Goal: Task Accomplishment & Management: Manage account settings

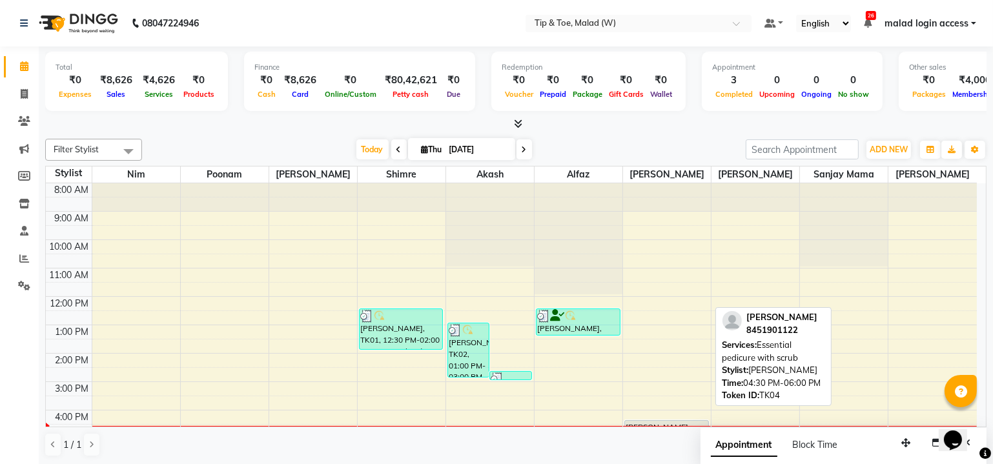
scroll to position [117, 0]
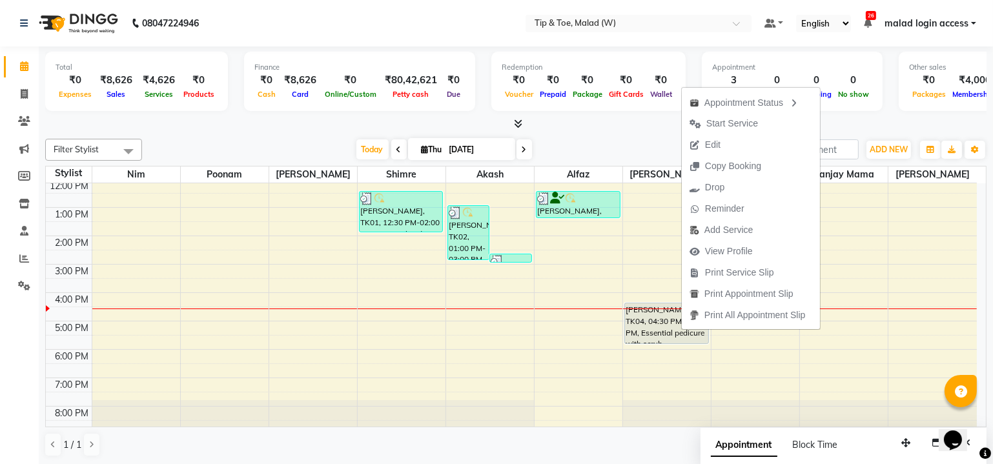
drag, startPoint x: 763, startPoint y: 123, endPoint x: 782, endPoint y: 150, distance: 32.4
click at [763, 123] on span "Start Service" at bounding box center [723, 123] width 84 height 21
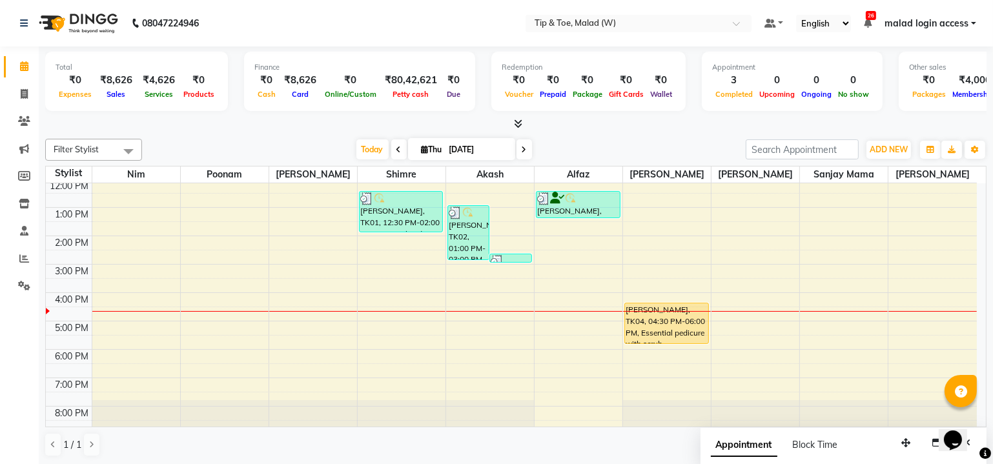
click at [396, 153] on icon at bounding box center [398, 150] width 5 height 8
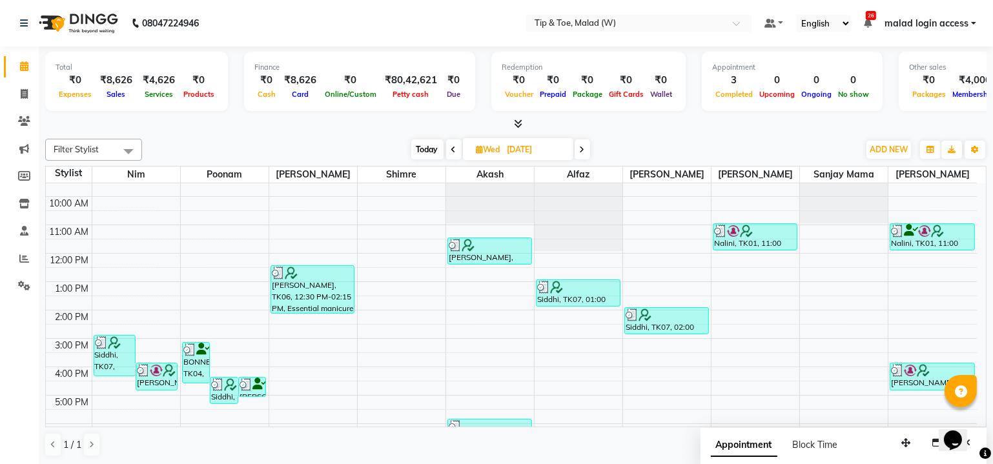
scroll to position [0, 0]
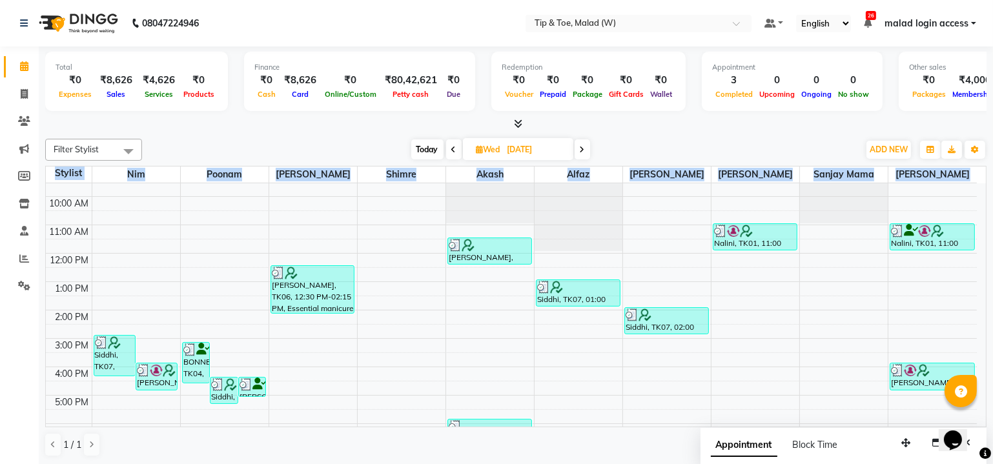
drag, startPoint x: 984, startPoint y: 308, endPoint x: 978, endPoint y: 323, distance: 15.9
click at [978, 321] on div "Total ₹0 Expenses ₹8,626 Sales ₹4,626 Services ₹0 Products Finance ₹0 Cash ₹8,6…" at bounding box center [516, 255] width 954 height 419
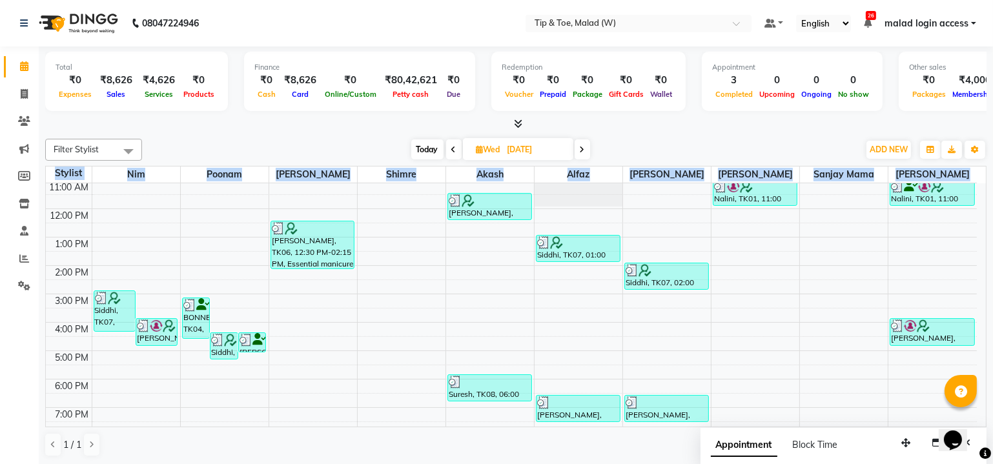
scroll to position [94, 0]
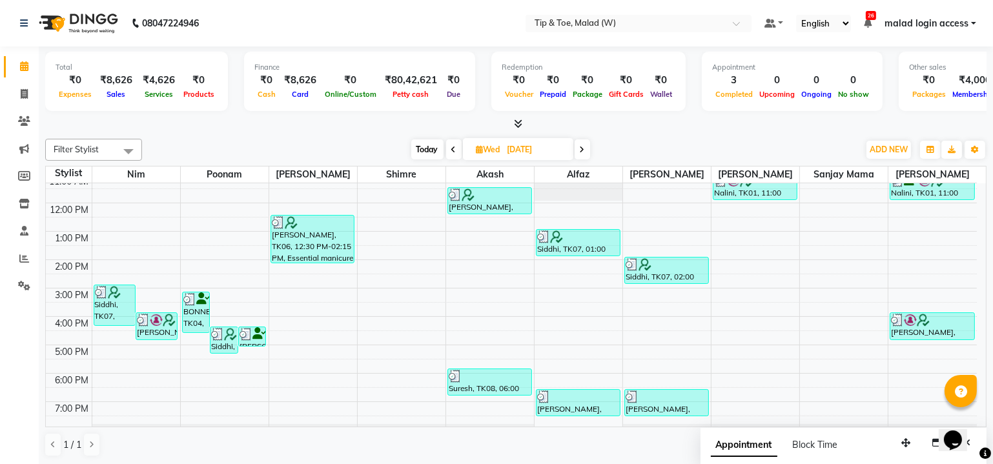
drag, startPoint x: 424, startPoint y: 143, endPoint x: 421, endPoint y: 151, distance: 8.4
click at [424, 143] on span "Today" at bounding box center [427, 149] width 32 height 20
type input "04-09-2025"
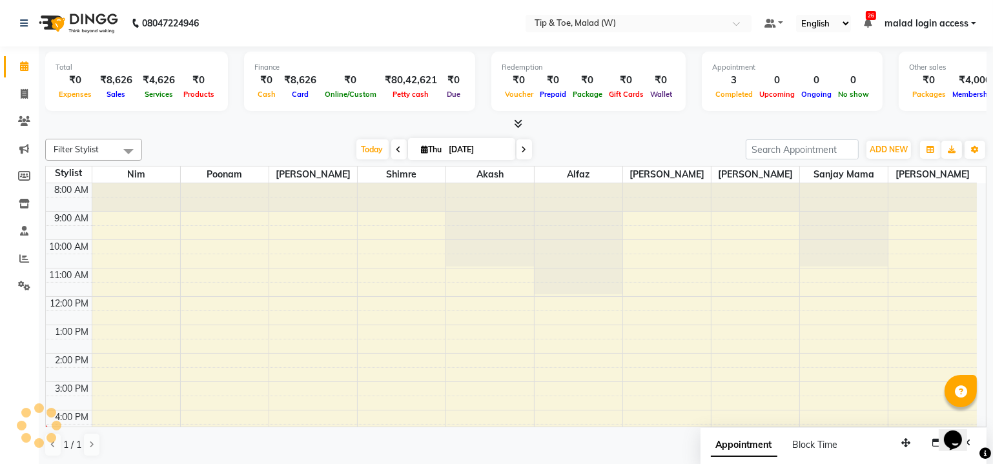
scroll to position [118, 0]
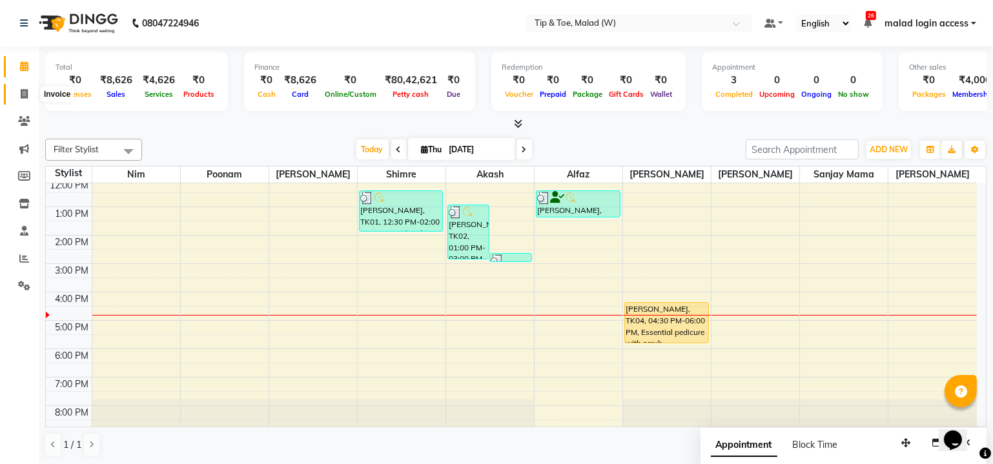
click at [25, 94] on icon at bounding box center [24, 94] width 7 height 10
select select "5930"
select select "service"
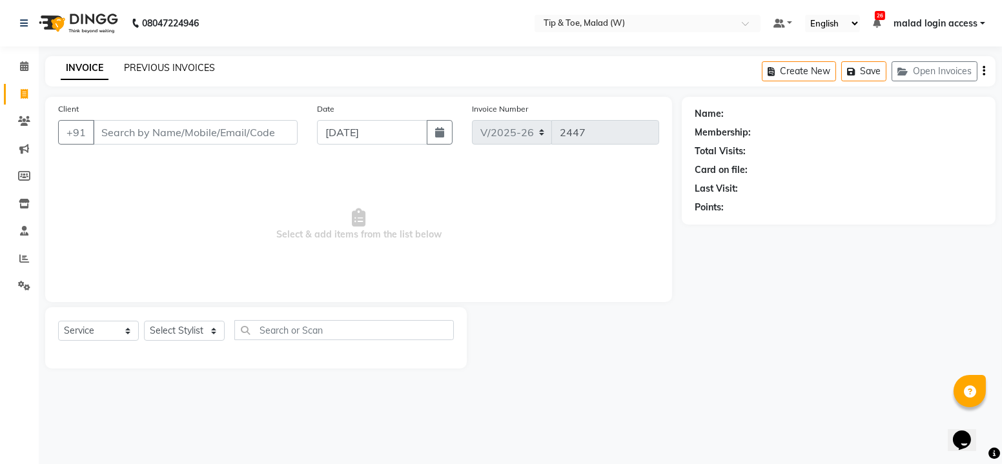
click at [191, 72] on link "PREVIOUS INVOICES" at bounding box center [169, 68] width 91 height 12
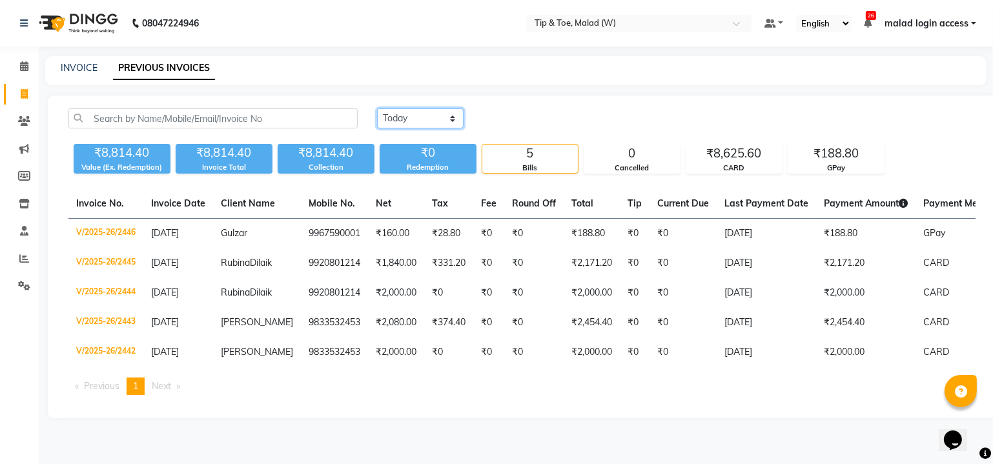
click at [416, 117] on select "Today Yesterday Custom Range" at bounding box center [420, 118] width 86 height 20
select select "range"
click at [377, 108] on select "Today Yesterday Custom Range" at bounding box center [420, 118] width 86 height 20
click at [556, 120] on input "[DATE]" at bounding box center [525, 119] width 90 height 18
select select "9"
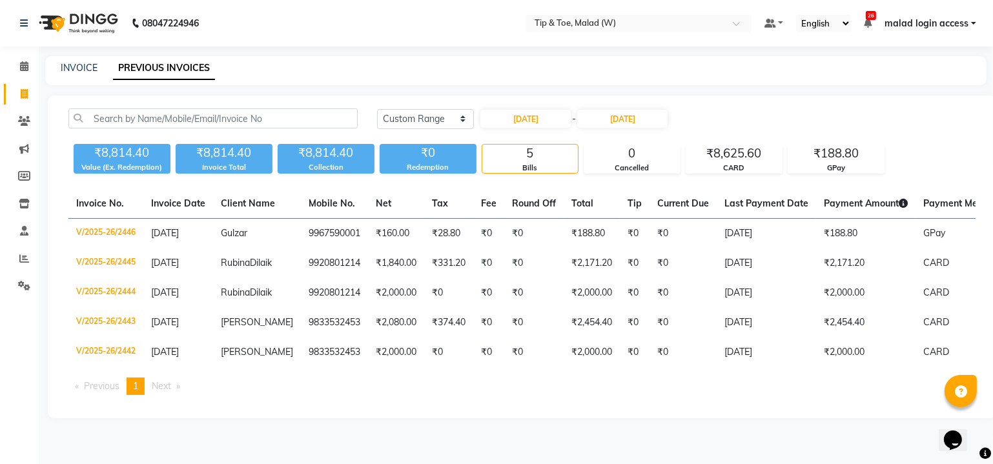
select select "2025"
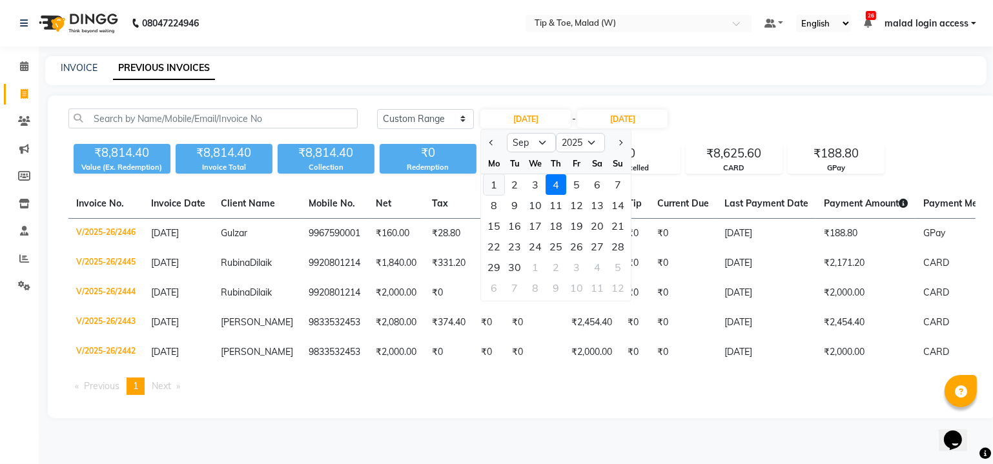
click at [490, 187] on div "1" at bounding box center [493, 184] width 21 height 21
type input "01-09-2025"
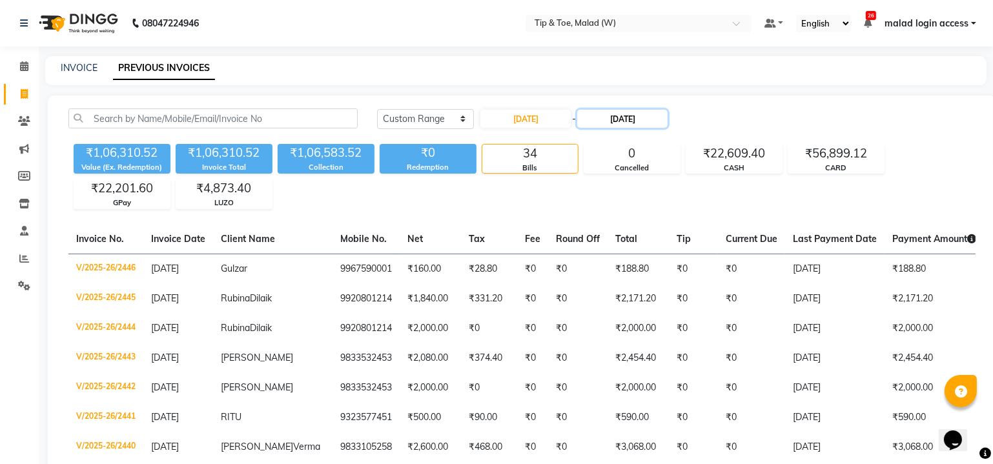
click at [632, 117] on input "04-09-2025" at bounding box center [622, 119] width 90 height 18
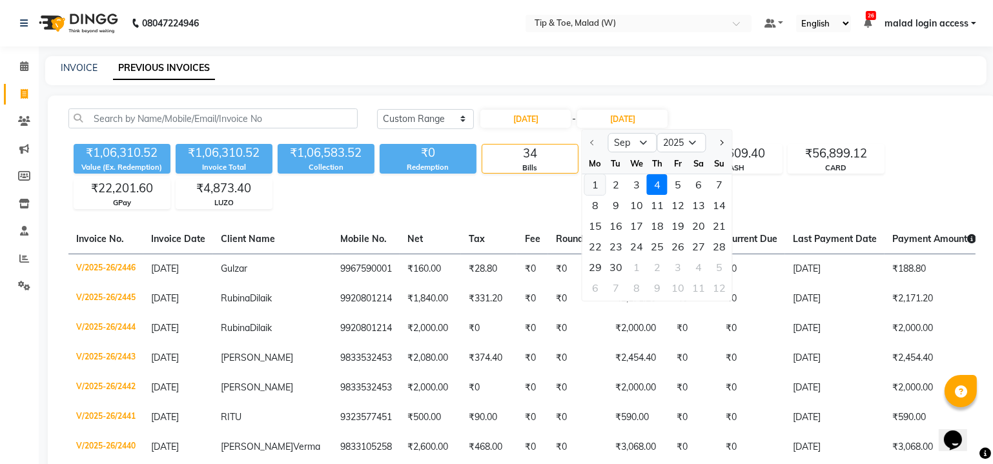
click at [598, 185] on div "1" at bounding box center [595, 184] width 21 height 21
type input "01-09-2025"
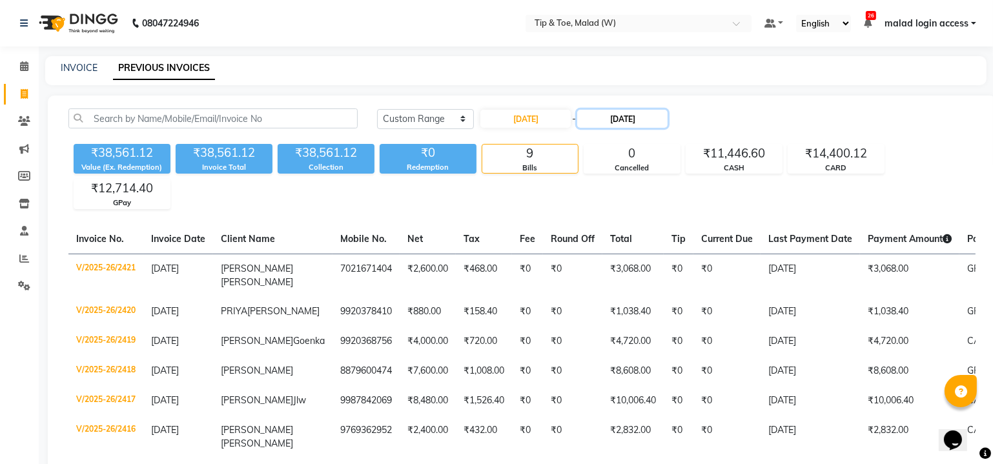
click at [658, 117] on input "01-09-2025" at bounding box center [622, 119] width 90 height 18
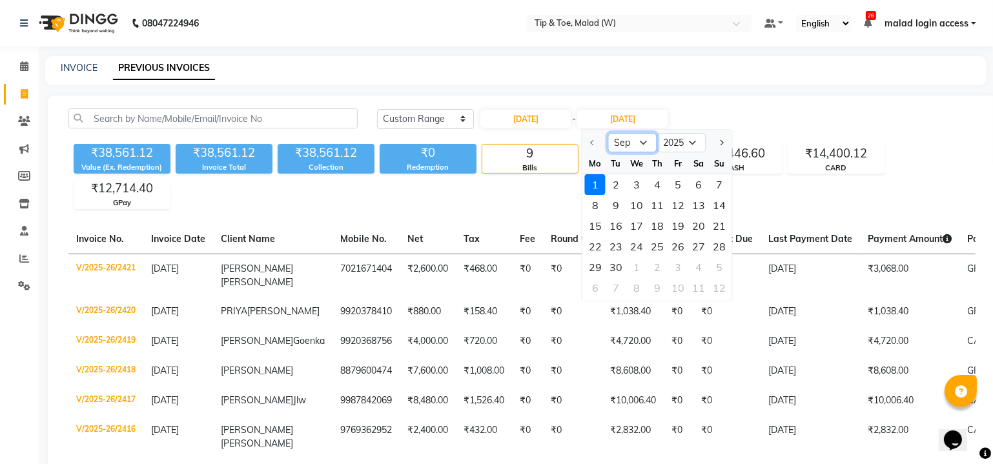
click at [639, 138] on select "Sep Oct Nov Dec" at bounding box center [632, 142] width 49 height 19
click at [645, 143] on select "Sep Oct Nov Dec" at bounding box center [632, 142] width 49 height 19
click at [594, 143] on div at bounding box center [595, 142] width 26 height 21
click at [695, 141] on select "2025 2026 2027 2028 2029 2030 2031 2032 2033 2034 2035" at bounding box center [681, 142] width 49 height 19
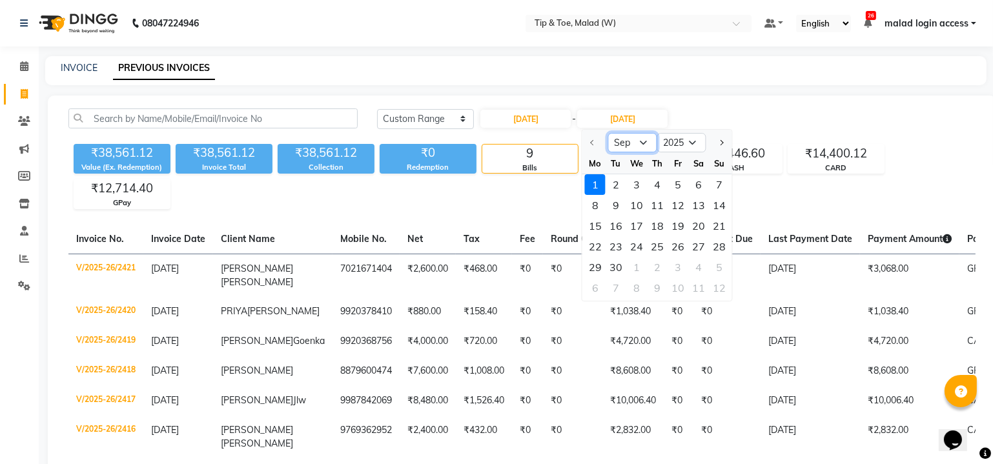
click at [637, 139] on select "Sep Oct Nov Dec" at bounding box center [632, 142] width 49 height 19
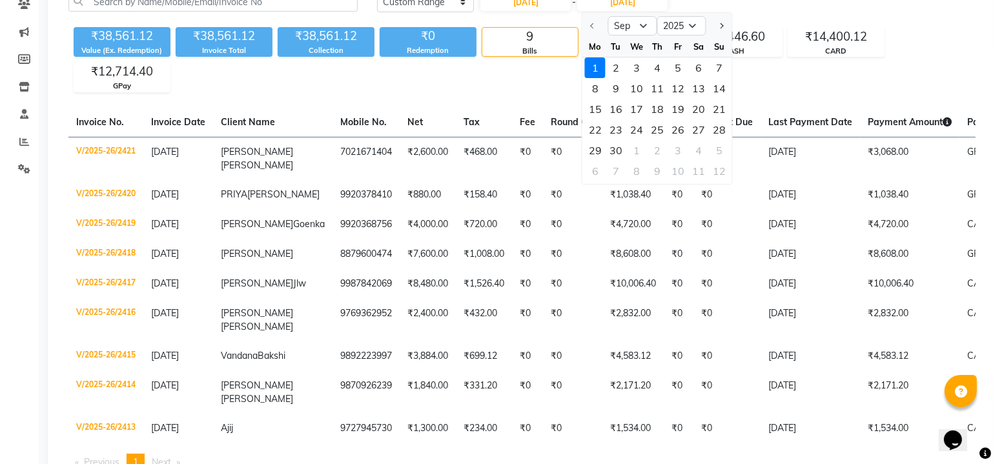
click at [589, 25] on div at bounding box center [595, 25] width 26 height 21
click at [814, 81] on div "₹38,561.12 Value (Ex. Redemption) ₹38,561.12 Invoice Total ₹38,561.12 Collectio…" at bounding box center [521, 57] width 907 height 70
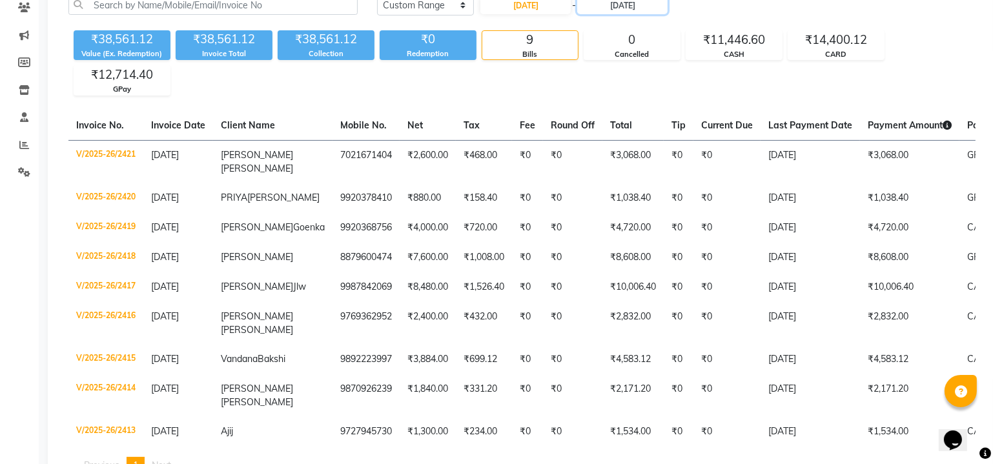
scroll to position [55, 0]
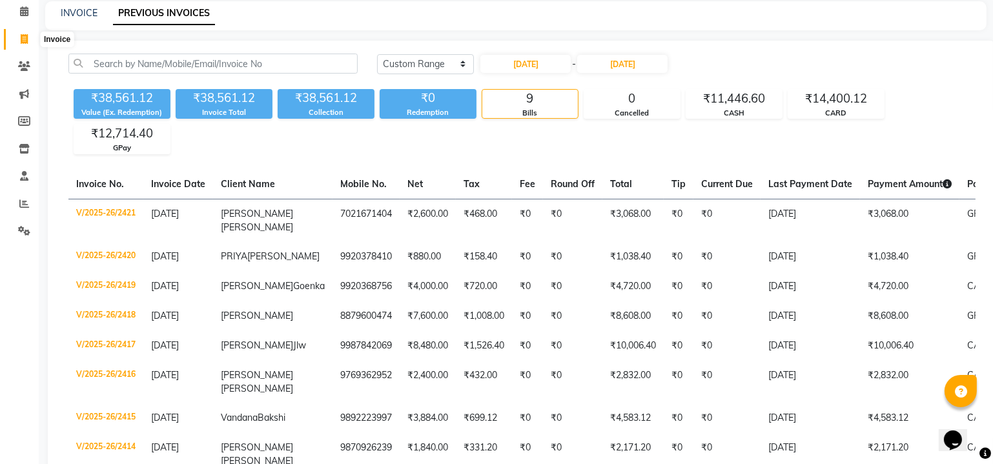
drag, startPoint x: 25, startPoint y: 37, endPoint x: 26, endPoint y: 16, distance: 20.7
click at [25, 37] on icon at bounding box center [24, 39] width 7 height 10
select select "5930"
select select "service"
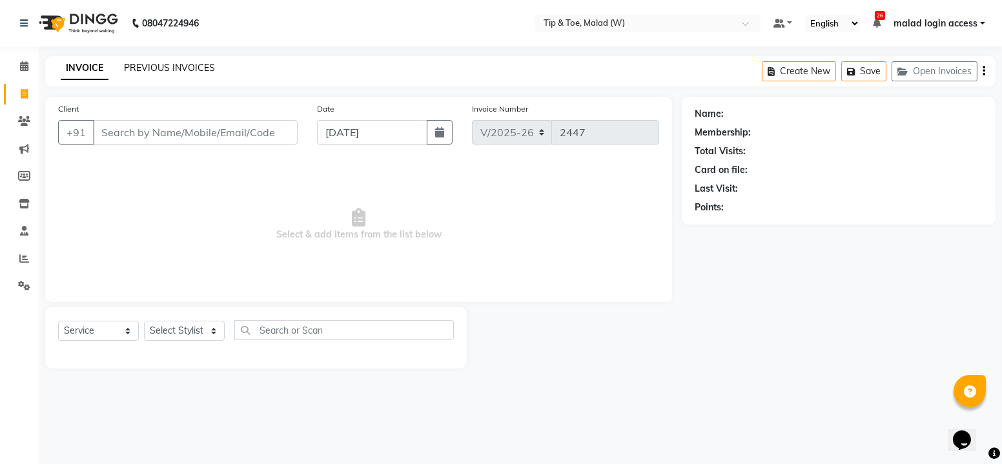
click at [174, 70] on link "PREVIOUS INVOICES" at bounding box center [169, 68] width 91 height 12
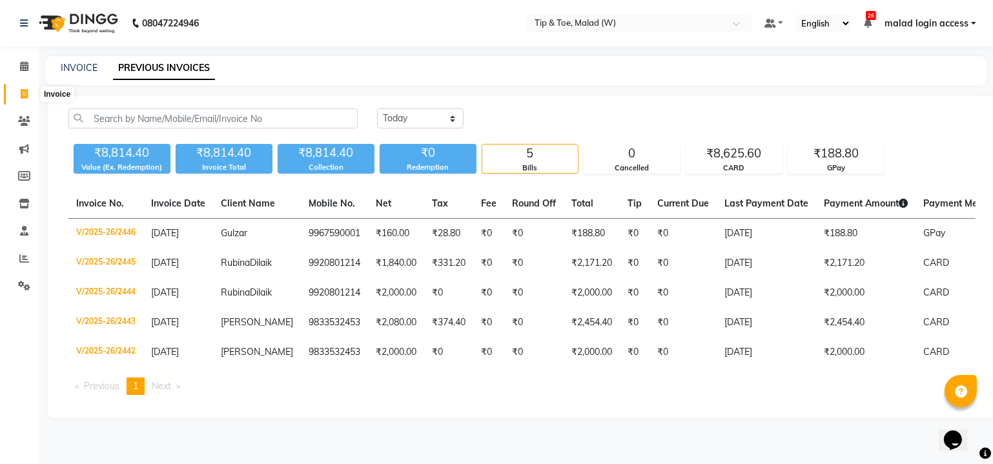
click at [19, 94] on span at bounding box center [24, 94] width 23 height 15
select select "5930"
select select "service"
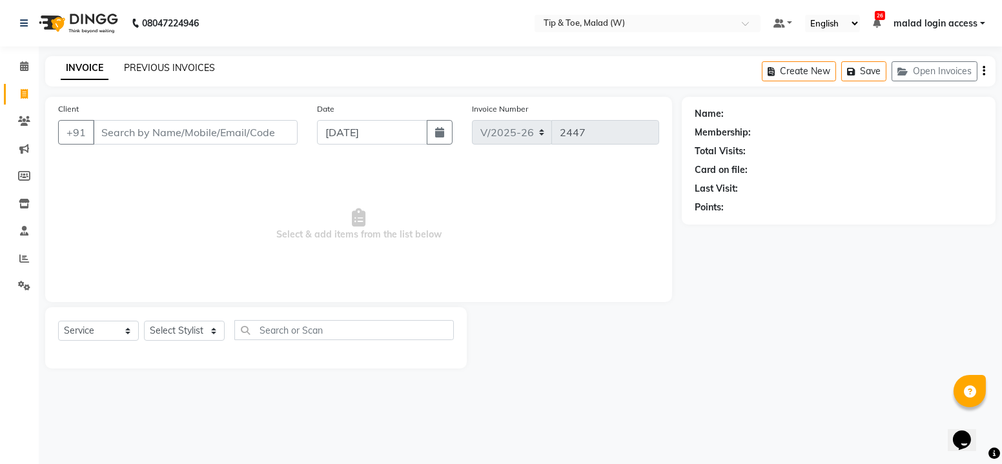
click at [179, 67] on link "PREVIOUS INVOICES" at bounding box center [169, 68] width 91 height 12
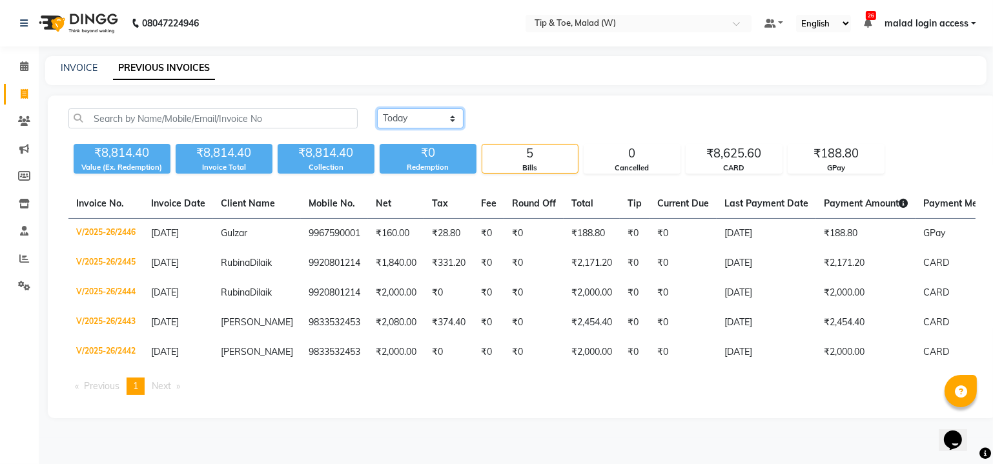
click at [426, 114] on select "Today Yesterday Custom Range" at bounding box center [420, 118] width 86 height 20
select select "range"
click at [377, 108] on select "Today Yesterday Custom Range" at bounding box center [420, 118] width 86 height 20
click at [555, 118] on input "04-09-2025" at bounding box center [525, 119] width 90 height 18
select select "9"
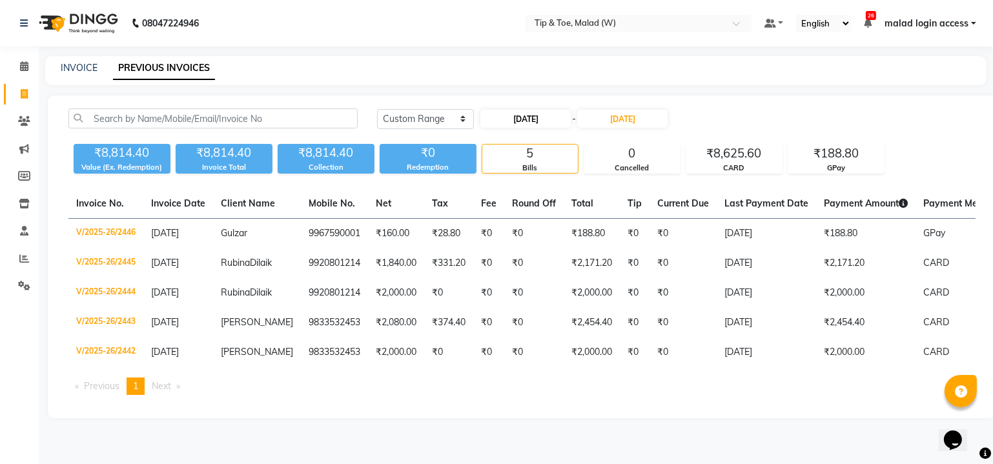
select select "2025"
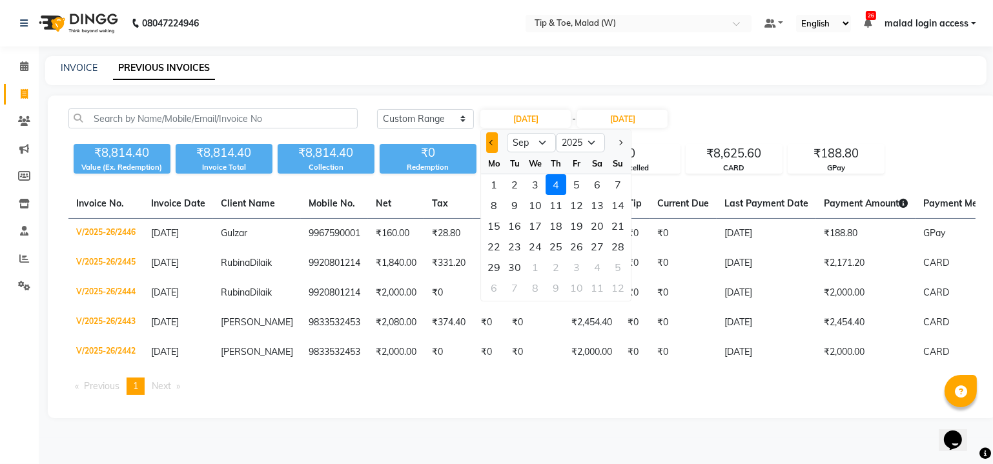
click at [490, 143] on span "Previous month" at bounding box center [491, 142] width 5 height 5
drag, startPoint x: 538, startPoint y: 144, endPoint x: 487, endPoint y: 142, distance: 51.0
click at [487, 142] on button "Previous month" at bounding box center [491, 142] width 11 height 21
click at [614, 137] on button "Next month" at bounding box center [619, 142] width 11 height 21
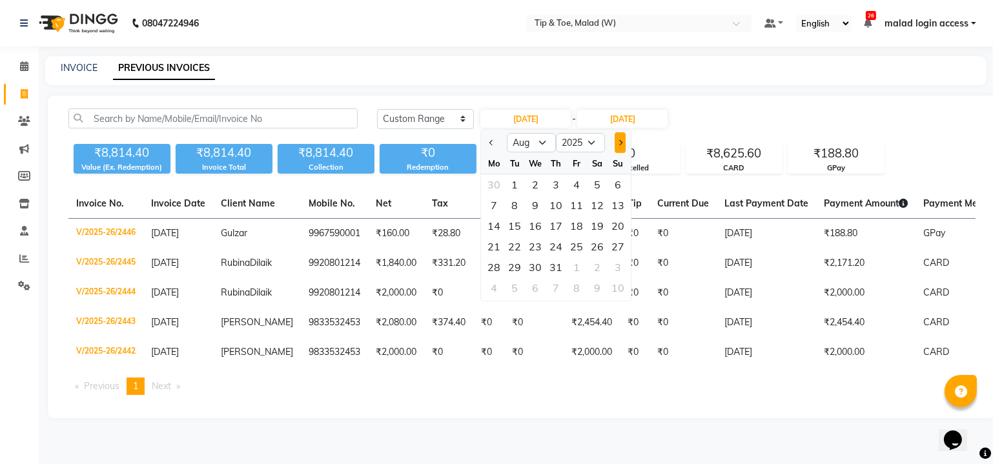
select select "9"
click at [497, 181] on div "1" at bounding box center [493, 184] width 21 height 21
type input "01-09-2025"
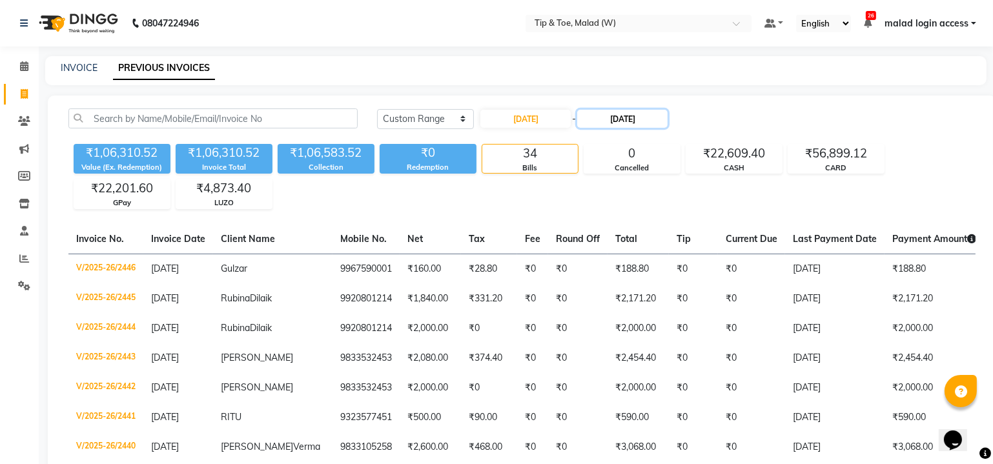
click at [661, 117] on input "04-09-2025" at bounding box center [622, 119] width 90 height 18
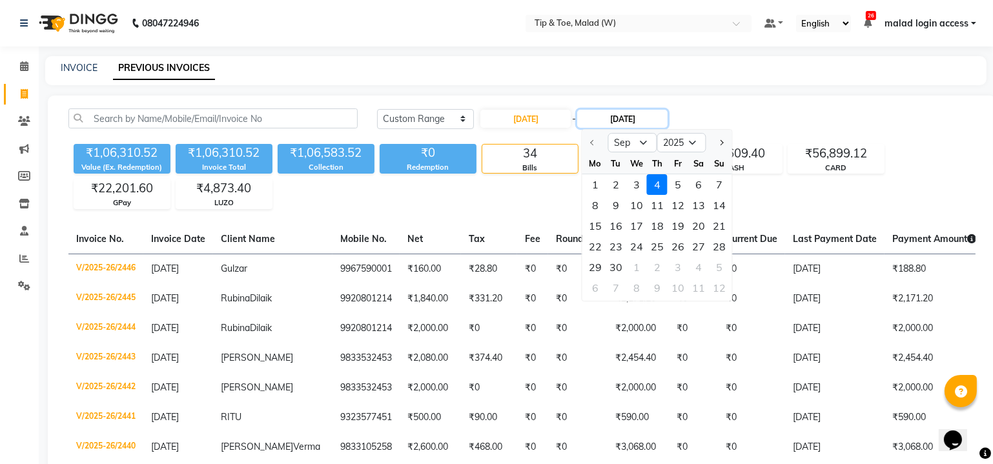
click at [661, 117] on input "[DATE]" at bounding box center [622, 119] width 90 height 18
click at [667, 117] on input "[DATE]" at bounding box center [622, 119] width 90 height 18
click at [594, 186] on div "1" at bounding box center [595, 184] width 21 height 21
type input "01-09-2025"
click at [594, 186] on div "₹1,06,310.52 Value (Ex. Redemption) ₹1,06,310.52 Invoice Total ₹1,06,583.52 Col…" at bounding box center [521, 174] width 907 height 70
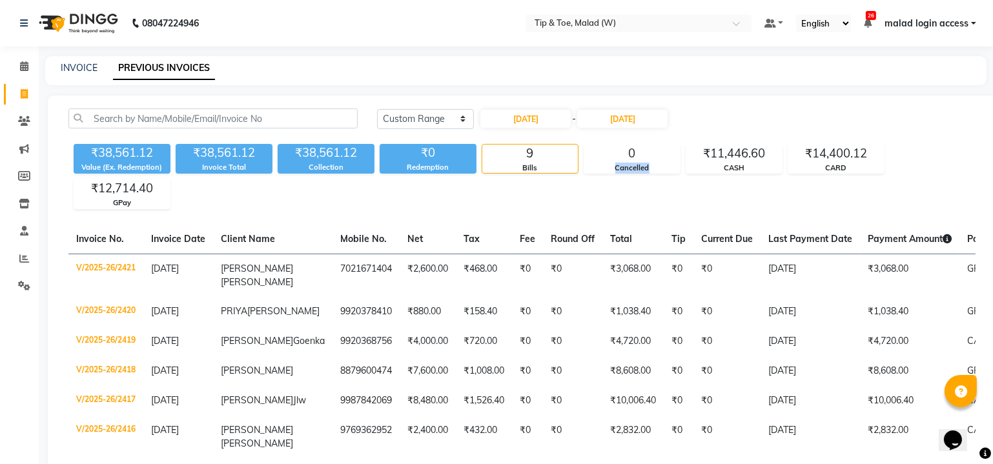
scroll to position [185, 0]
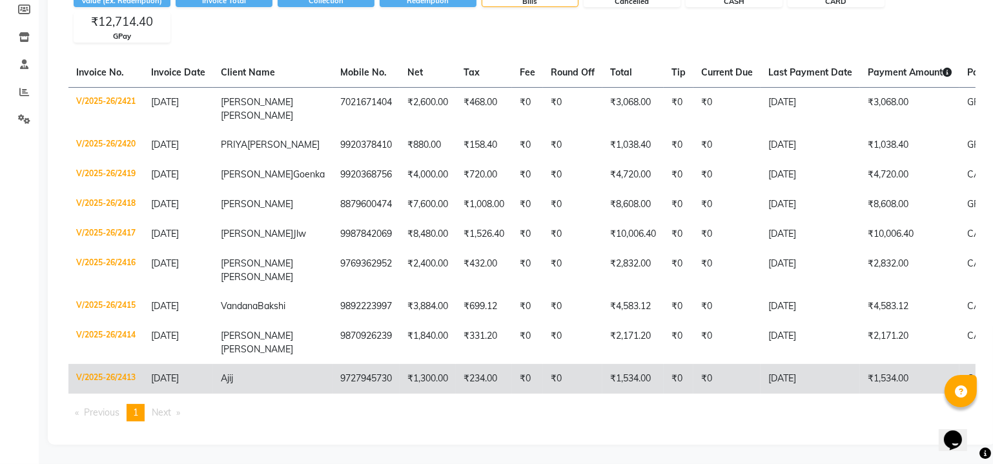
drag, startPoint x: 337, startPoint y: 370, endPoint x: 363, endPoint y: 375, distance: 27.0
click at [399, 375] on td "₹1,300.00" at bounding box center [427, 379] width 56 height 30
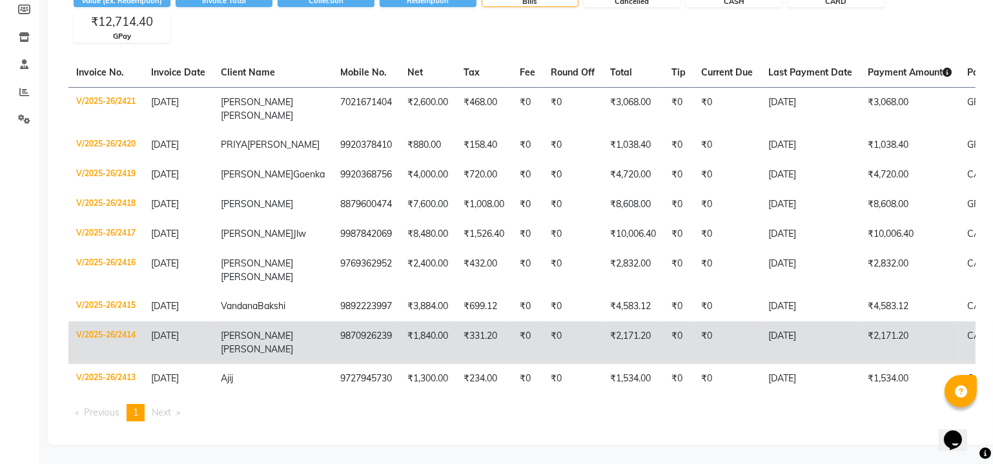
click at [543, 341] on td "₹0" at bounding box center [572, 342] width 59 height 43
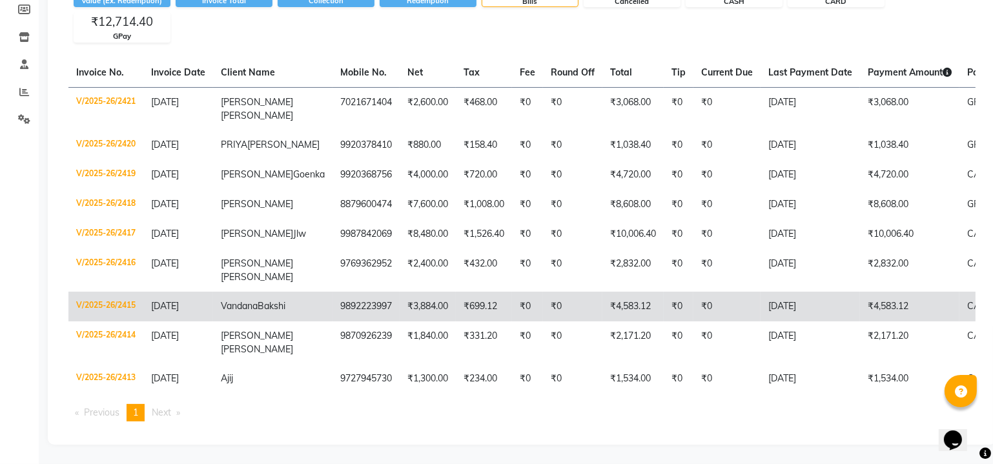
click at [512, 304] on td "₹0" at bounding box center [527, 307] width 31 height 30
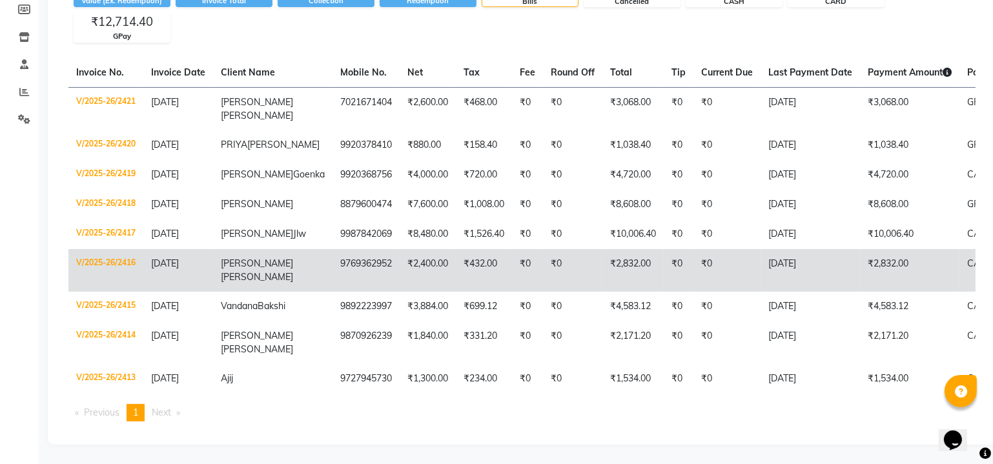
click at [399, 259] on td "₹2,400.00" at bounding box center [427, 270] width 56 height 43
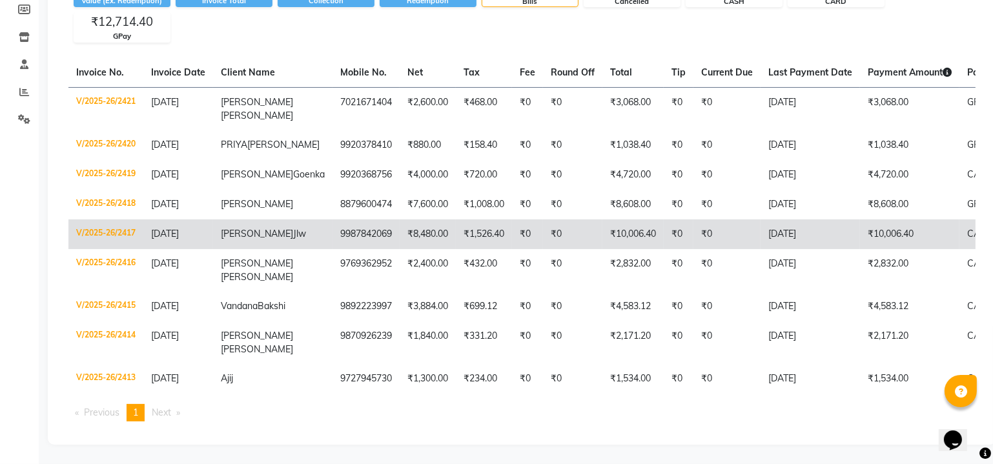
click at [460, 225] on td "₹1,526.40" at bounding box center [484, 234] width 56 height 30
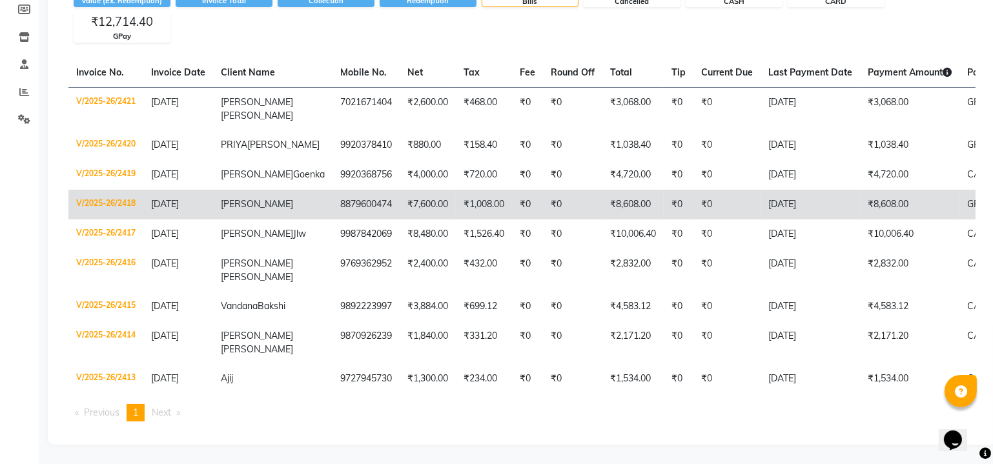
click at [399, 199] on td "₹7,600.00" at bounding box center [427, 205] width 56 height 30
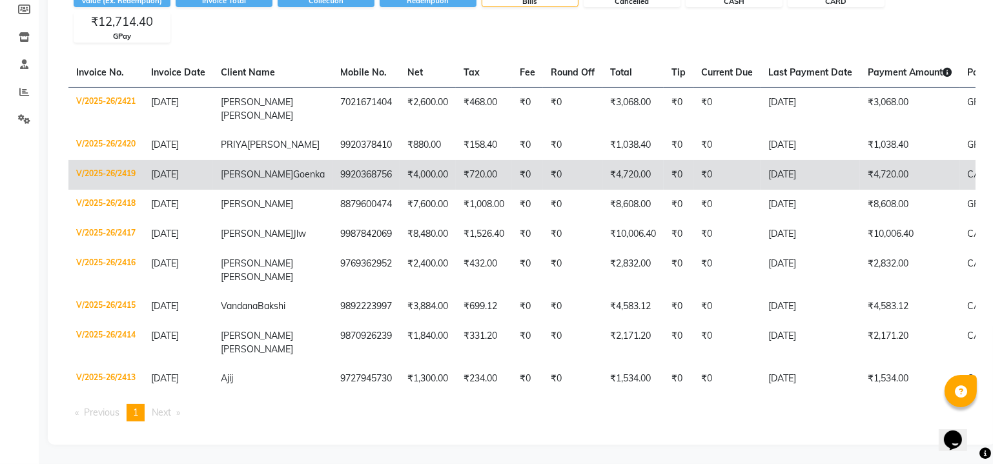
click at [456, 165] on td "₹720.00" at bounding box center [484, 175] width 56 height 30
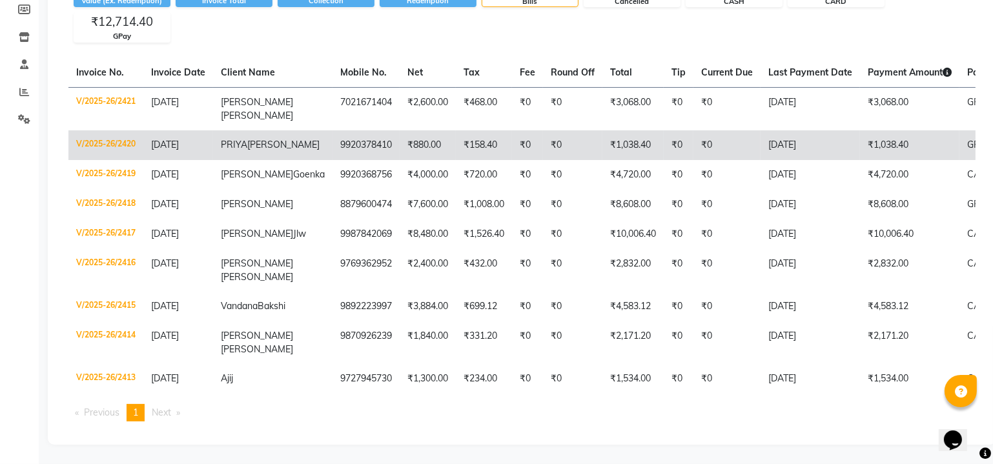
click at [456, 130] on td "₹158.40" at bounding box center [484, 145] width 56 height 30
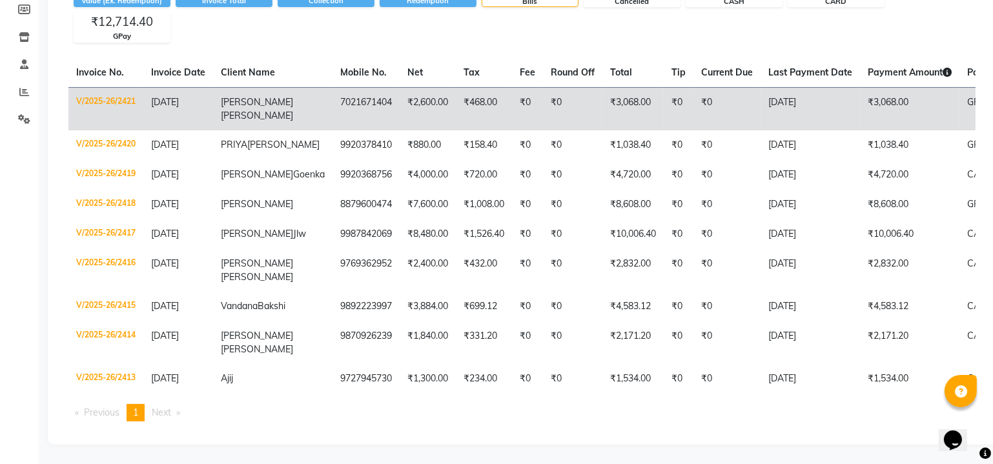
click at [458, 87] on td "₹468.00" at bounding box center [484, 108] width 56 height 43
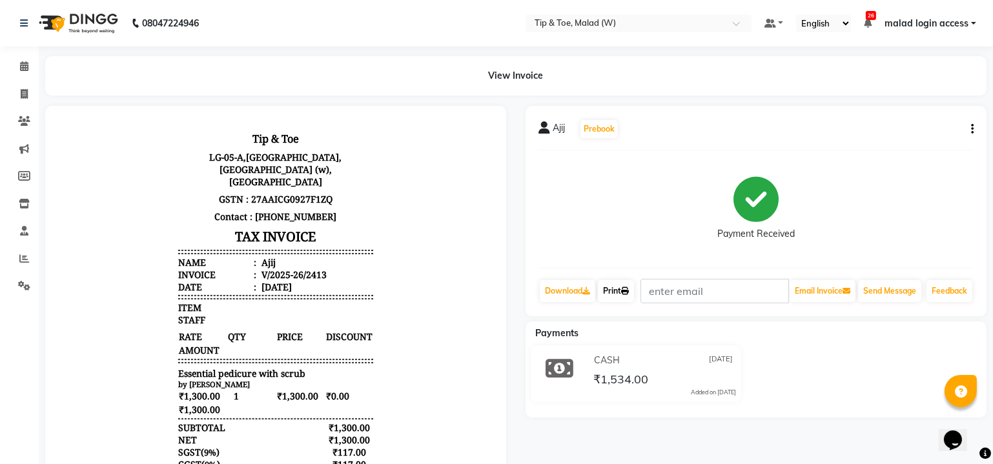
click at [613, 298] on link "Print" at bounding box center [616, 291] width 36 height 22
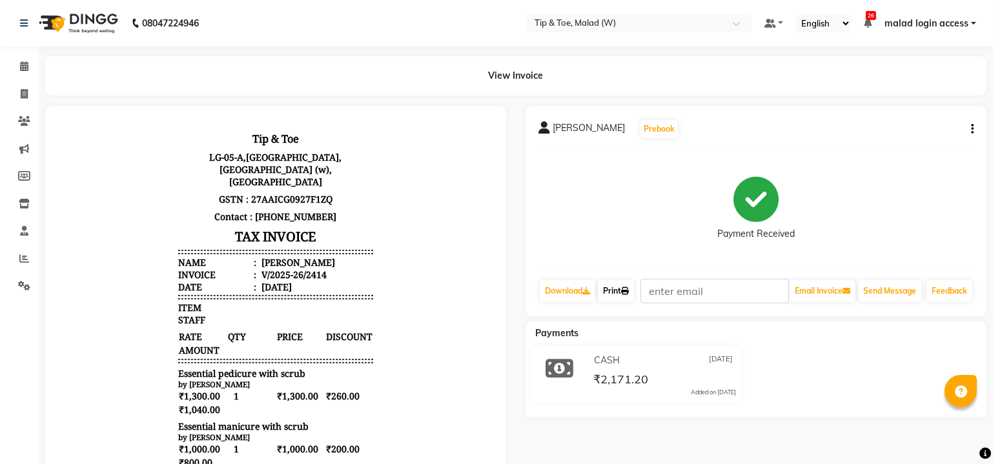
click at [630, 299] on link "Print" at bounding box center [616, 291] width 36 height 22
click at [620, 297] on link "Print" at bounding box center [616, 291] width 36 height 22
click at [624, 295] on link "Print" at bounding box center [616, 291] width 36 height 22
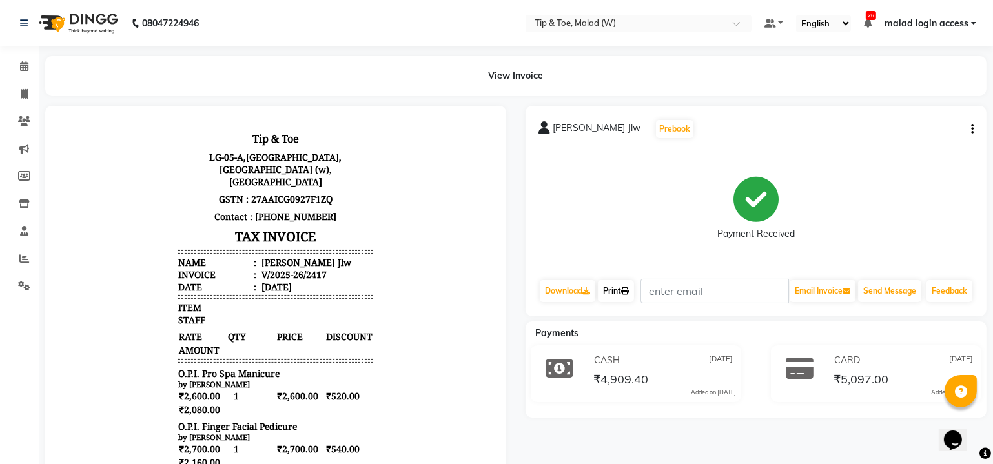
click at [614, 294] on link "Print" at bounding box center [616, 291] width 36 height 22
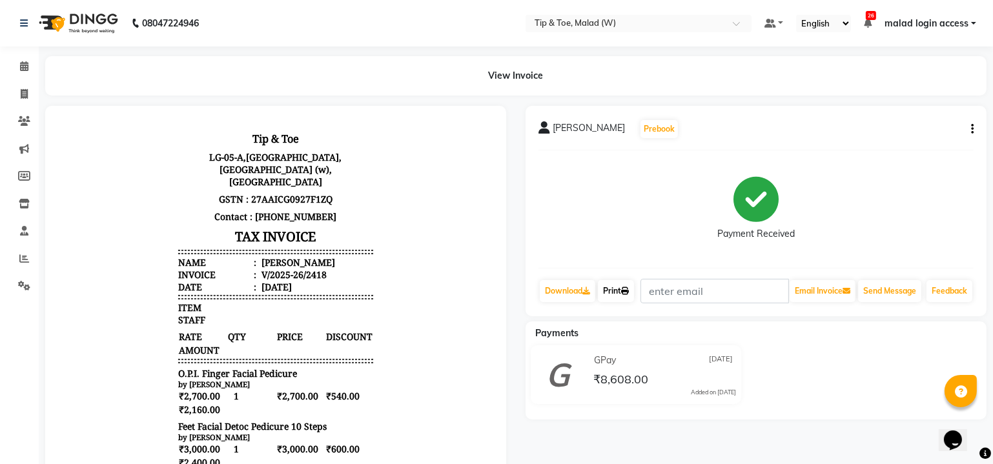
click at [616, 298] on link "Print" at bounding box center [616, 291] width 36 height 22
click at [617, 291] on link "Print" at bounding box center [616, 291] width 36 height 22
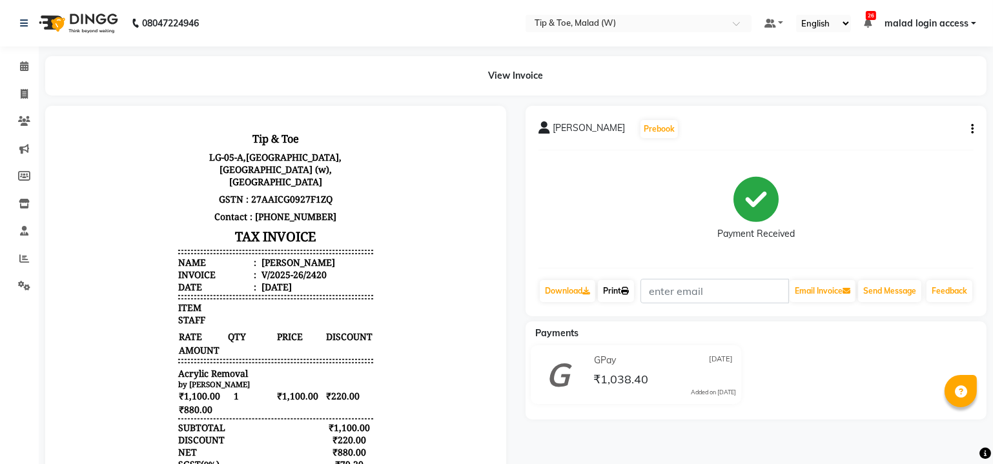
click at [618, 293] on link "Print" at bounding box center [616, 291] width 36 height 22
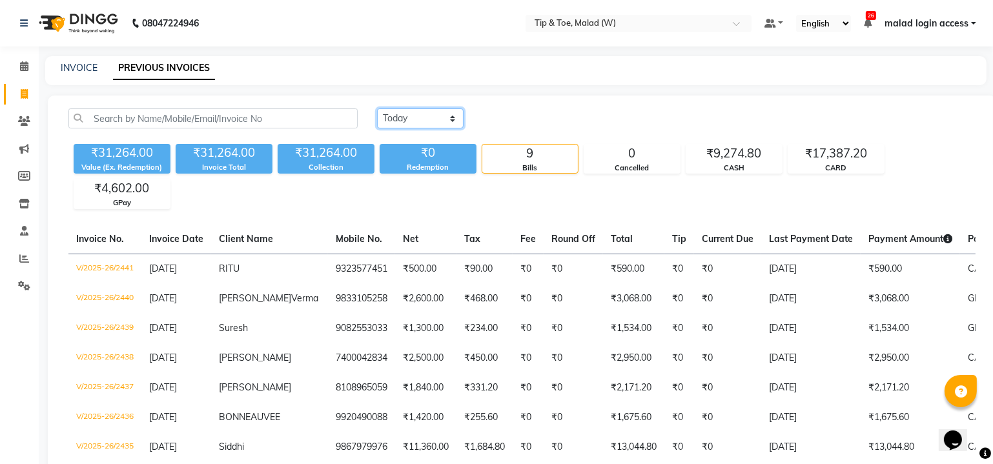
click at [452, 117] on select "[DATE] [DATE] Custom Range" at bounding box center [420, 118] width 86 height 20
select select "range"
click at [377, 108] on select "[DATE] [DATE] Custom Range" at bounding box center [420, 118] width 86 height 20
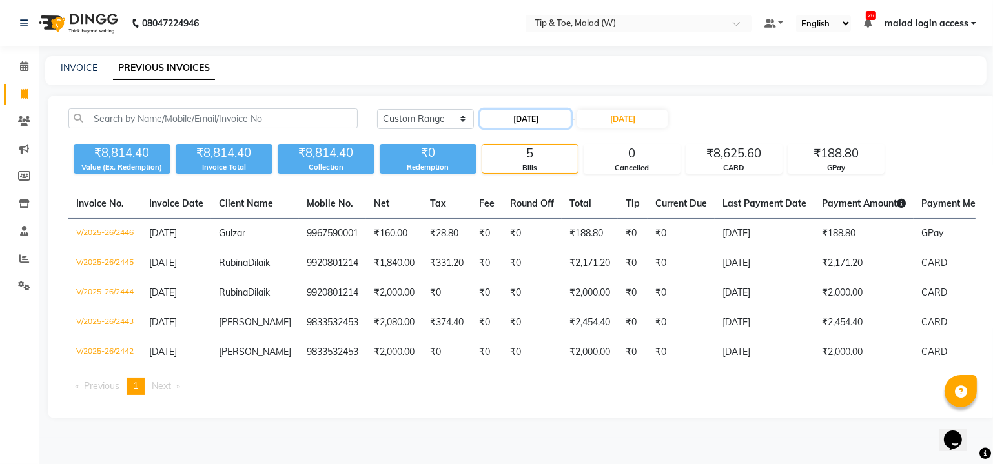
click at [537, 121] on input "[DATE]" at bounding box center [525, 119] width 90 height 18
select select "9"
select select "2025"
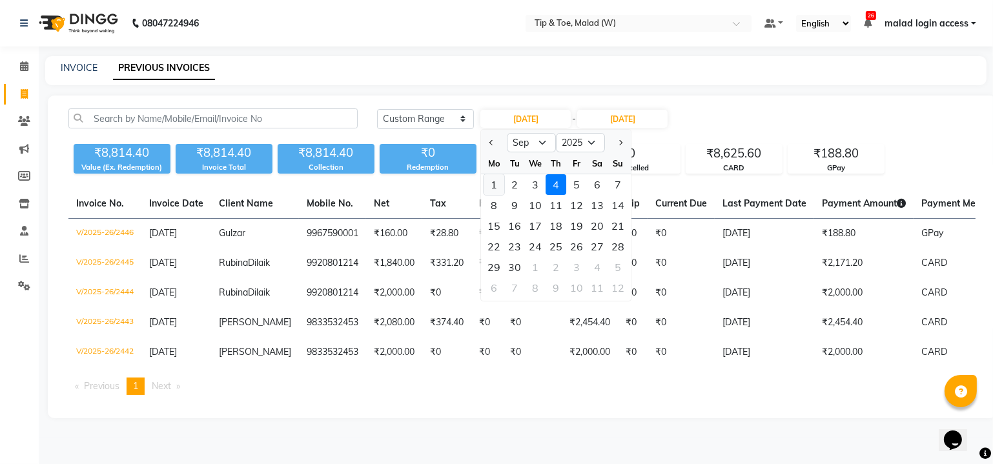
click at [488, 186] on div "1" at bounding box center [493, 184] width 21 height 21
type input "[DATE]"
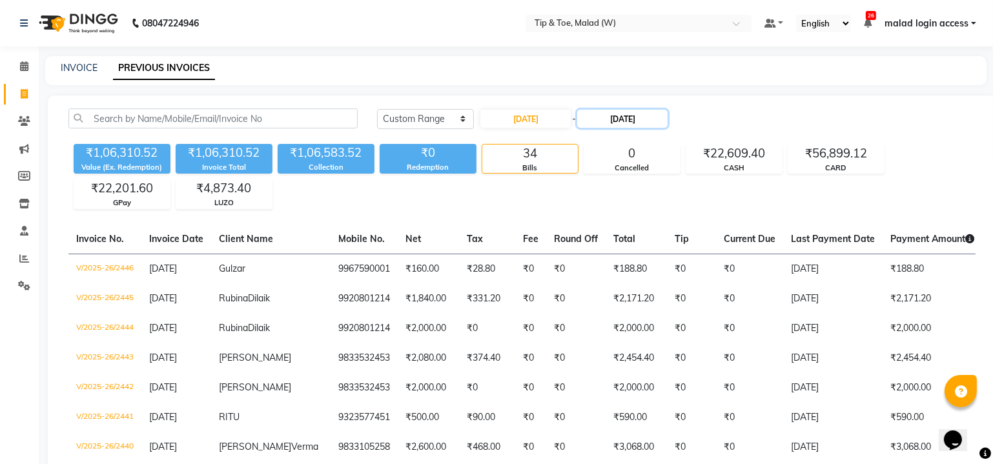
click at [622, 121] on input "04-09-2025" at bounding box center [622, 119] width 90 height 18
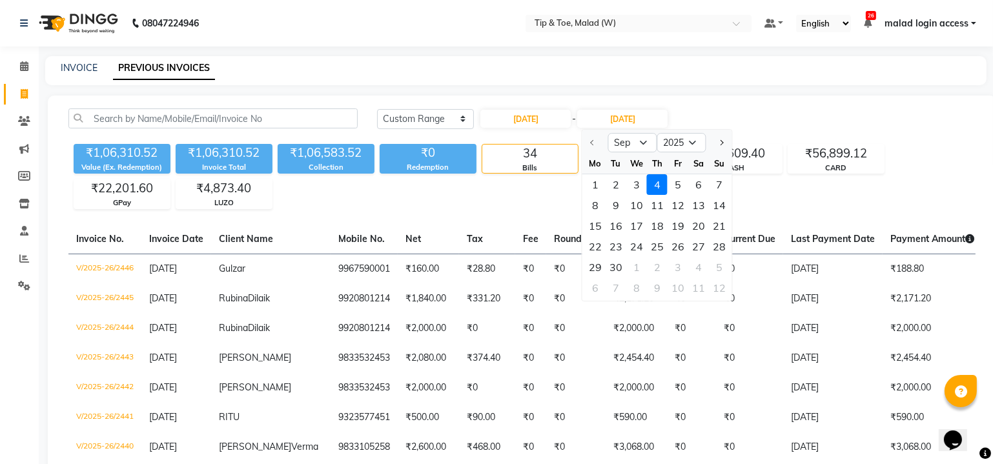
click at [591, 184] on div "1" at bounding box center [595, 184] width 21 height 21
type input "[DATE]"
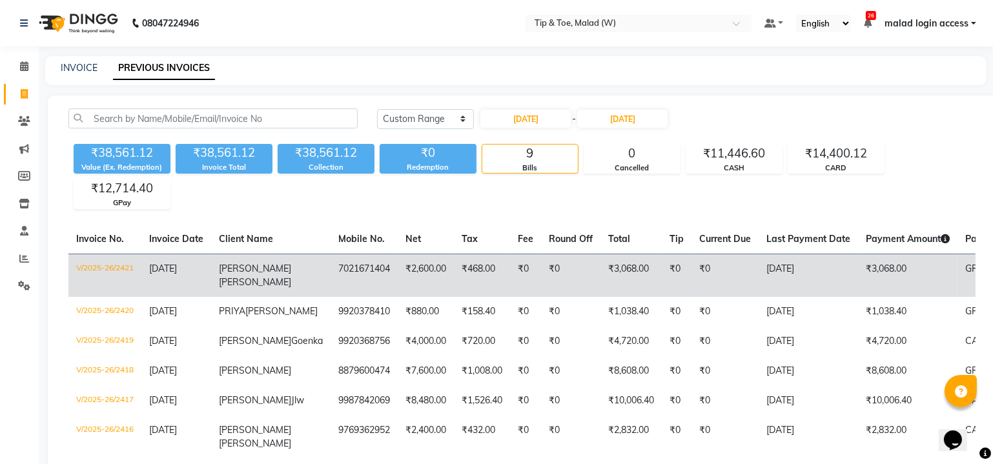
click at [459, 267] on td "₹468.00" at bounding box center [482, 275] width 56 height 43
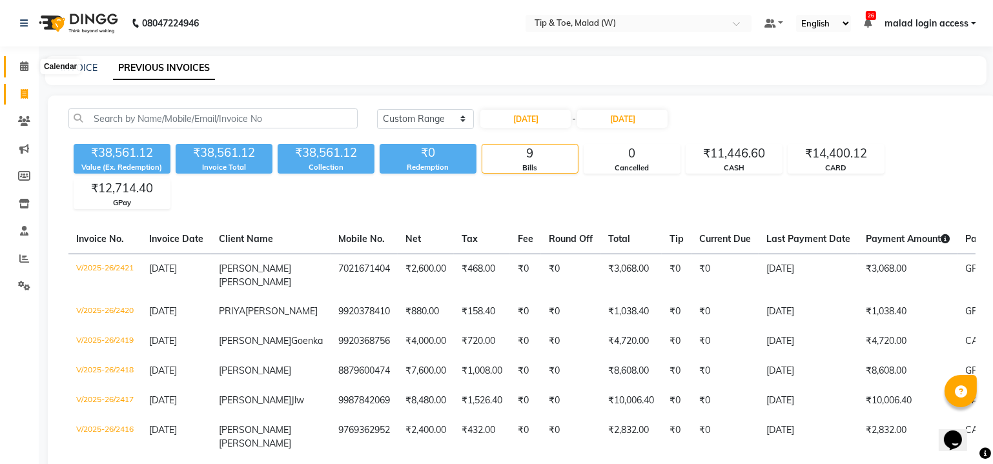
click at [25, 65] on icon at bounding box center [24, 66] width 8 height 10
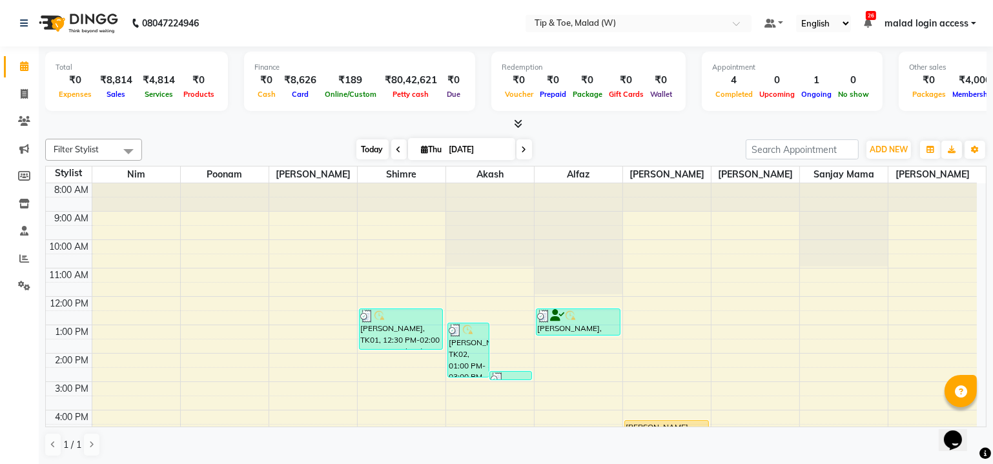
click at [368, 149] on span "Today" at bounding box center [372, 149] width 32 height 20
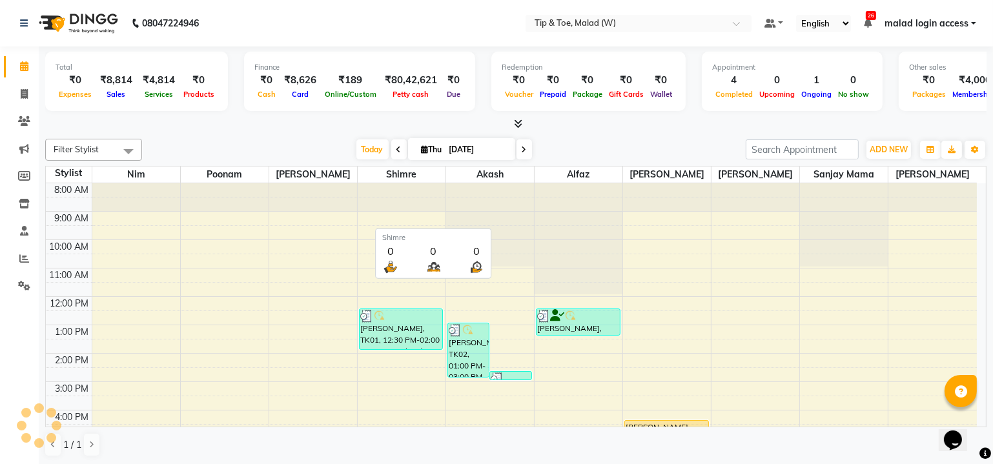
scroll to position [118, 0]
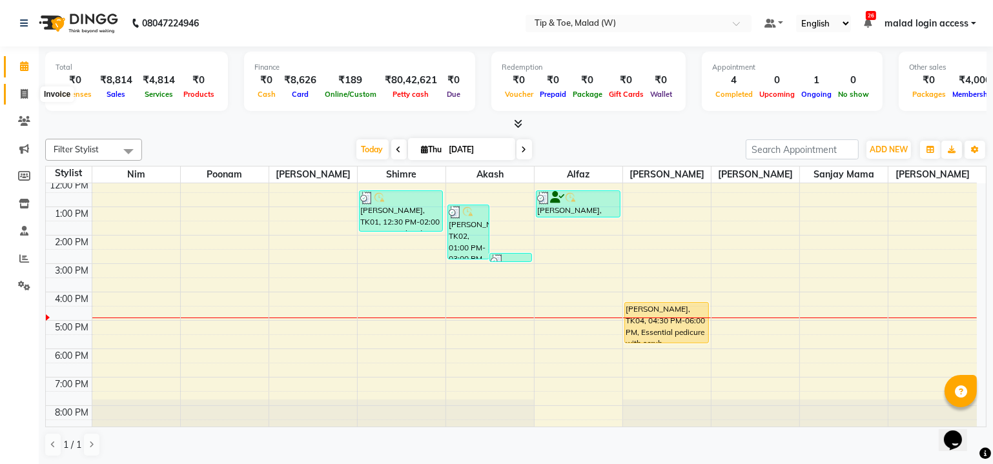
drag, startPoint x: 25, startPoint y: 91, endPoint x: 52, endPoint y: 91, distance: 27.1
click at [25, 91] on icon at bounding box center [24, 94] width 7 height 10
select select "service"
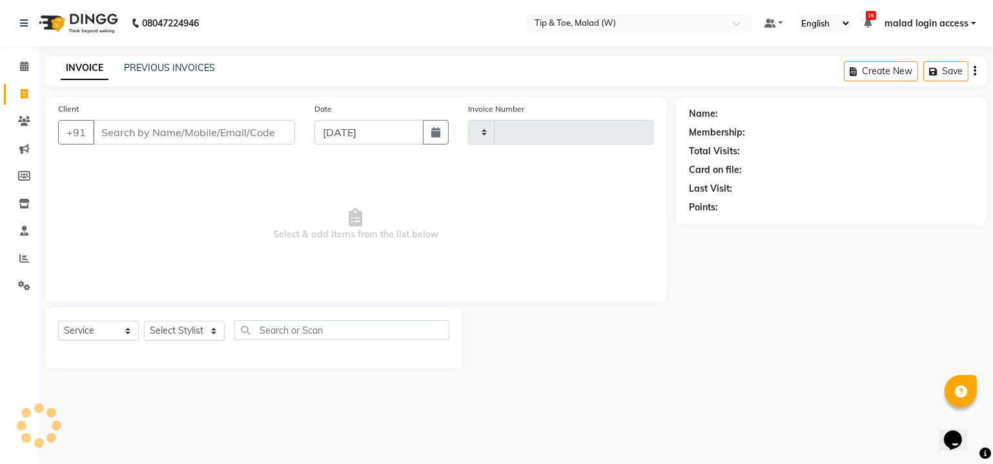
type input "2447"
select select "5930"
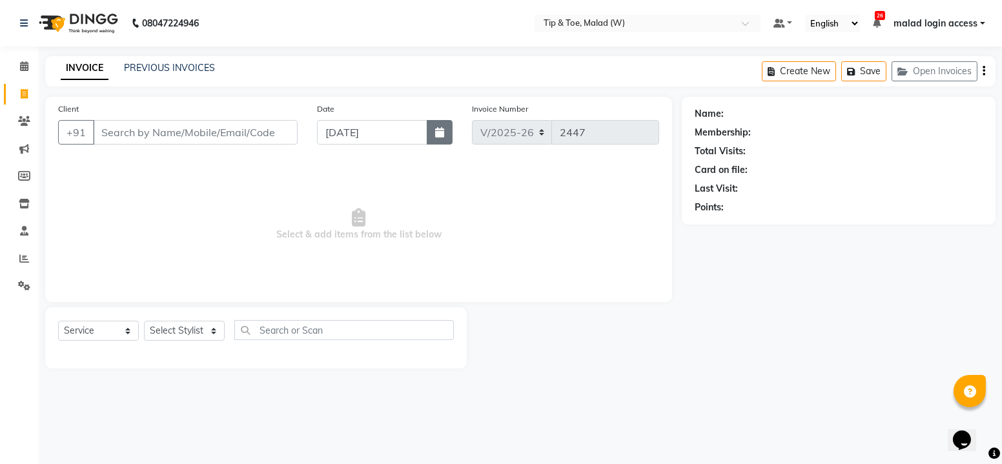
click at [438, 132] on icon "button" at bounding box center [439, 132] width 9 height 10
select select "9"
select select "2025"
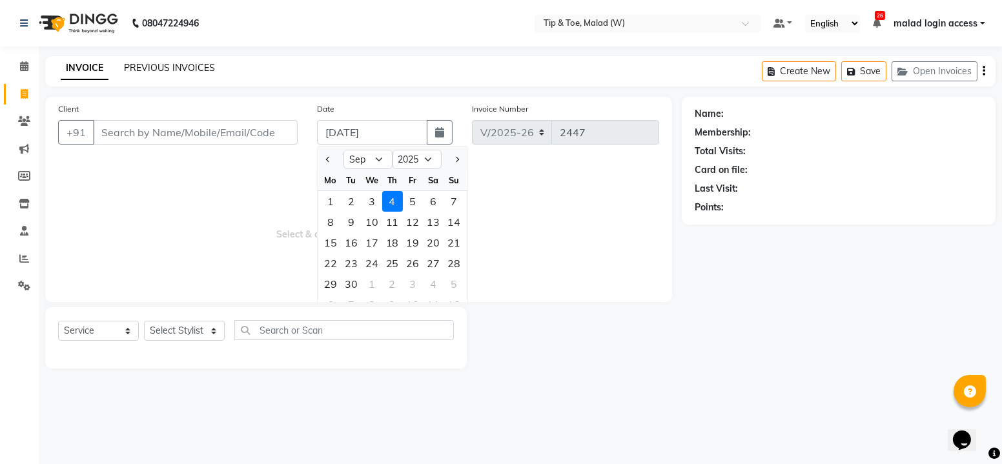
click at [163, 63] on link "PREVIOUS INVOICES" at bounding box center [169, 68] width 91 height 12
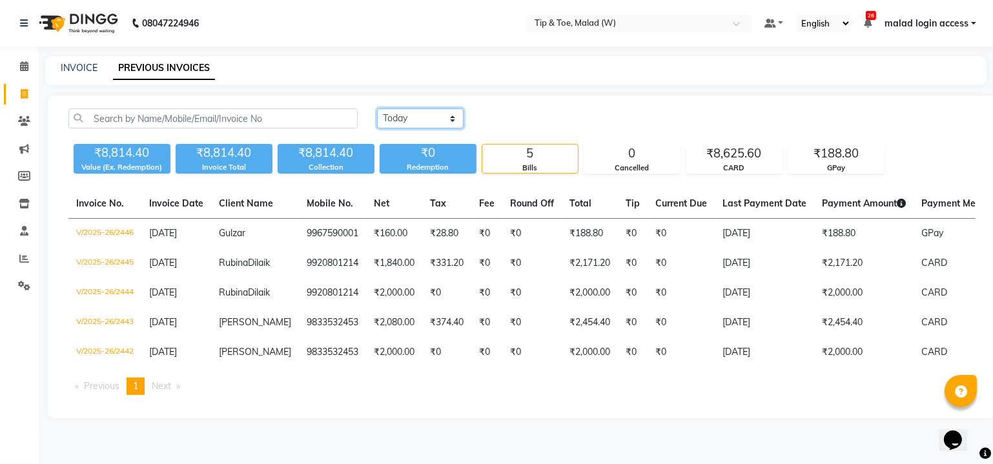
click at [423, 110] on select "Today Yesterday Custom Range" at bounding box center [420, 118] width 86 height 20
click at [429, 116] on select "Today Yesterday Custom Range" at bounding box center [420, 118] width 86 height 20
select select "yesterday"
click at [377, 108] on select "Today Yesterday Custom Range" at bounding box center [420, 118] width 86 height 20
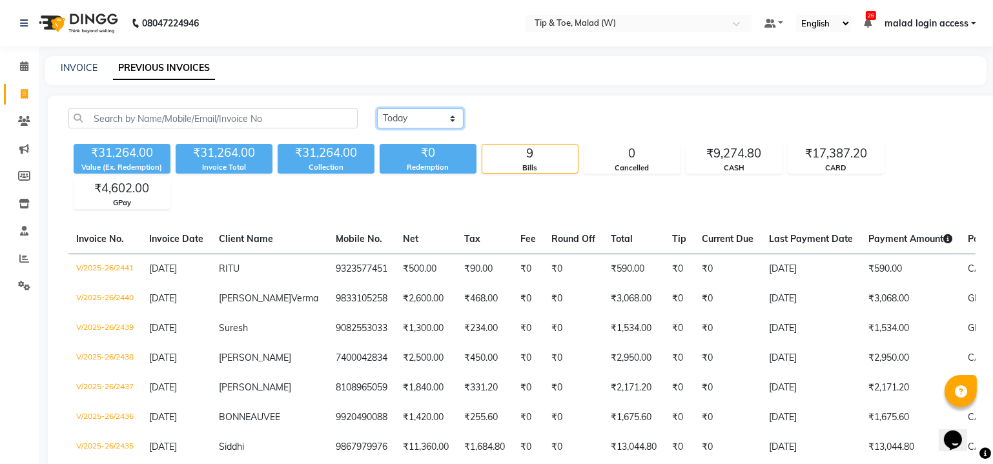
scroll to position [133, 0]
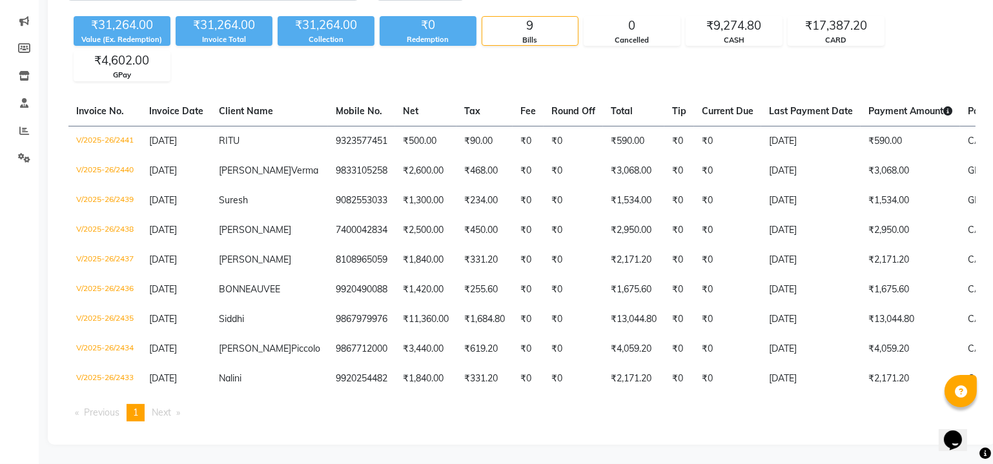
drag, startPoint x: 436, startPoint y: 372, endPoint x: 586, endPoint y: 430, distance: 160.6
click at [586, 430] on div "Invoice No. Invoice Date Client Name Mobile No. Net Tax Fee Round Off Total Tip…" at bounding box center [522, 264] width 922 height 335
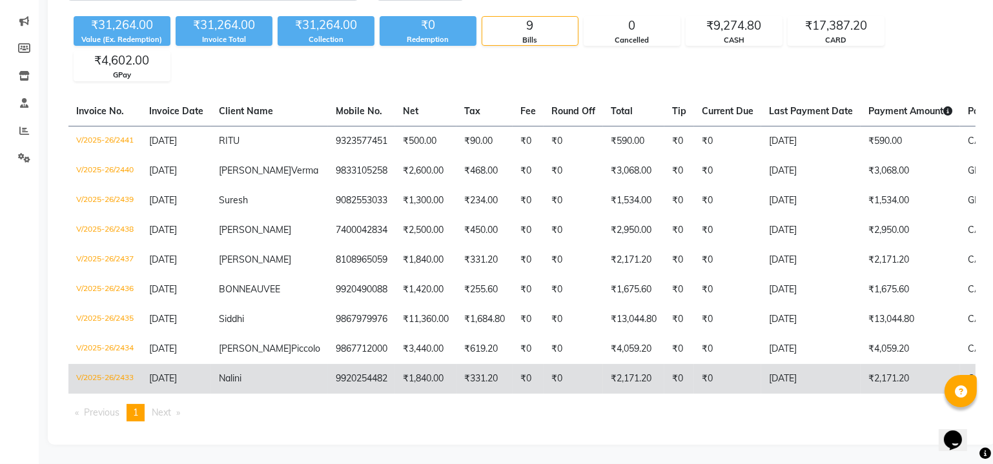
click at [512, 369] on td "₹0" at bounding box center [527, 379] width 31 height 30
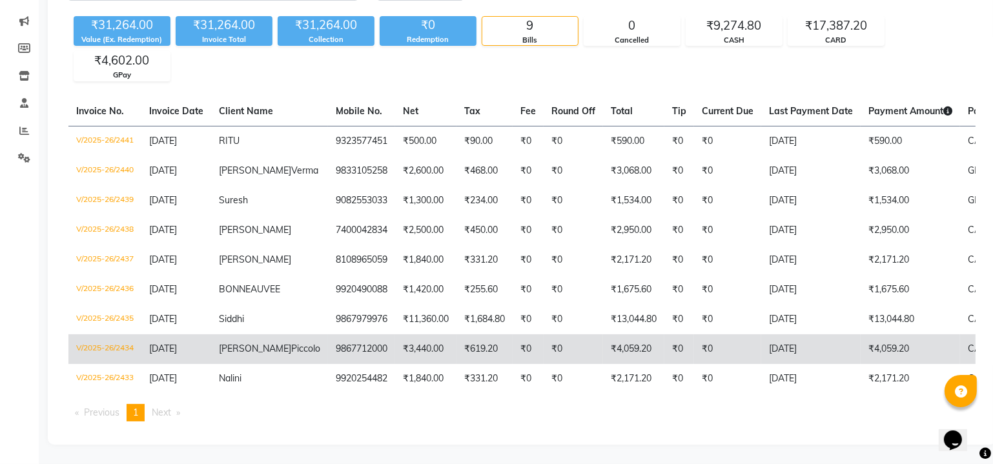
click at [477, 340] on td "₹619.20" at bounding box center [484, 349] width 56 height 30
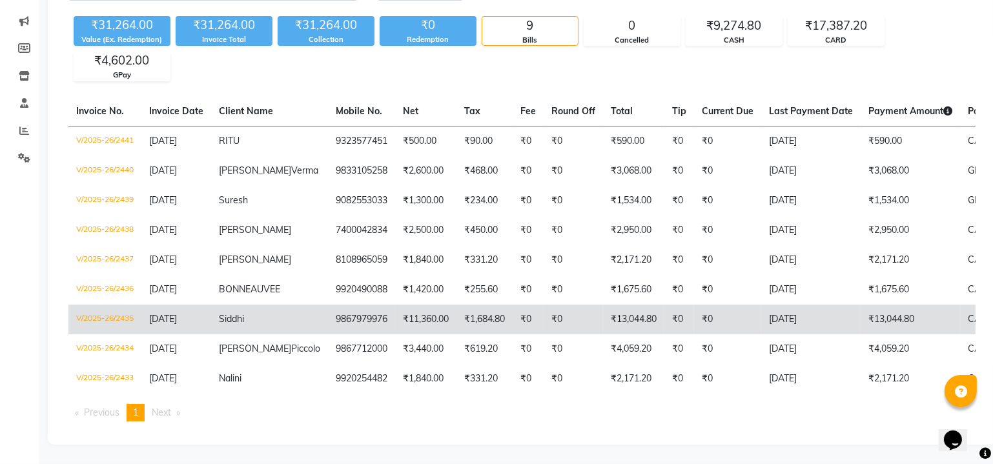
click at [395, 314] on td "₹11,360.00" at bounding box center [425, 320] width 61 height 30
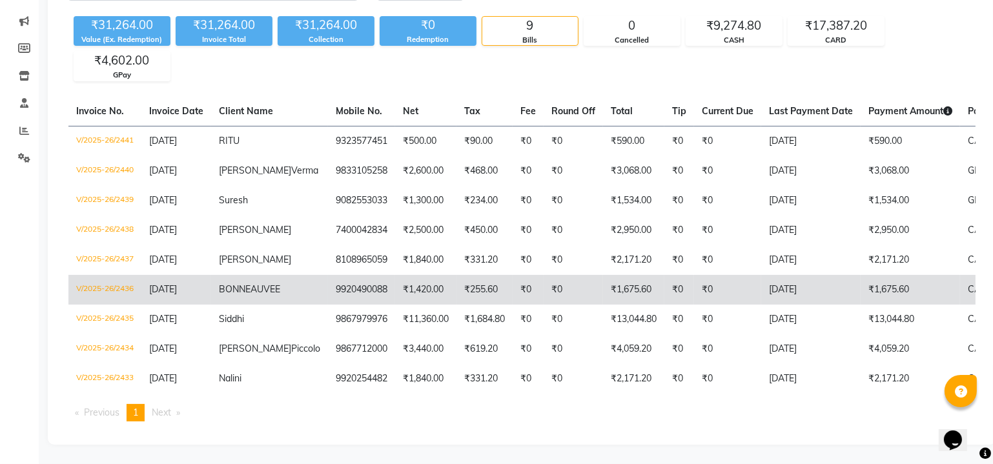
click at [395, 284] on td "₹1,420.00" at bounding box center [425, 290] width 61 height 30
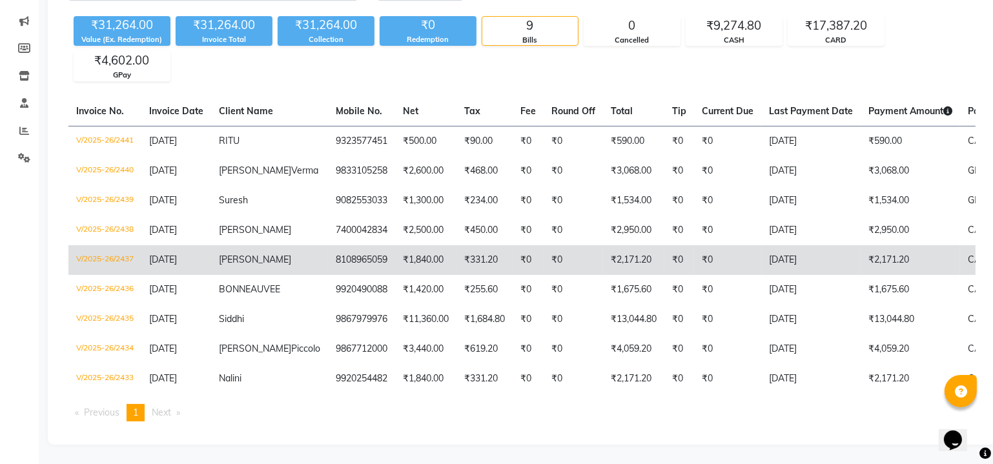
click at [328, 254] on td "8108965059" at bounding box center [361, 260] width 67 height 30
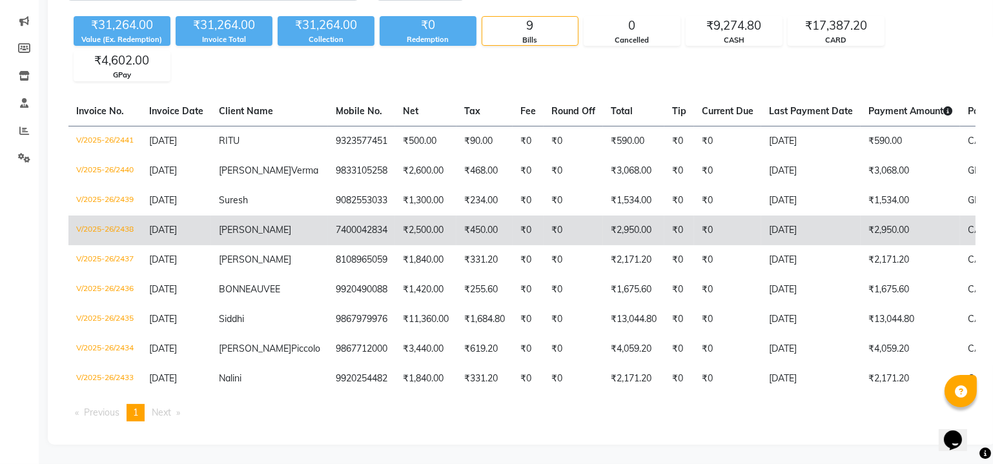
click at [355, 223] on td "7400042834" at bounding box center [361, 231] width 67 height 30
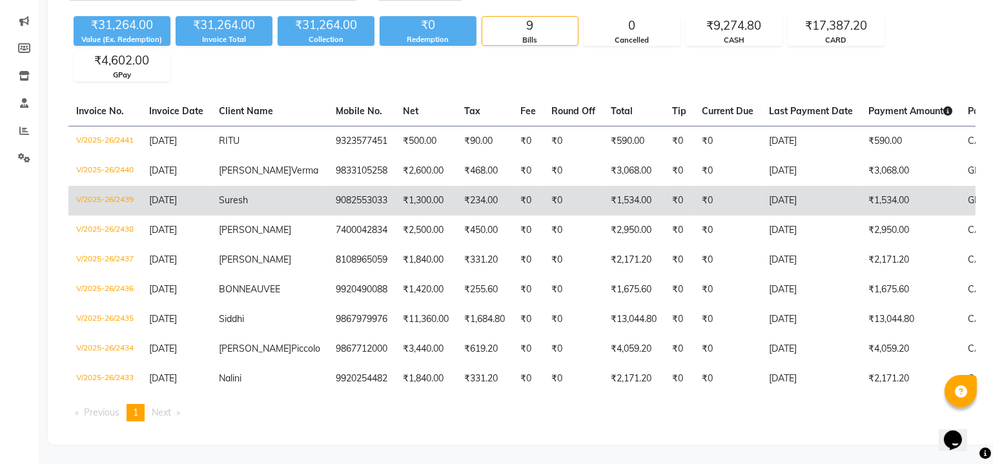
click at [328, 193] on td "9082553033" at bounding box center [361, 201] width 67 height 30
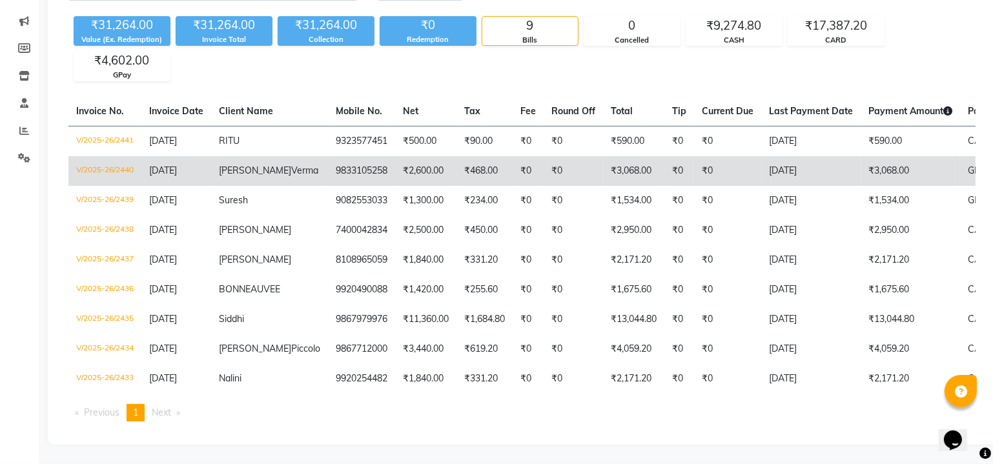
click at [328, 159] on td "9833105258" at bounding box center [361, 171] width 67 height 30
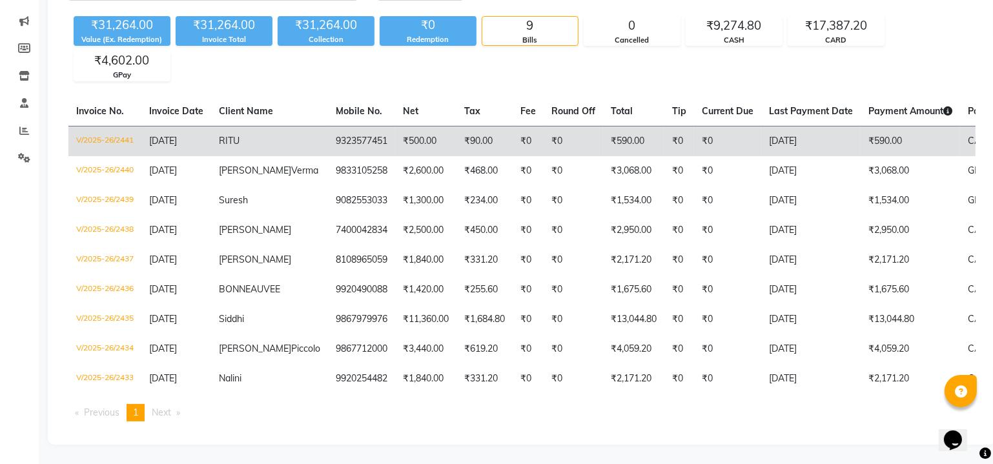
click at [281, 132] on td "RITU" at bounding box center [269, 141] width 117 height 30
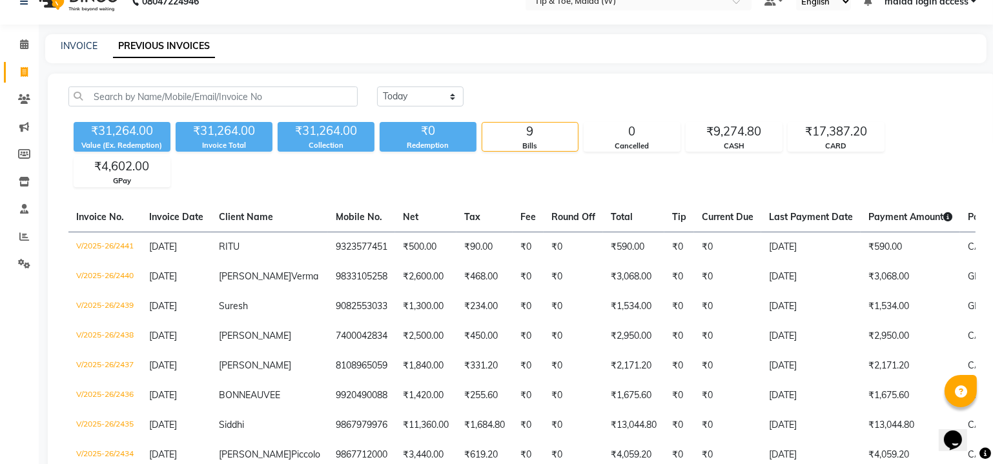
scroll to position [0, 0]
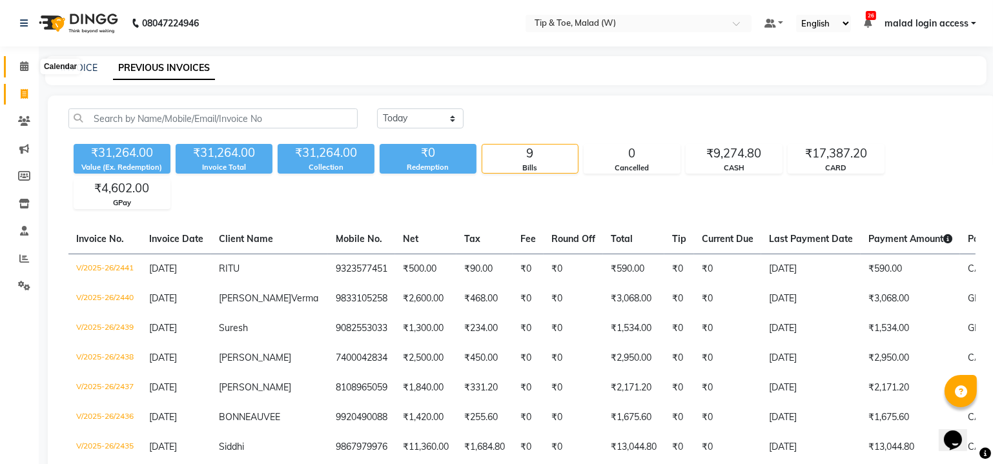
click at [25, 65] on icon at bounding box center [24, 66] width 8 height 10
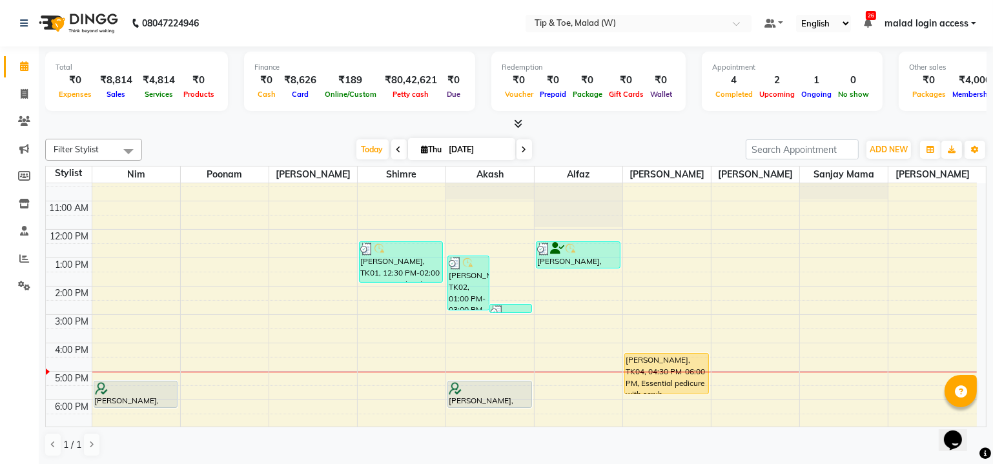
scroll to position [117, 0]
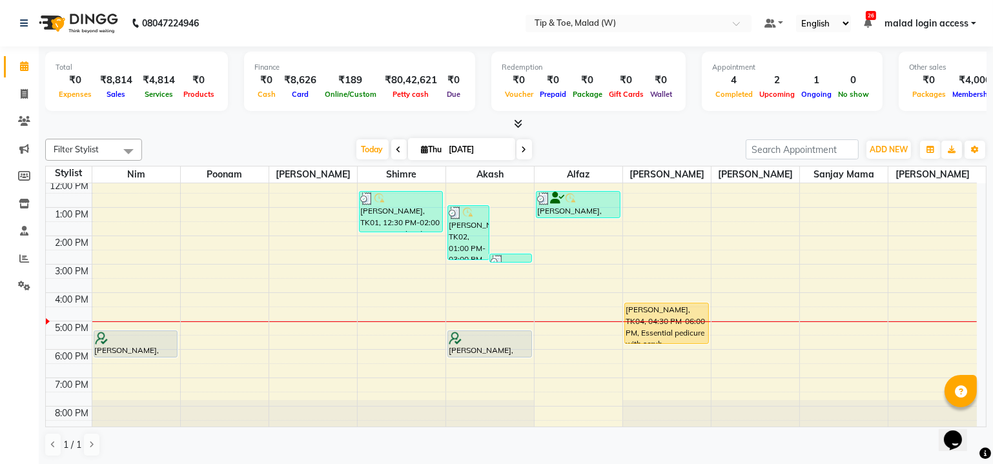
click at [985, 352] on div "8:00 AM 9:00 AM 10:00 AM 11:00 AM 12:00 PM 1:00 PM 2:00 PM 3:00 PM 4:00 PM 5:00…" at bounding box center [516, 304] width 940 height 243
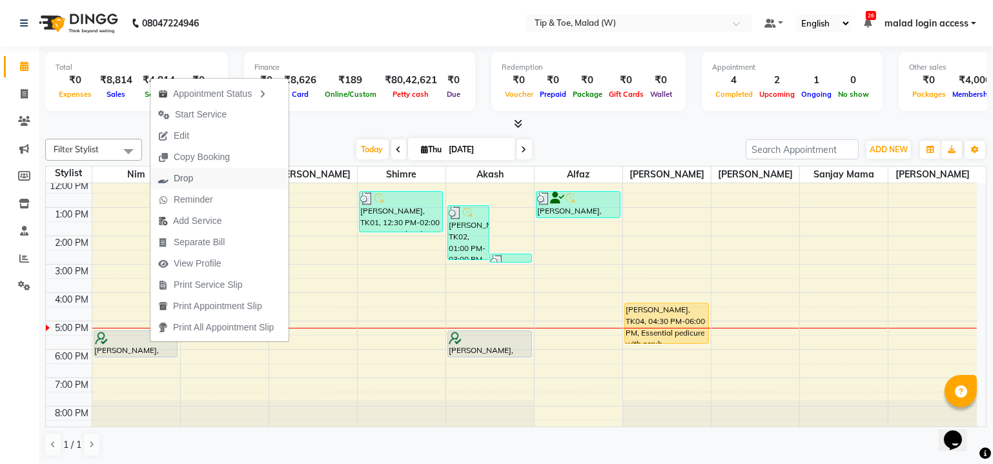
click at [210, 179] on button "Drop" at bounding box center [219, 178] width 138 height 21
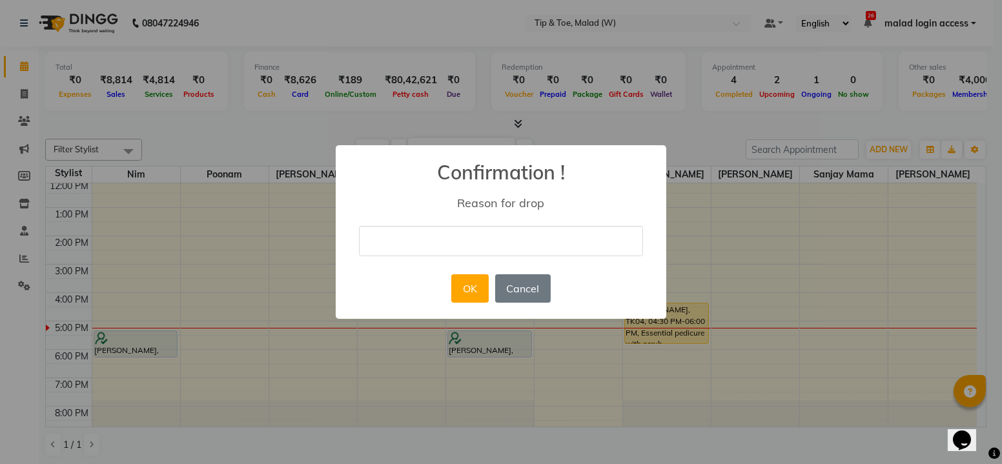
click at [414, 241] on input "text" at bounding box center [501, 241] width 284 height 30
type input "Not c"
click at [465, 290] on button "OK" at bounding box center [469, 288] width 37 height 28
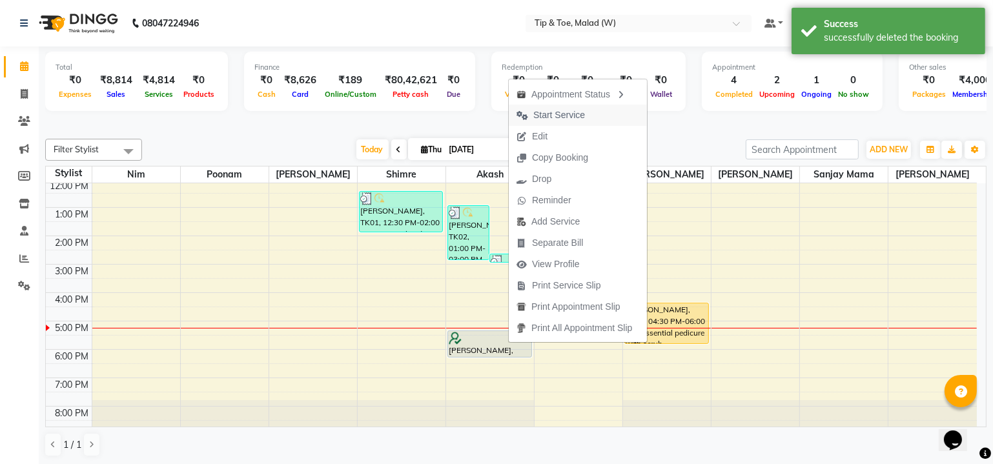
click at [560, 117] on span "Start Service" at bounding box center [559, 115] width 52 height 14
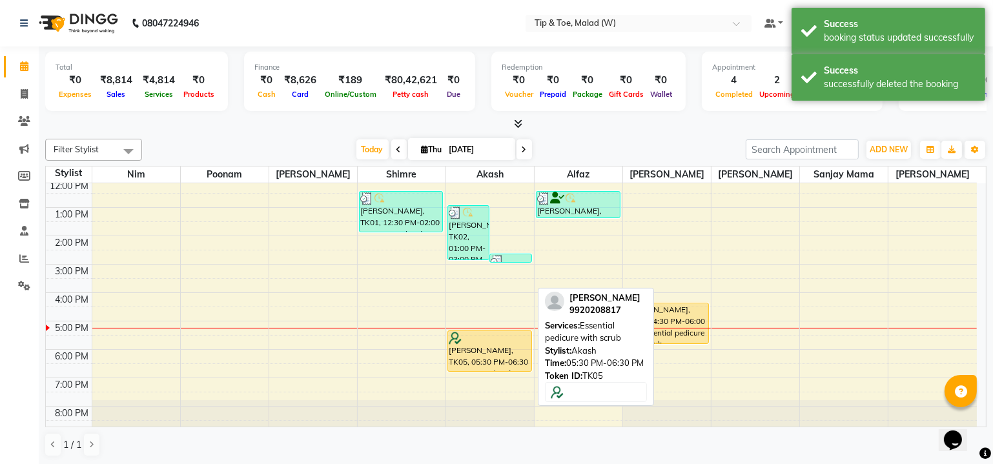
drag, startPoint x: 496, startPoint y: 353, endPoint x: 497, endPoint y: 361, distance: 8.5
click at [497, 361] on div "Rubina Dilaik, TK02, 01:00 PM-03:00 PM, Essential pedicure with scrub,Foot Mass…" at bounding box center [490, 250] width 88 height 368
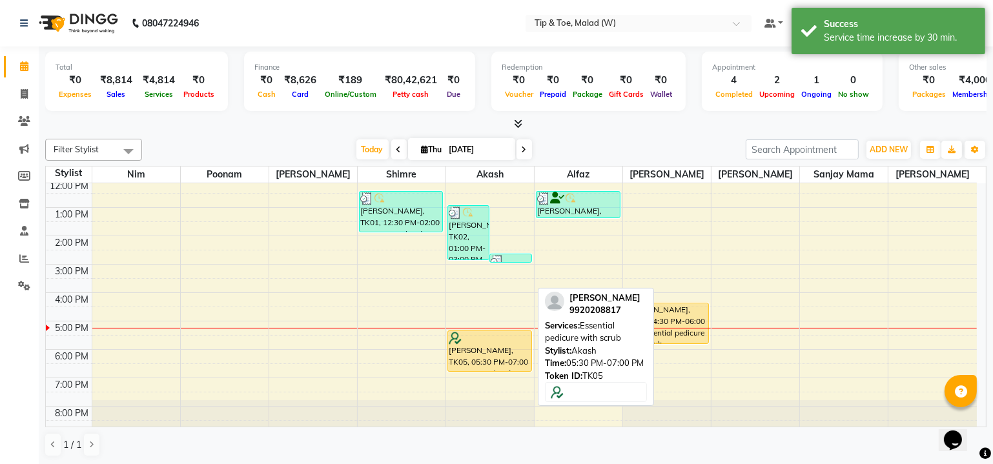
click at [490, 365] on div "Vaibhav Keji, TK05, 05:30 PM-07:00 PM, Essential pedicure with scrub" at bounding box center [489, 351] width 83 height 40
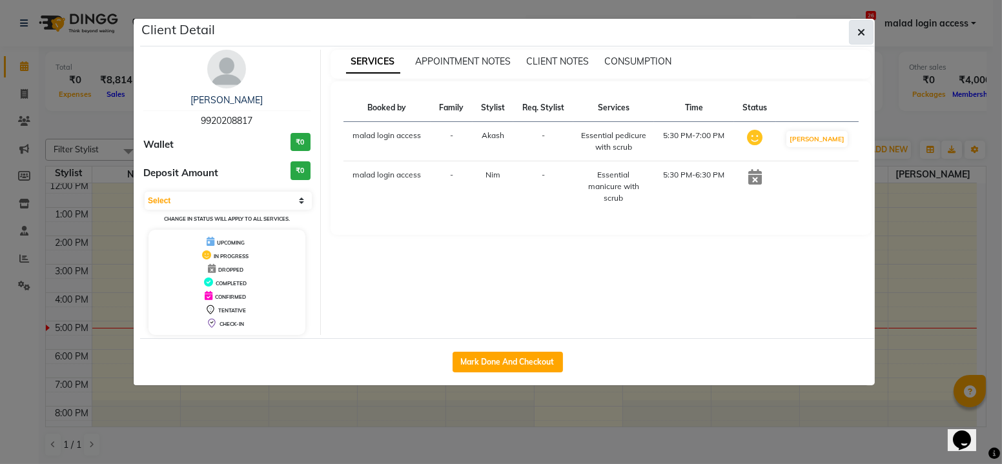
click at [860, 33] on icon "button" at bounding box center [861, 32] width 8 height 10
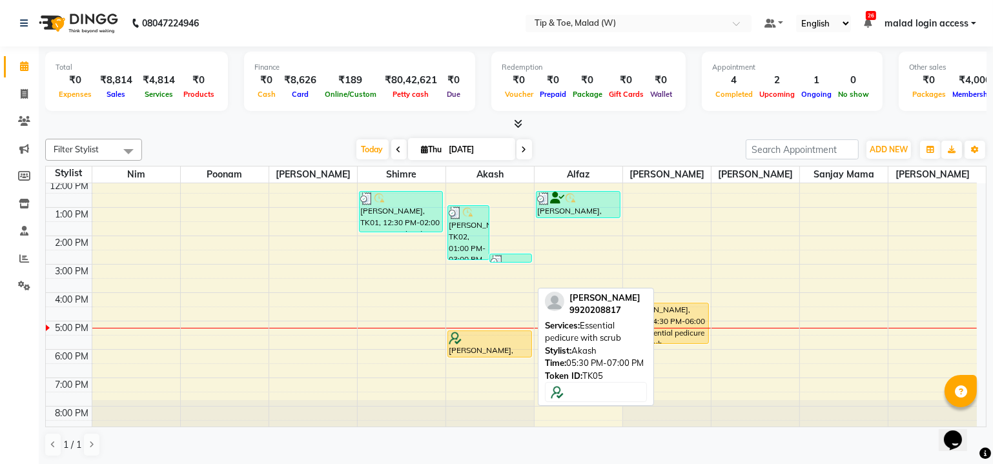
drag, startPoint x: 495, startPoint y: 368, endPoint x: 497, endPoint y: 350, distance: 18.2
click at [497, 350] on div "Rubina Dilaik, TK02, 01:00 PM-03:00 PM, Essential pedicure with scrub,Foot Mass…" at bounding box center [490, 250] width 88 height 368
click at [497, 349] on div "Vaibhav Keji, TK05, 05:30 PM-07:00 PM, Essential pedicure with scrub" at bounding box center [489, 351] width 85 height 42
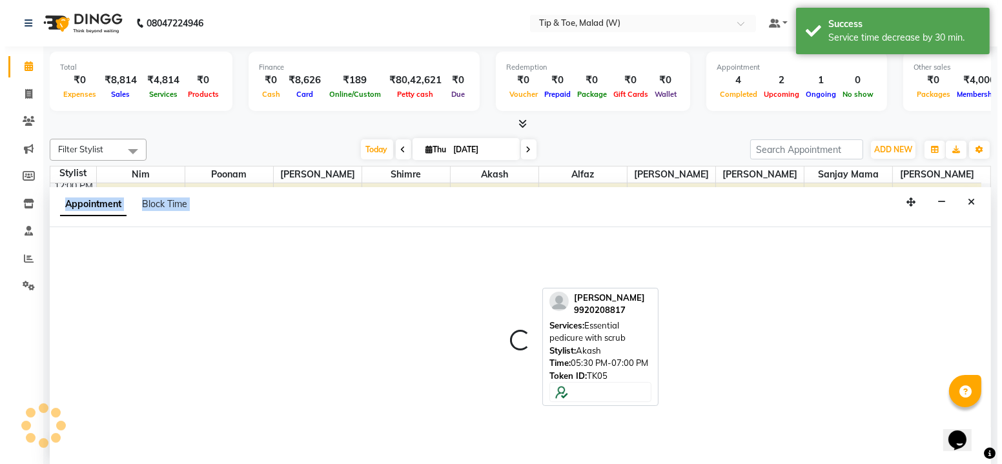
scroll to position [0, 0]
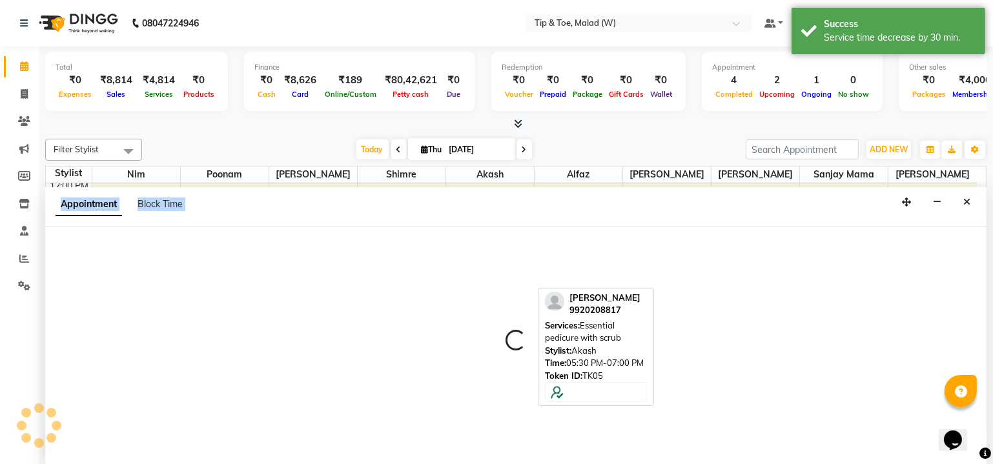
select select "41858"
select select "tentative"
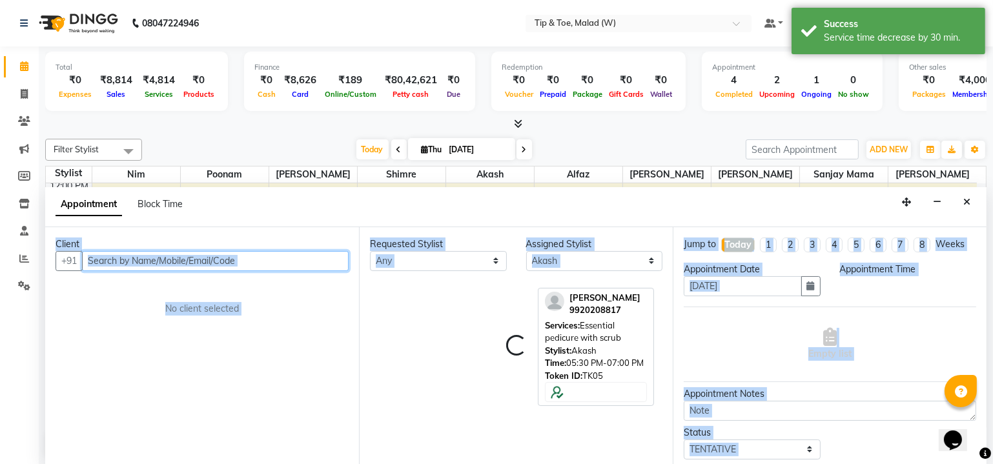
select select "1080"
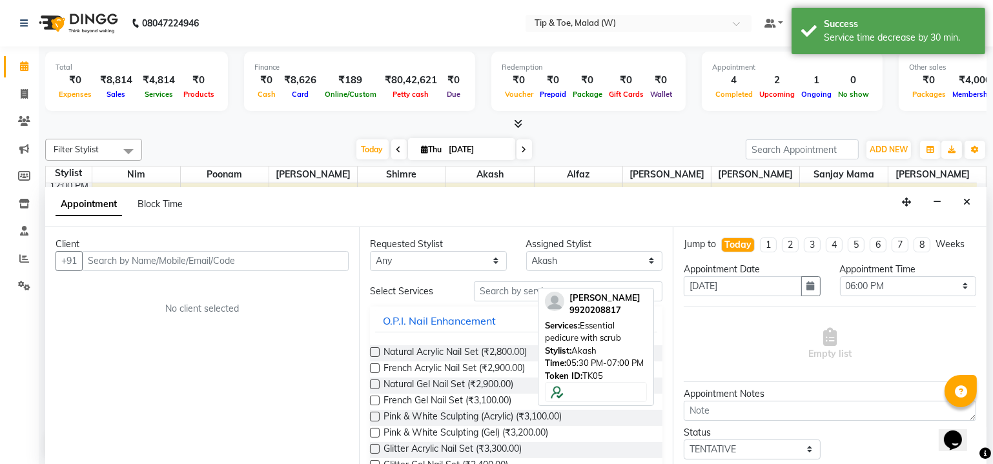
drag, startPoint x: 965, startPoint y: 202, endPoint x: 957, endPoint y: 215, distance: 15.1
click at [965, 202] on icon "Close" at bounding box center [966, 201] width 7 height 9
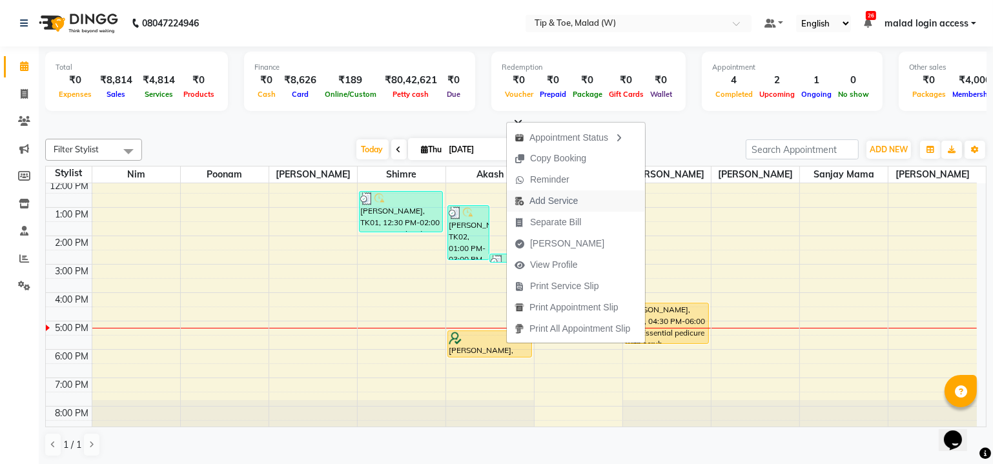
click at [572, 203] on span "Add Service" at bounding box center [553, 201] width 48 height 14
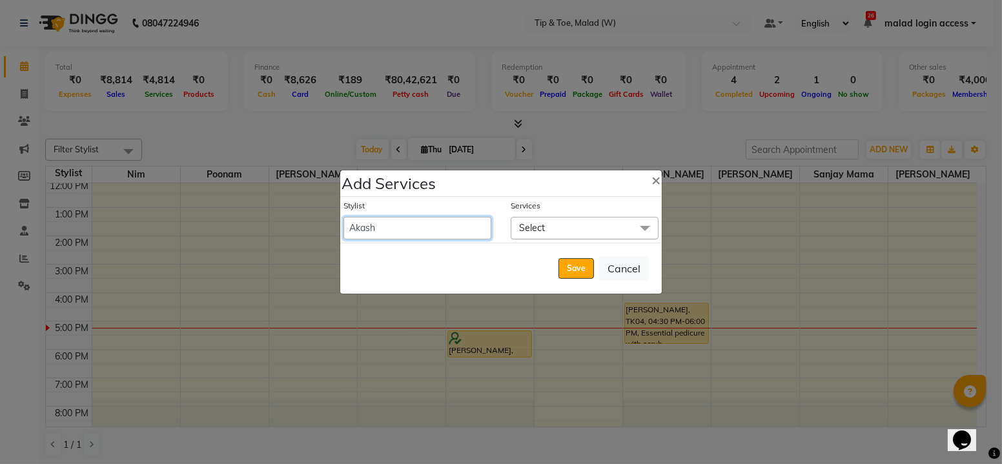
click at [423, 230] on select "Ajay Akash Alfaz Amreen Danish Dhanashree Dibakar House Sale Keshien Madhura ma…" at bounding box center [417, 228] width 148 height 23
select select "84683"
click at [343, 217] on select "Ajay Akash Alfaz Amreen Danish Dhanashree Dibakar House Sale Keshien Madhura ma…" at bounding box center [417, 228] width 148 height 23
select select "1110"
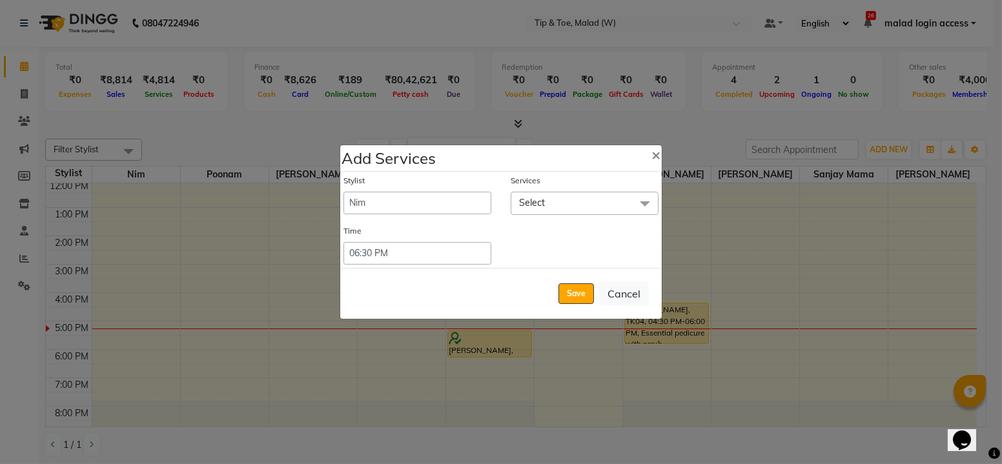
click at [552, 203] on span "Select" at bounding box center [584, 203] width 148 height 23
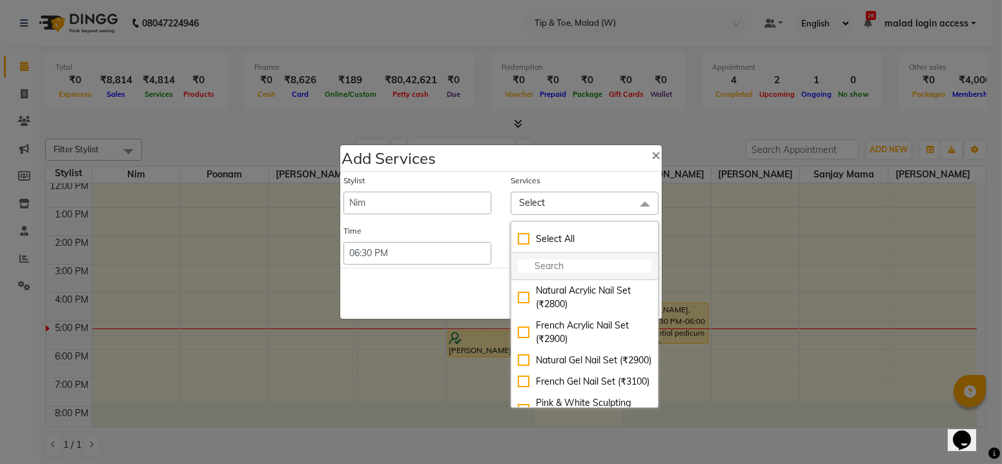
click at [554, 265] on input "multiselect-search" at bounding box center [585, 266] width 134 height 14
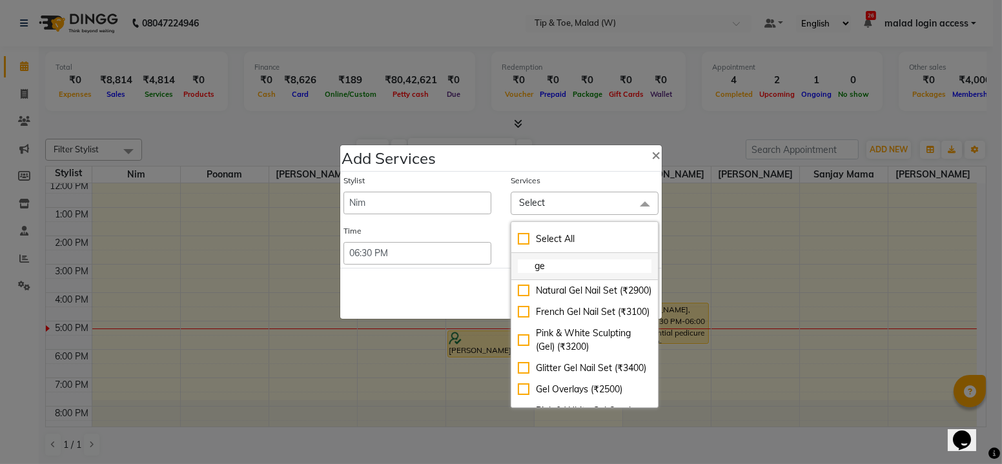
type input "g"
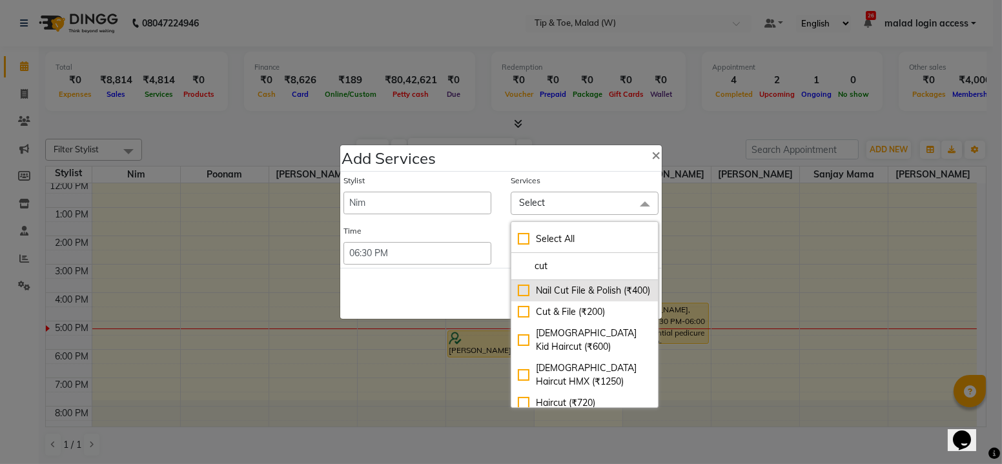
type input "cut"
click at [518, 296] on div "Nail Cut File & Polish (₹400)" at bounding box center [585, 291] width 134 height 14
checkbox input "true"
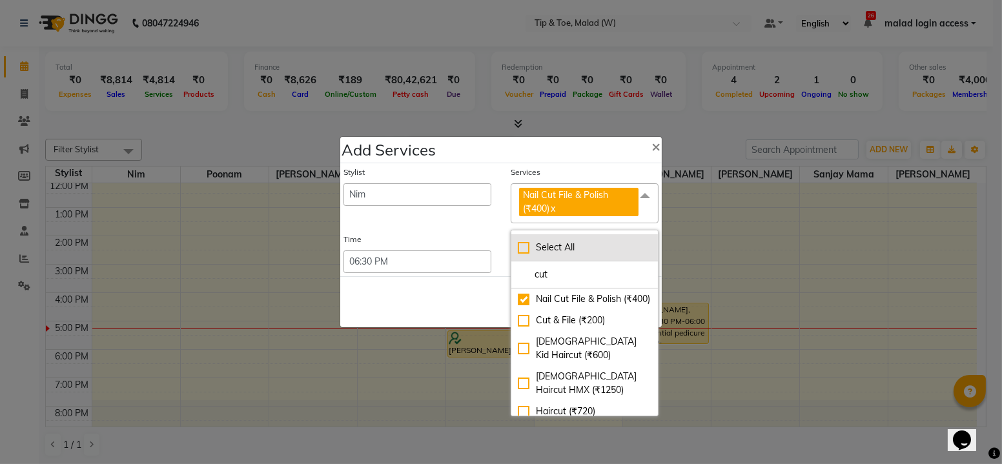
click at [624, 243] on div "Select All" at bounding box center [585, 248] width 134 height 14
checkbox input "true"
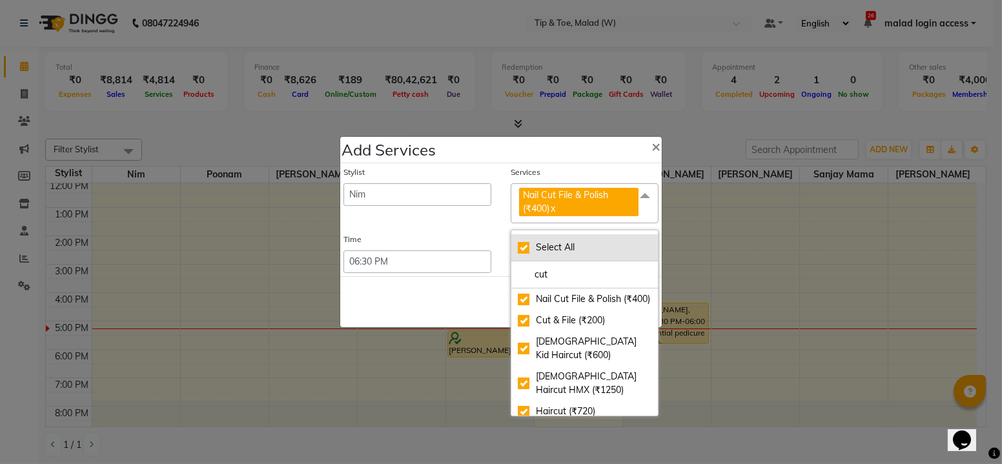
checkbox input "true"
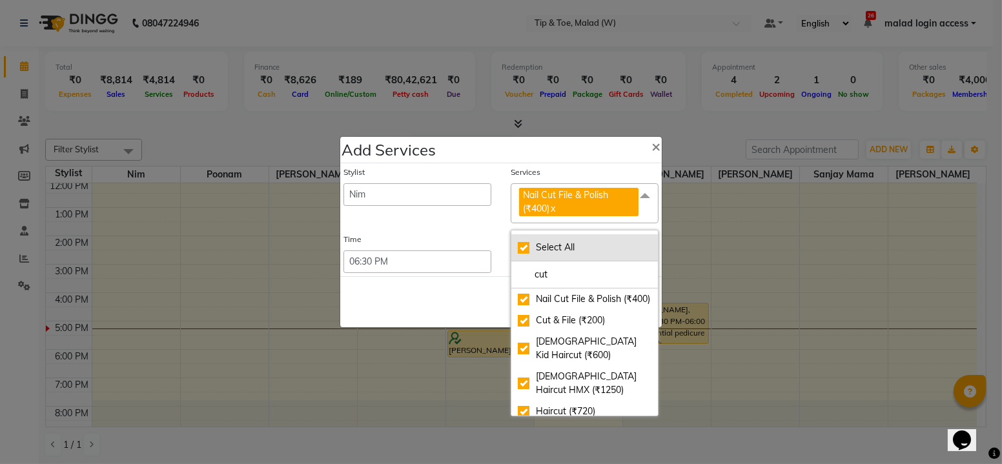
checkbox input "true"
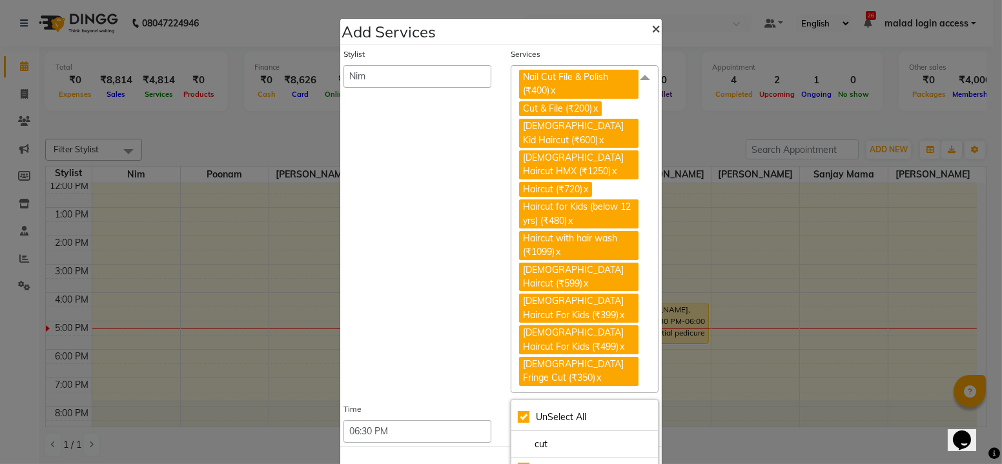
click at [653, 25] on span "×" at bounding box center [655, 27] width 9 height 19
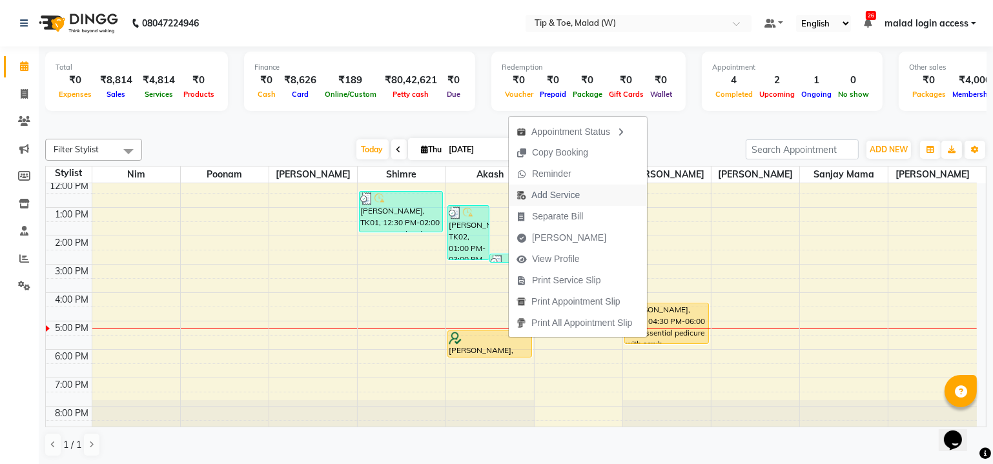
click at [560, 193] on span "Add Service" at bounding box center [555, 195] width 48 height 14
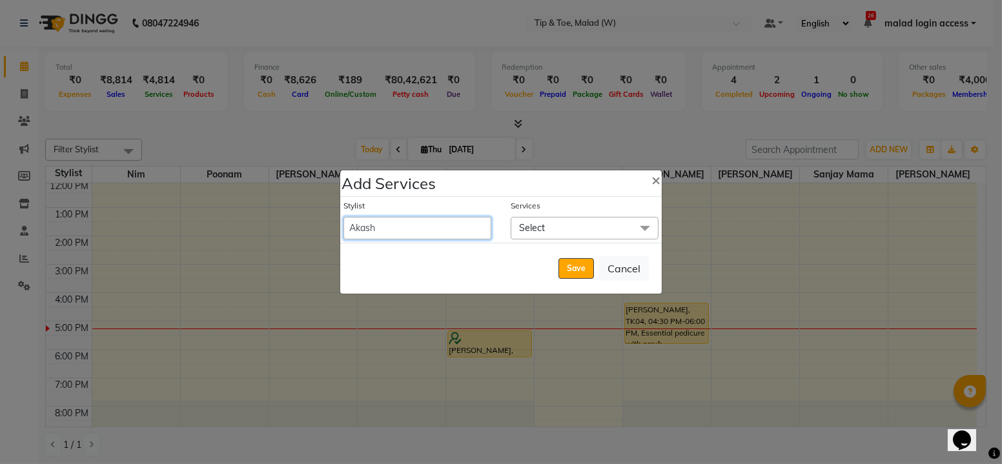
click at [438, 226] on select "Ajay Akash Alfaz Amreen Danish Dhanashree Dibakar House Sale Keshien Madhura ma…" at bounding box center [417, 228] width 148 height 23
select select "84683"
click at [343, 217] on select "Ajay Akash Alfaz Amreen Danish Dhanashree Dibakar House Sale Keshien Madhura ma…" at bounding box center [417, 228] width 148 height 23
select select "1110"
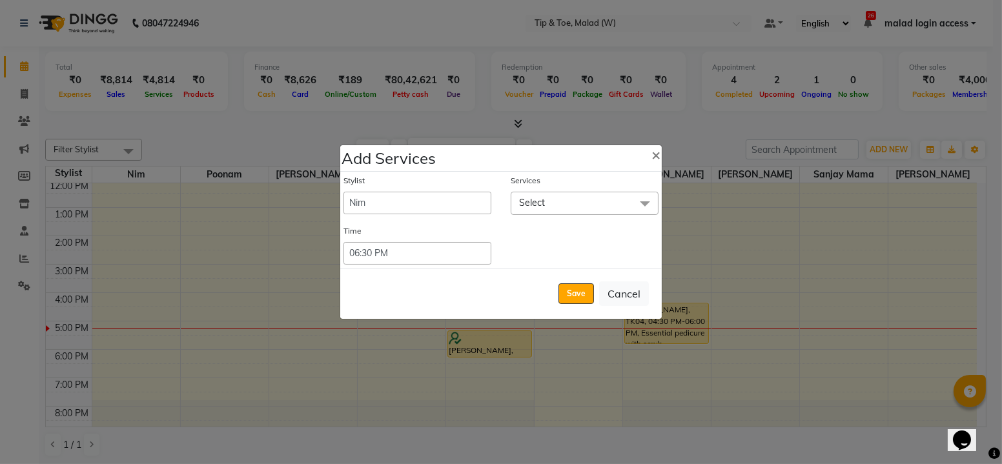
click at [559, 200] on span "Select" at bounding box center [584, 203] width 148 height 23
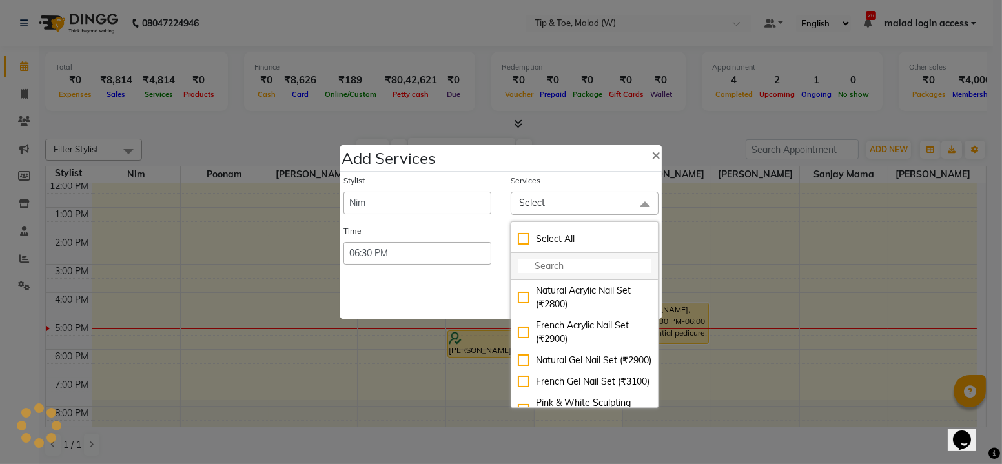
click at [549, 264] on input "multiselect-search" at bounding box center [585, 266] width 134 height 14
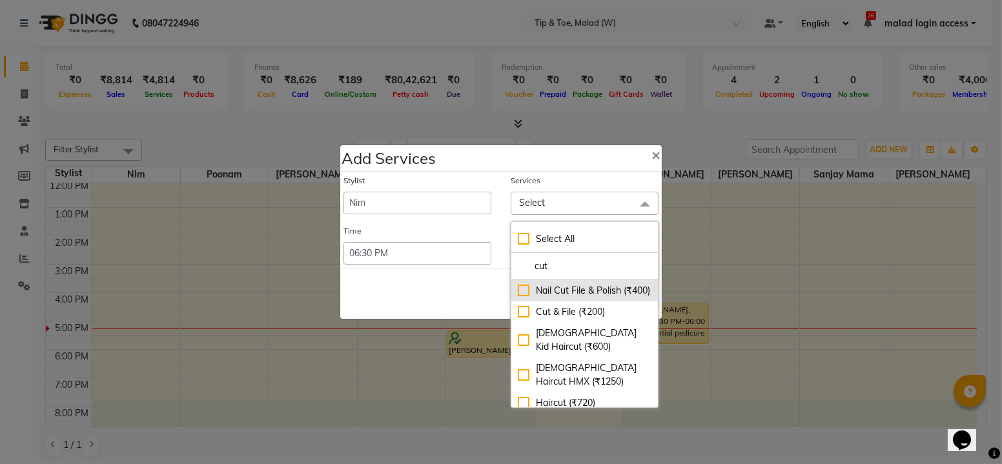
type input "cut"
click at [518, 296] on div "Nail Cut File & Polish (₹400)" at bounding box center [585, 291] width 134 height 14
click at [523, 295] on div "Nail Cut File & Polish (₹400)" at bounding box center [585, 291] width 134 height 14
checkbox input "true"
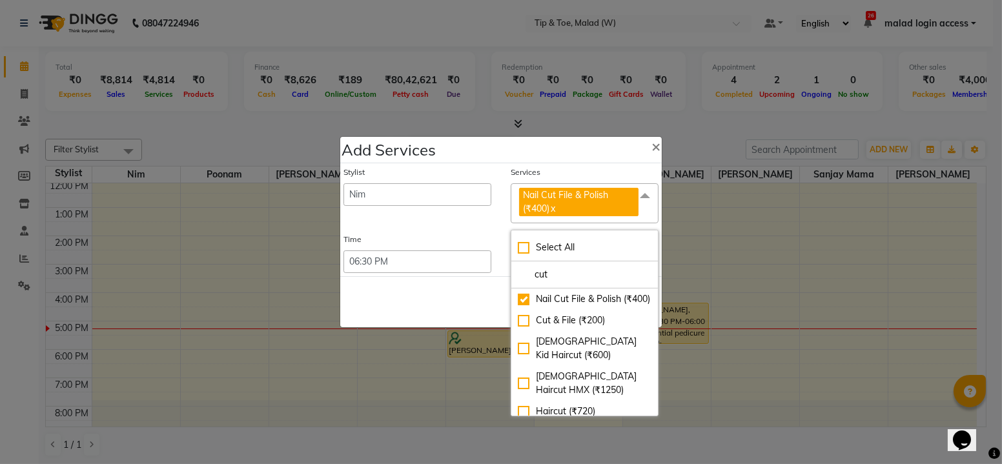
click at [636, 211] on span "Nail Cut File & Polish (₹400) x" at bounding box center [584, 203] width 148 height 41
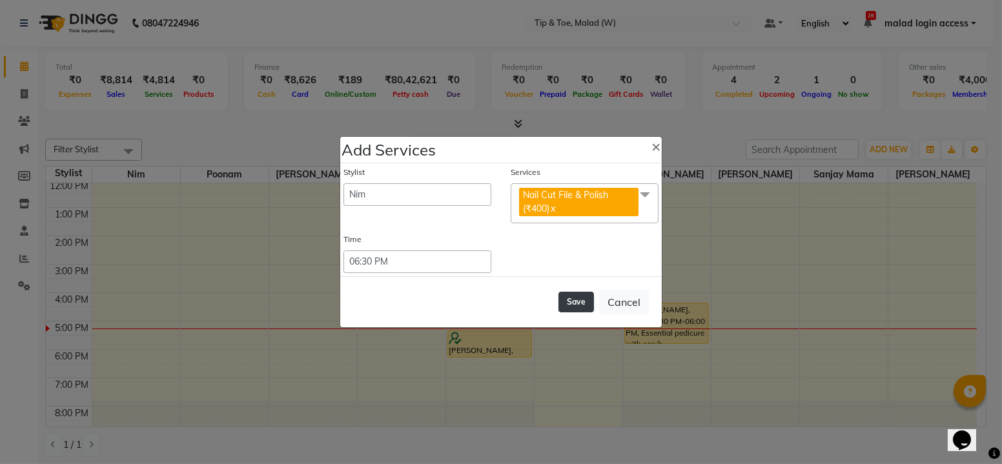
click at [573, 304] on button "Save" at bounding box center [575, 302] width 35 height 21
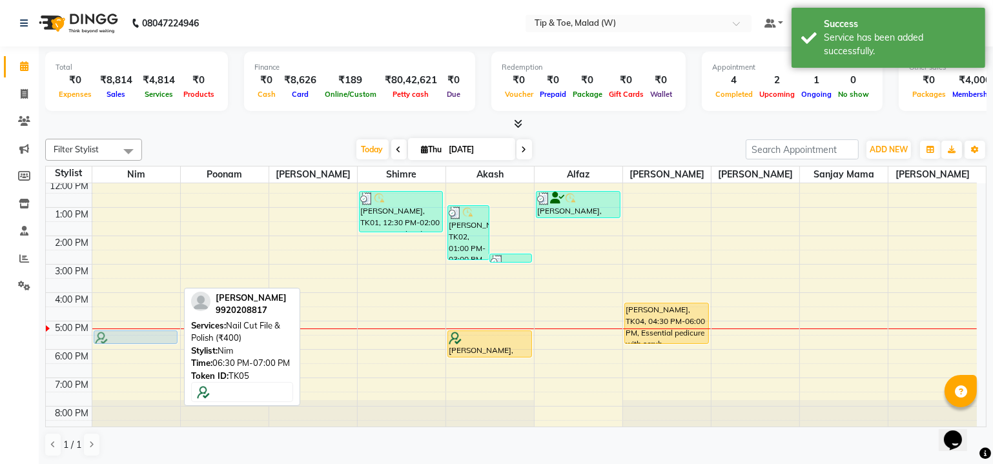
drag, startPoint x: 112, startPoint y: 362, endPoint x: 125, endPoint y: 338, distance: 27.5
click at [125, 338] on div "Vaibhav Keji, TK05, 06:30 PM-07:00 PM, Nail Cut File & Polish (₹400) Vaibhav Ke…" at bounding box center [136, 250] width 88 height 368
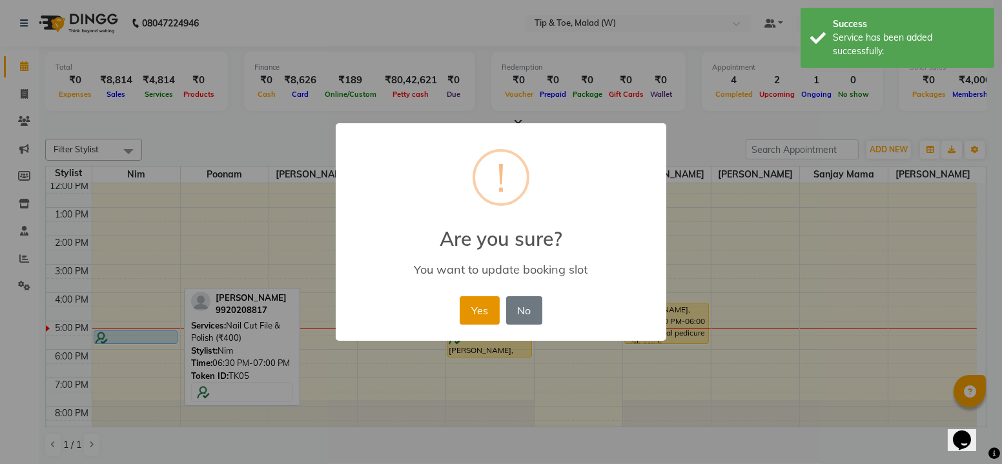
drag, startPoint x: 492, startPoint y: 303, endPoint x: 416, endPoint y: 332, distance: 82.3
click at [491, 303] on button "Yes" at bounding box center [478, 310] width 39 height 28
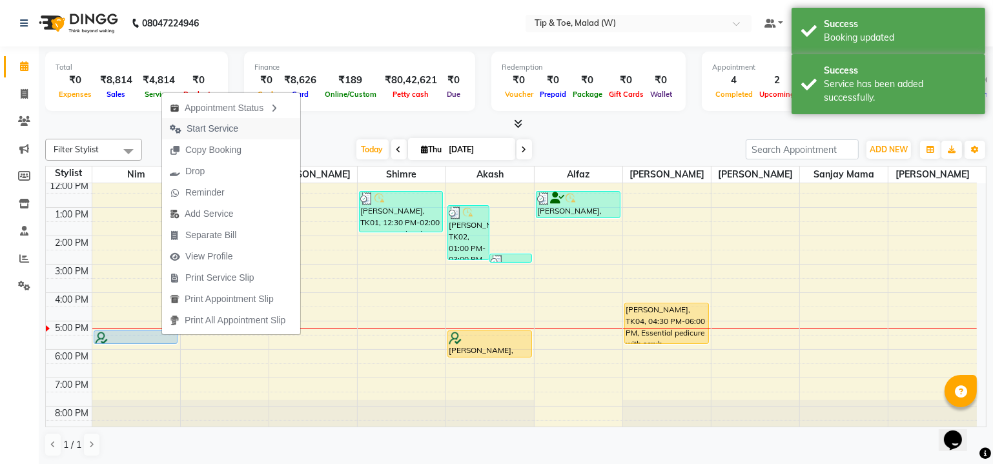
click at [225, 125] on span "Start Service" at bounding box center [213, 129] width 52 height 14
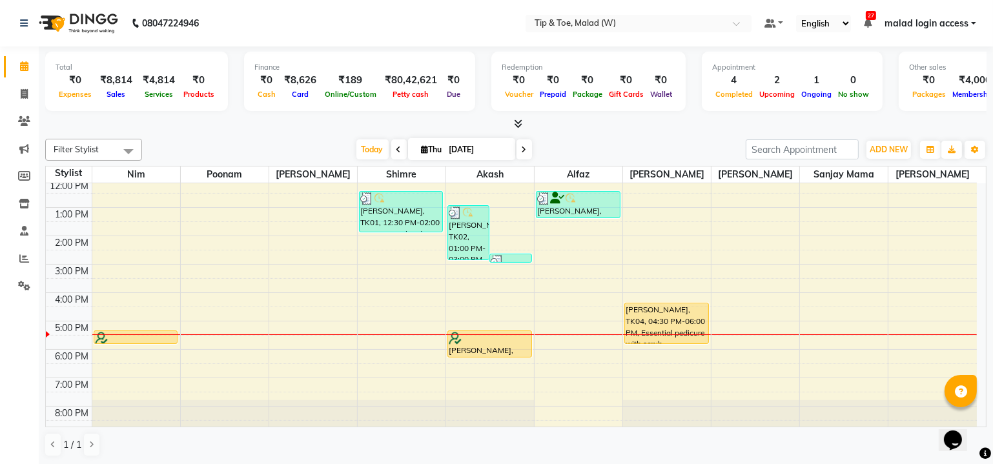
click at [376, 345] on div "8:00 AM 9:00 AM 10:00 AM 11:00 AM 12:00 PM 1:00 PM 2:00 PM 3:00 PM 4:00 PM 5:00…" at bounding box center [511, 250] width 931 height 368
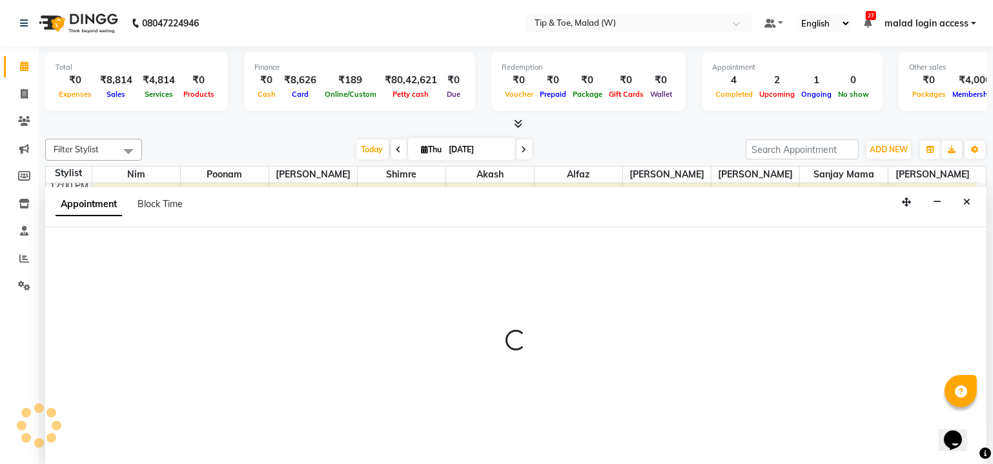
select select "41842"
select select "tentative"
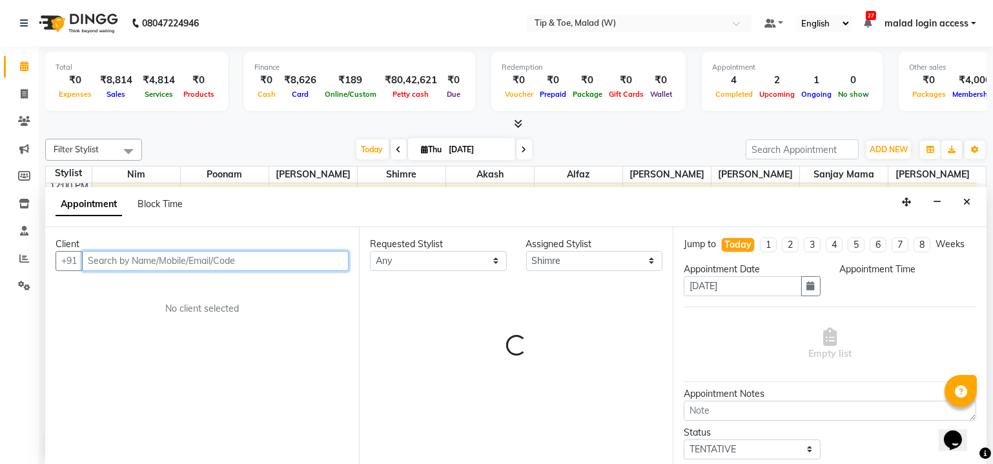
select select "1080"
click at [188, 262] on input "text" at bounding box center [215, 261] width 267 height 20
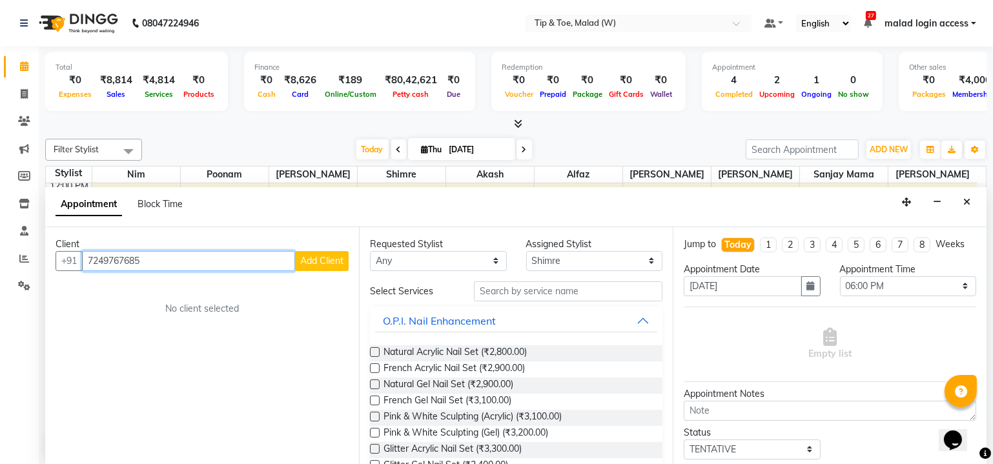
type input "7249767685"
click at [308, 257] on span "Add Client" at bounding box center [321, 261] width 43 height 12
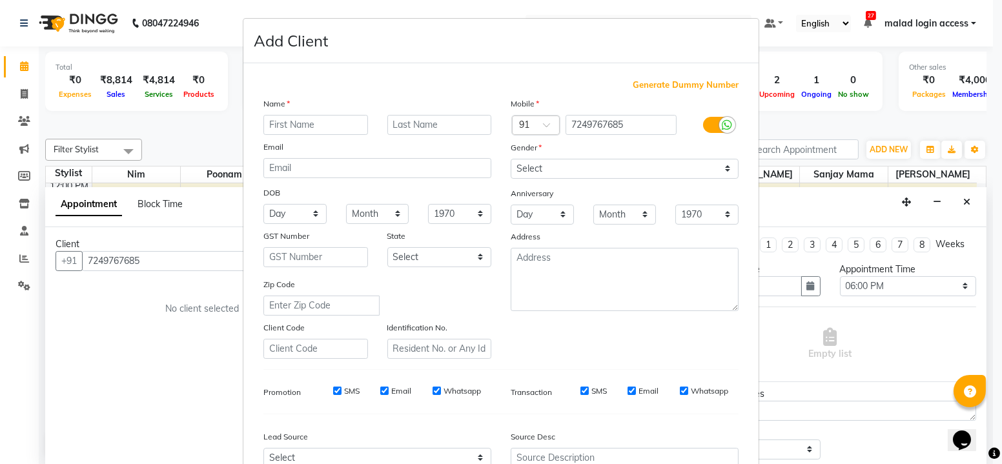
click at [330, 123] on input "text" at bounding box center [315, 125] width 105 height 20
type input "Sadaf"
click at [602, 159] on select "Select Male Female Other Prefer Not To Say" at bounding box center [624, 169] width 228 height 20
select select "female"
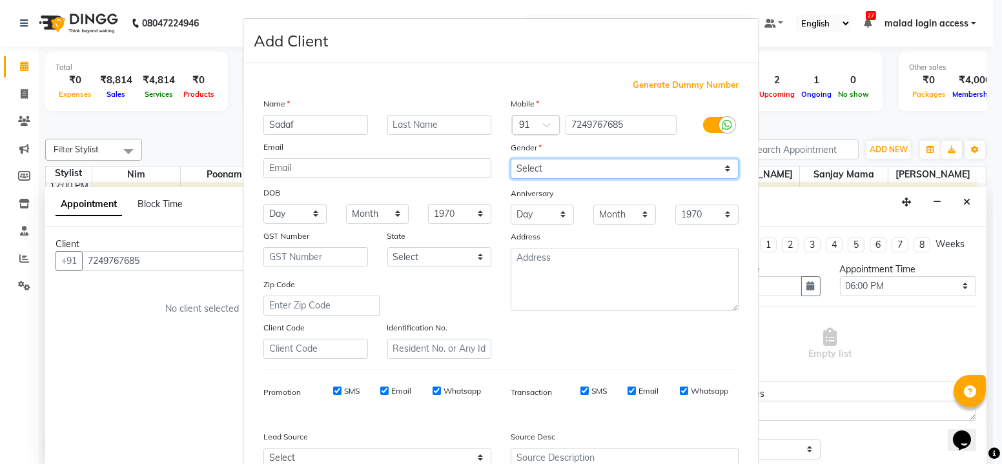
click at [510, 159] on select "Select Male Female Other Prefer Not To Say" at bounding box center [624, 169] width 228 height 20
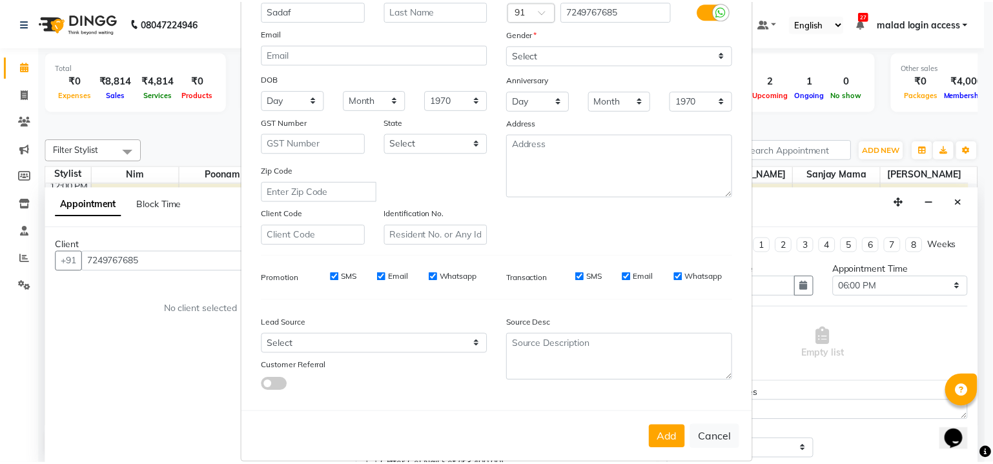
scroll to position [127, 0]
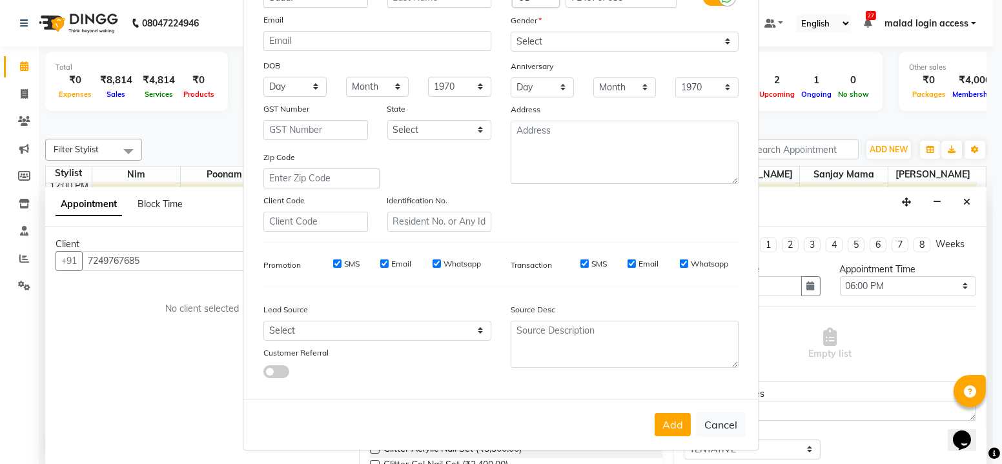
click at [674, 421] on button "Add" at bounding box center [672, 424] width 36 height 23
select select
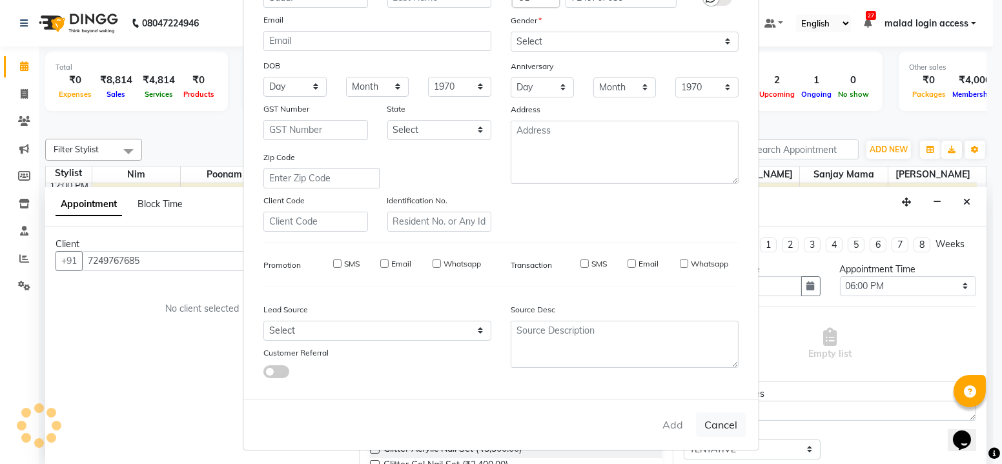
select select
checkbox input "false"
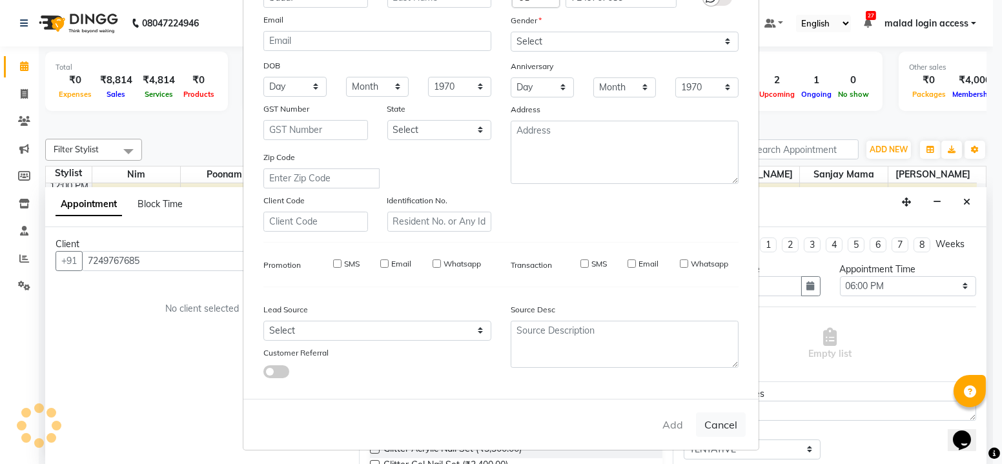
checkbox input "false"
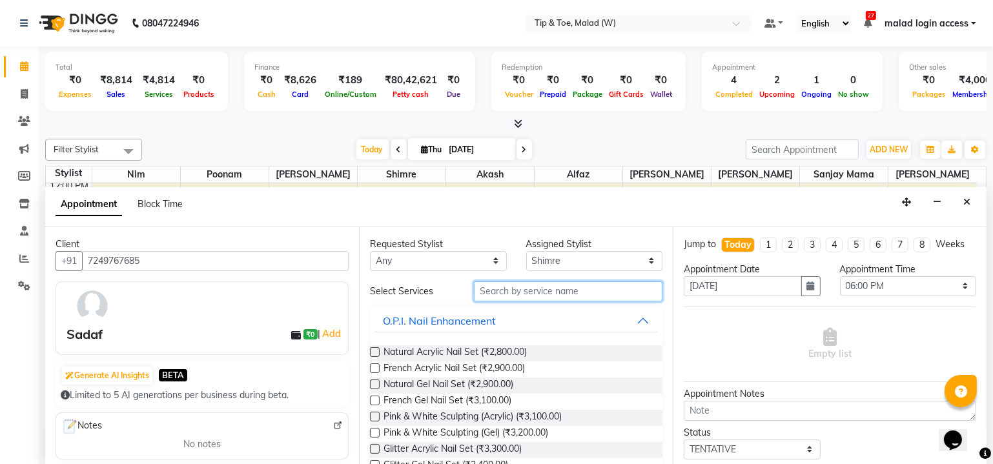
click at [543, 289] on input "text" at bounding box center [568, 291] width 188 height 20
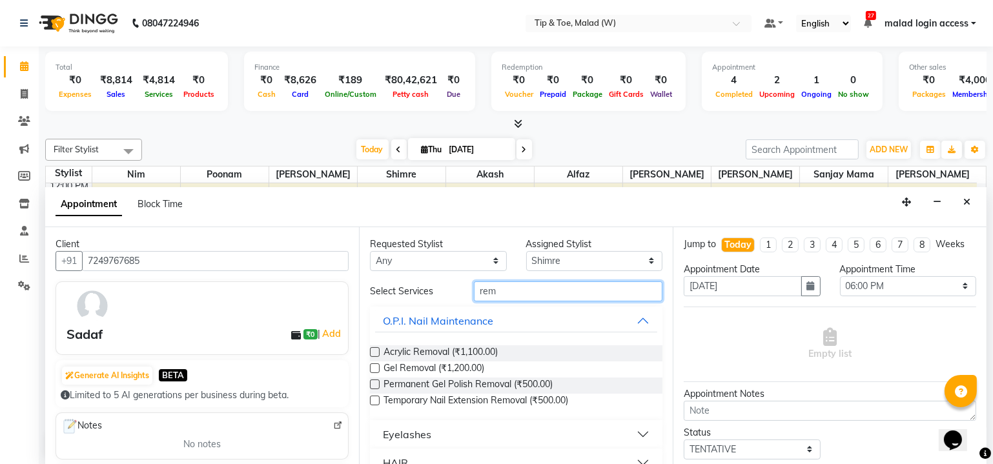
type input "rem"
click at [376, 348] on label at bounding box center [375, 352] width 10 height 10
click at [376, 349] on input "checkbox" at bounding box center [374, 353] width 8 height 8
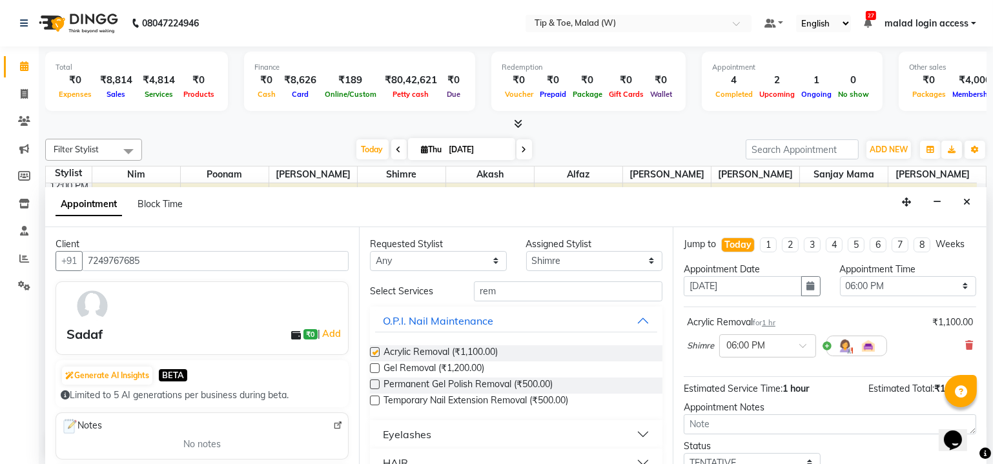
checkbox input "false"
click at [541, 287] on input "rem" at bounding box center [568, 291] width 188 height 20
type input "r"
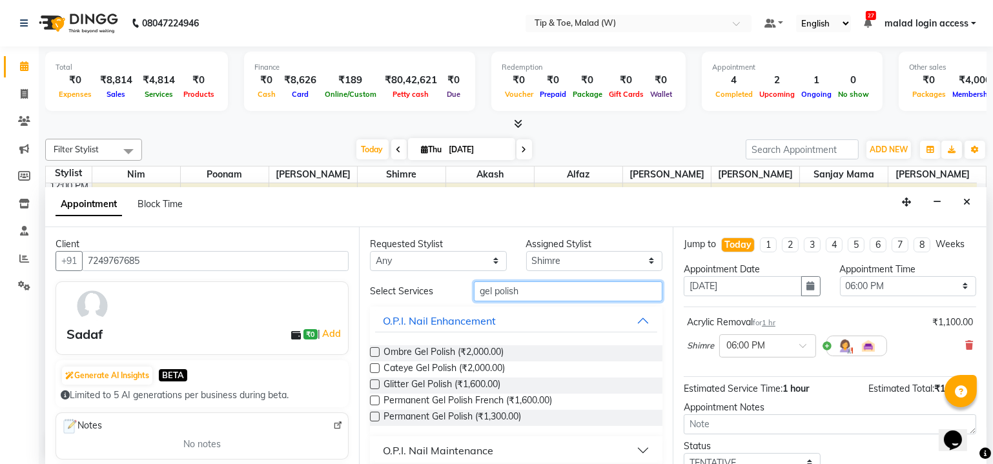
type input "gel polish"
click at [372, 416] on label at bounding box center [375, 417] width 10 height 10
click at [372, 416] on input "checkbox" at bounding box center [374, 418] width 8 height 8
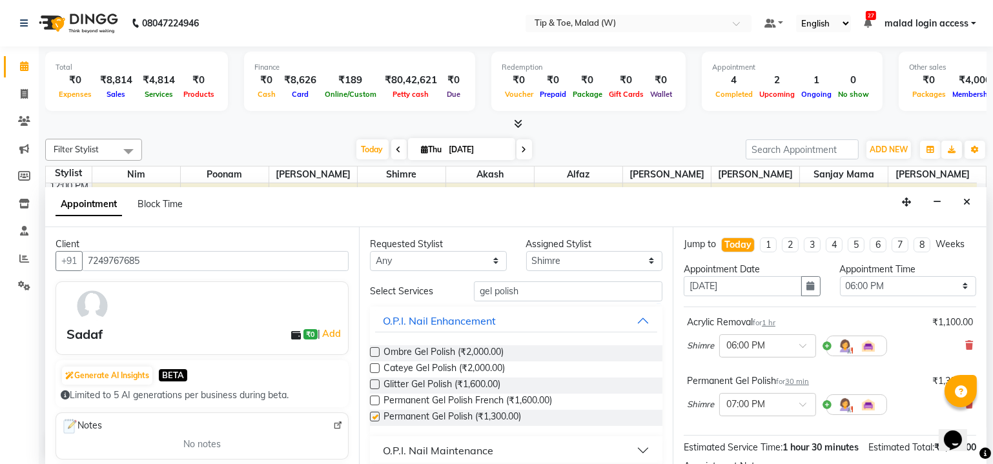
checkbox input "false"
click at [609, 264] on select "Select Akash Alfaz Dibakar Manisha Singh Mayur Nim poonam Sanjay mama Shimre Ur…" at bounding box center [594, 261] width 137 height 20
select select "41813"
click at [526, 251] on select "Select Akash Alfaz Dibakar Manisha Singh Mayur Nim poonam Sanjay mama Shimre Ur…" at bounding box center [594, 261] width 137 height 20
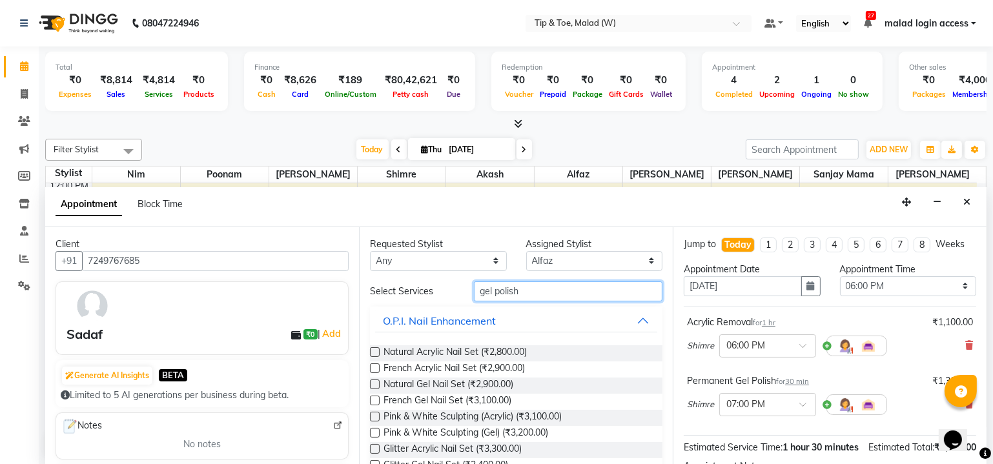
click at [541, 292] on input "gel polish" at bounding box center [568, 291] width 188 height 20
type input "g"
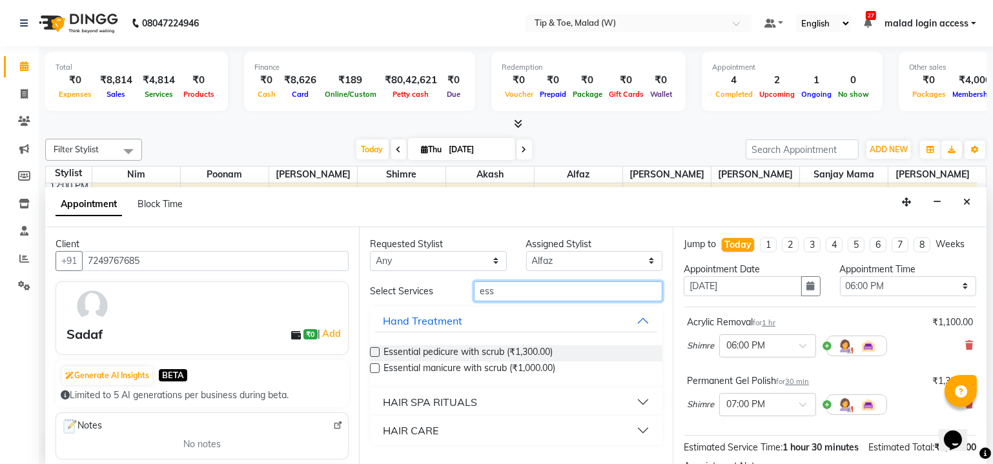
type input "ess"
click at [370, 348] on label at bounding box center [375, 352] width 10 height 10
click at [370, 349] on input "checkbox" at bounding box center [374, 353] width 8 height 8
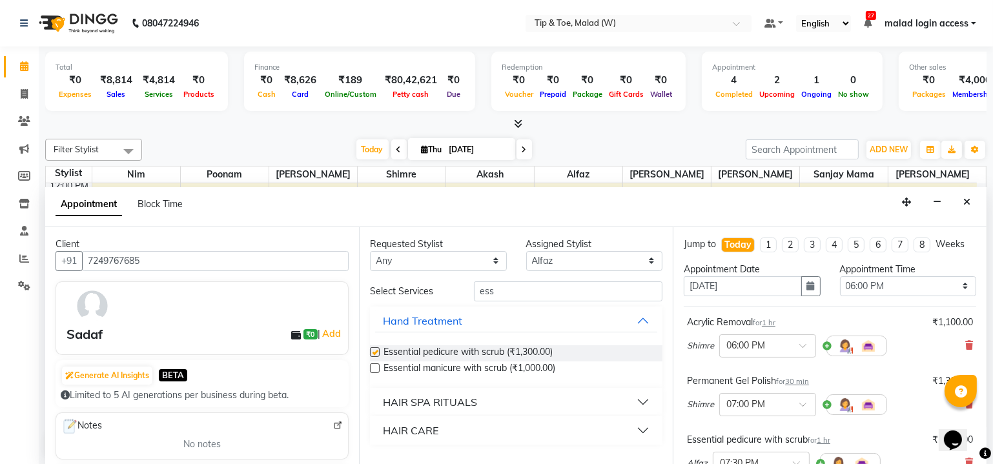
checkbox input "false"
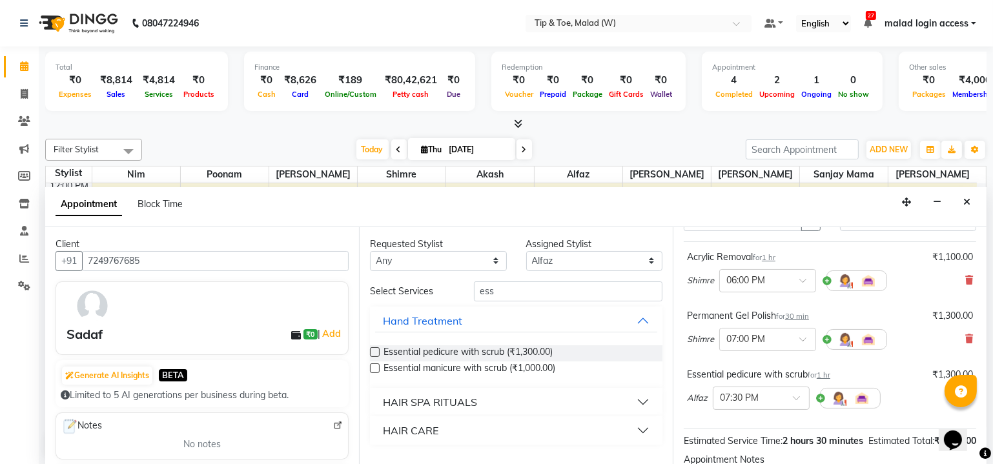
scroll to position [102, 0]
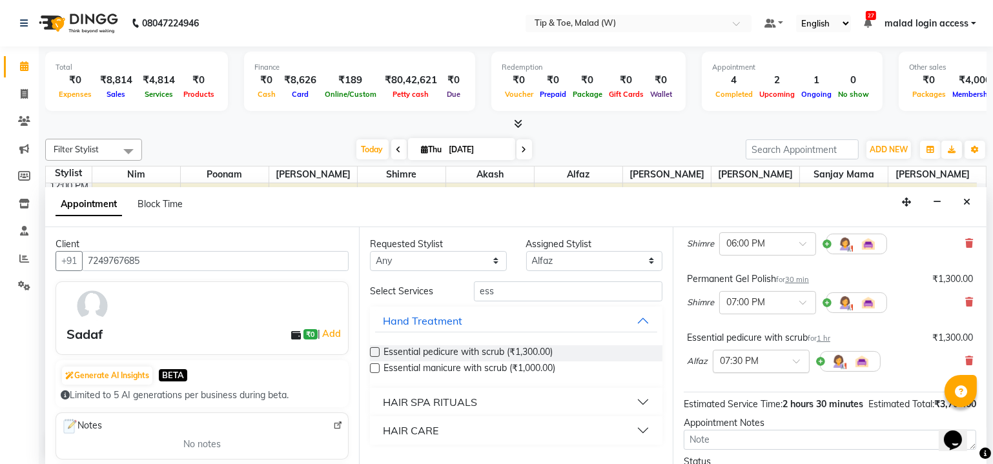
click at [792, 358] on span at bounding box center [800, 365] width 16 height 14
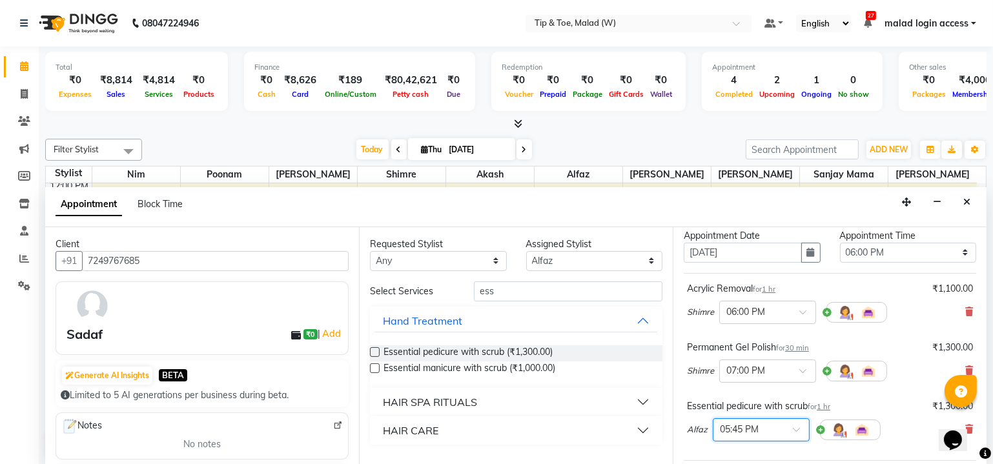
scroll to position [32, 0]
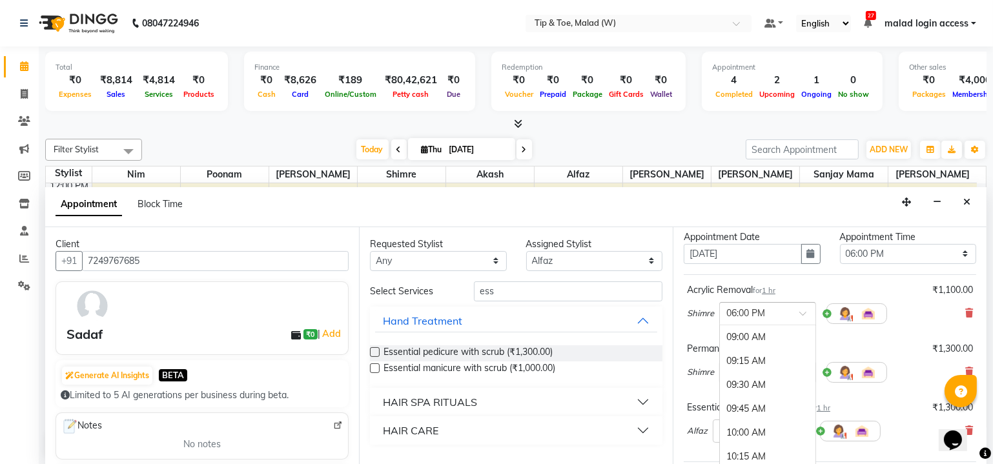
click at [806, 312] on span at bounding box center [807, 317] width 16 height 14
click at [764, 359] on div "05:45 PM" at bounding box center [768, 364] width 96 height 24
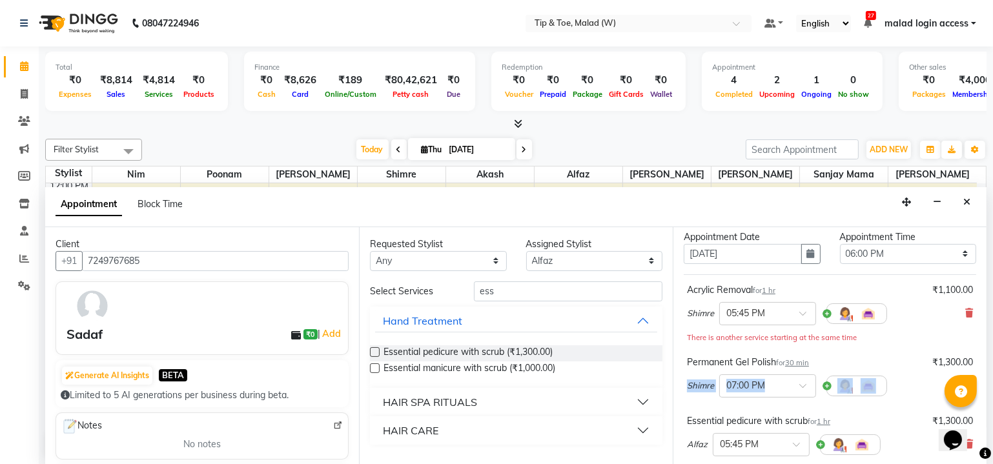
drag, startPoint x: 985, startPoint y: 366, endPoint x: 985, endPoint y: 392, distance: 26.5
click at [985, 390] on div "Jump to Today 1 2 3 4 5 6 7 8 Weeks Appointment Date 04-09-2025 Appointment Tim…" at bounding box center [829, 346] width 314 height 238
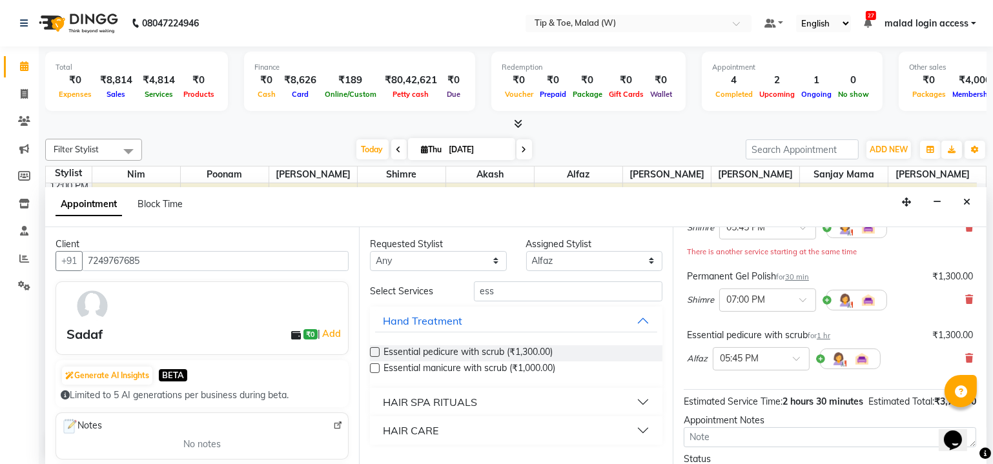
click at [992, 439] on div "Total ₹0 Expenses ₹8,814 Sales ₹4,814 Services ₹0 Products Finance ₹0 Cash ₹8,6…" at bounding box center [516, 255] width 954 height 419
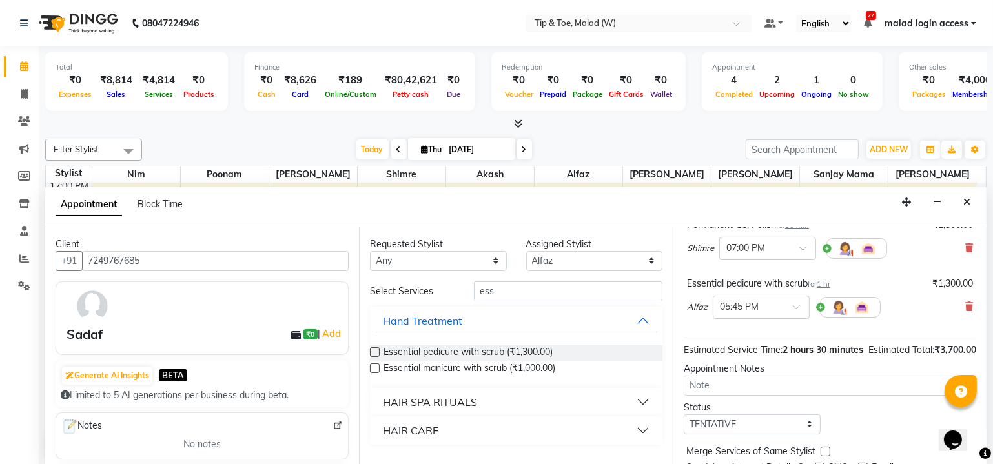
scroll to position [231, 0]
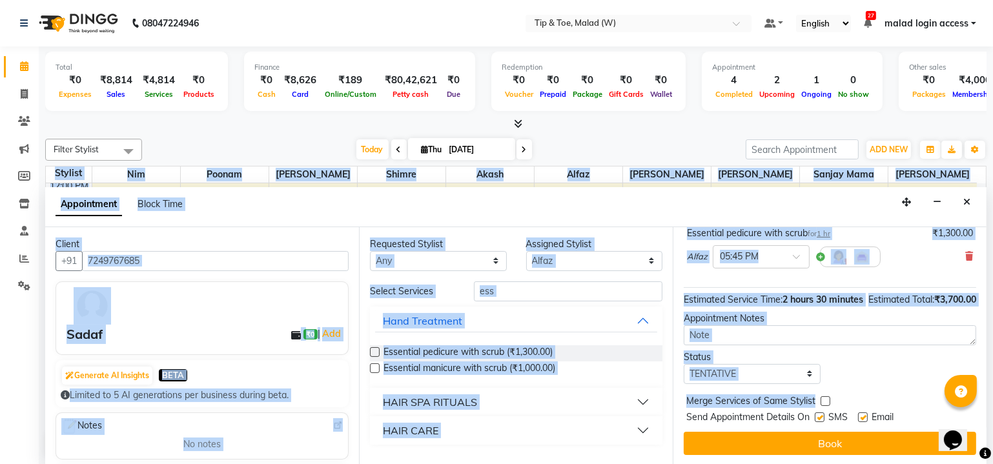
drag, startPoint x: 987, startPoint y: 390, endPoint x: 980, endPoint y: 413, distance: 23.5
click at [985, 407] on div "Jump to Today 1 2 3 4 5 6 7 8 Weeks Appointment Date 04-09-2025 Appointment Tim…" at bounding box center [829, 346] width 314 height 238
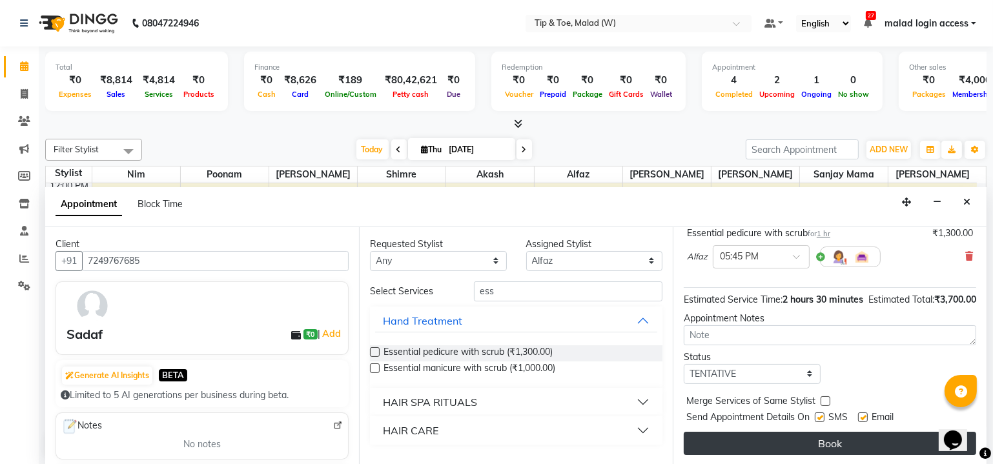
click at [867, 441] on button "Book" at bounding box center [829, 443] width 292 height 23
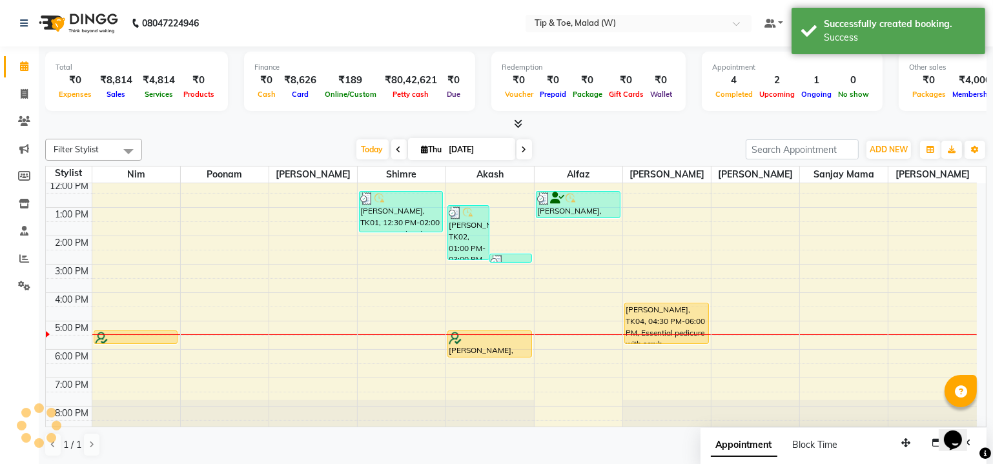
scroll to position [0, 0]
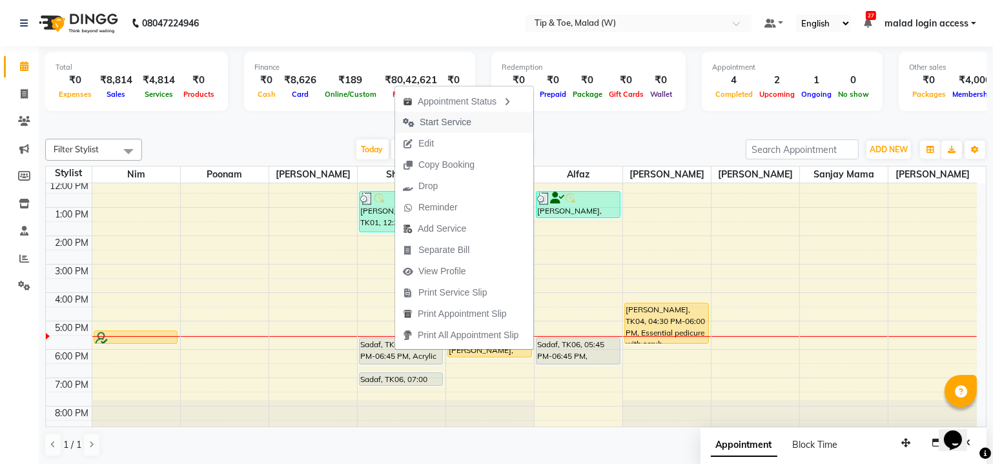
click at [450, 120] on span "Start Service" at bounding box center [445, 123] width 52 height 14
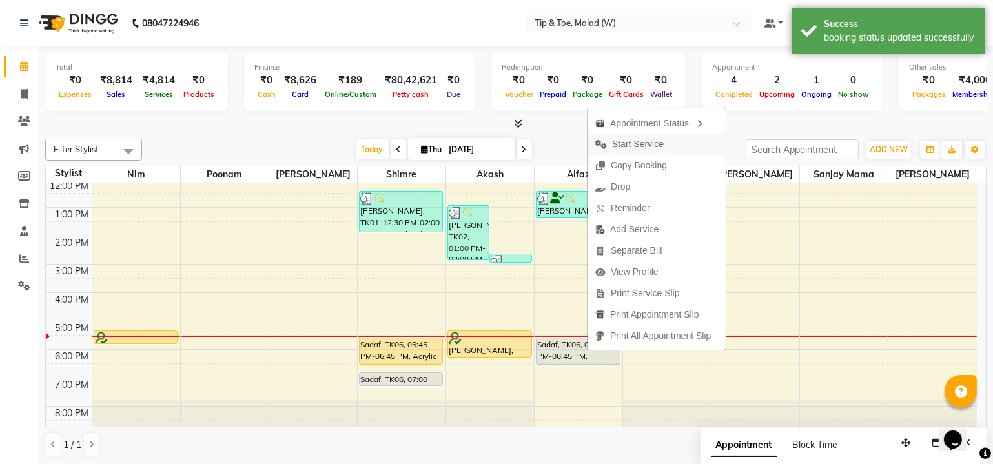
click at [641, 139] on span "Start Service" at bounding box center [638, 144] width 52 height 14
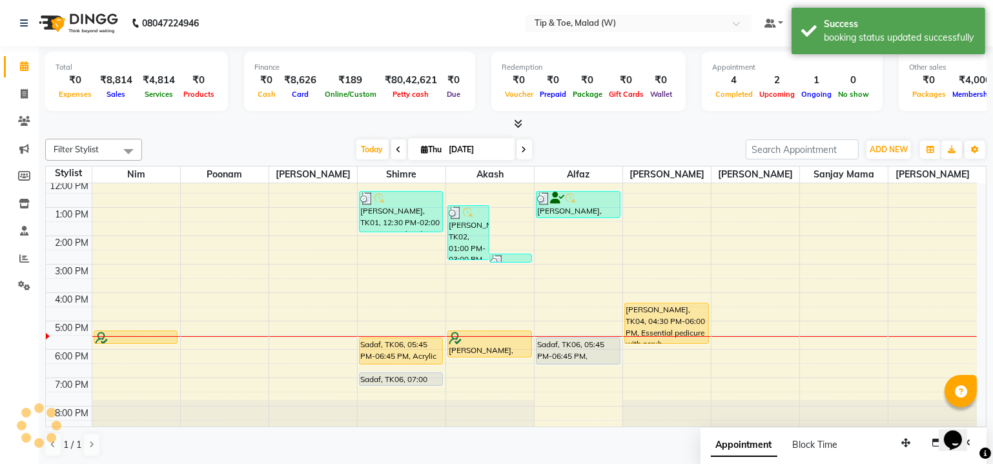
click at [641, 139] on div "Filter Stylist Select All Nim poonam Manisha Singh Shimre Akash Alfaz Mayur Urm…" at bounding box center [515, 150] width 941 height 22
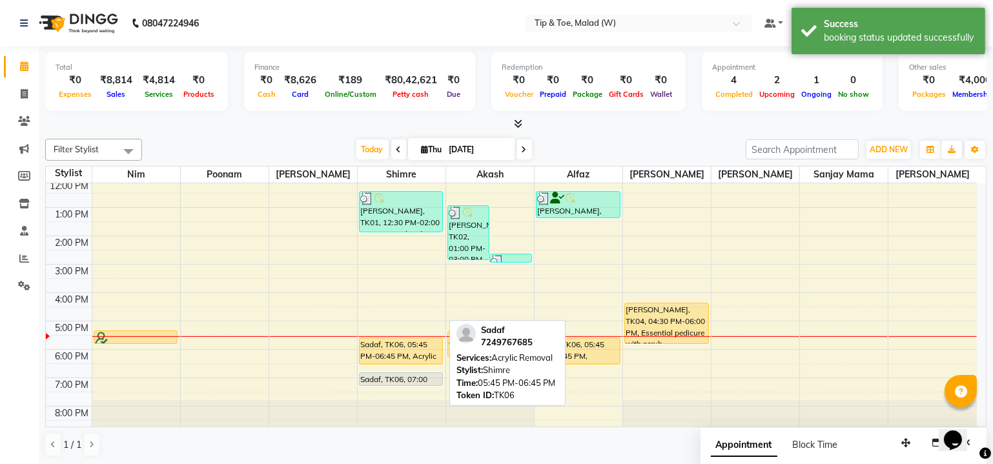
drag, startPoint x: 401, startPoint y: 359, endPoint x: 402, endPoint y: 370, distance: 11.0
click at [402, 370] on div "Vanessa, TK01, 12:30 PM-02:00 PM, Essential pedicure with scrub Sadaf, TK06, 05…" at bounding box center [402, 250] width 88 height 368
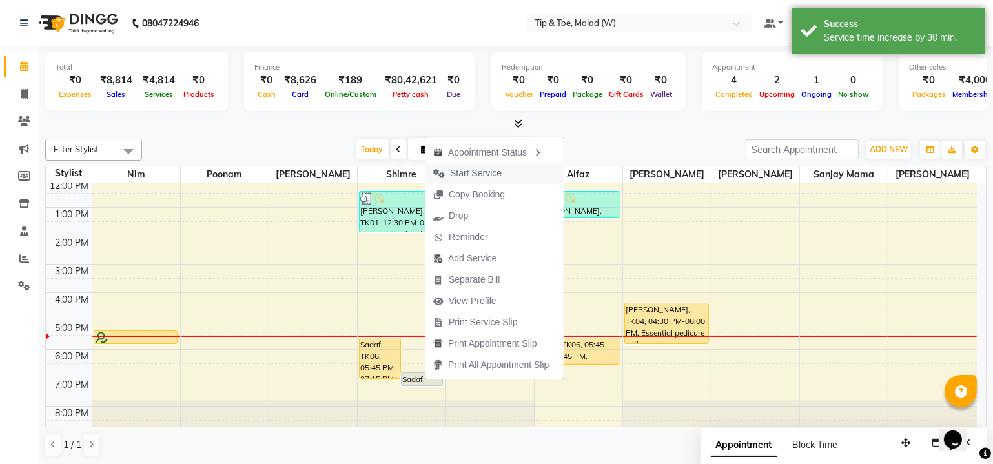
click at [479, 177] on span "Start Service" at bounding box center [476, 174] width 52 height 14
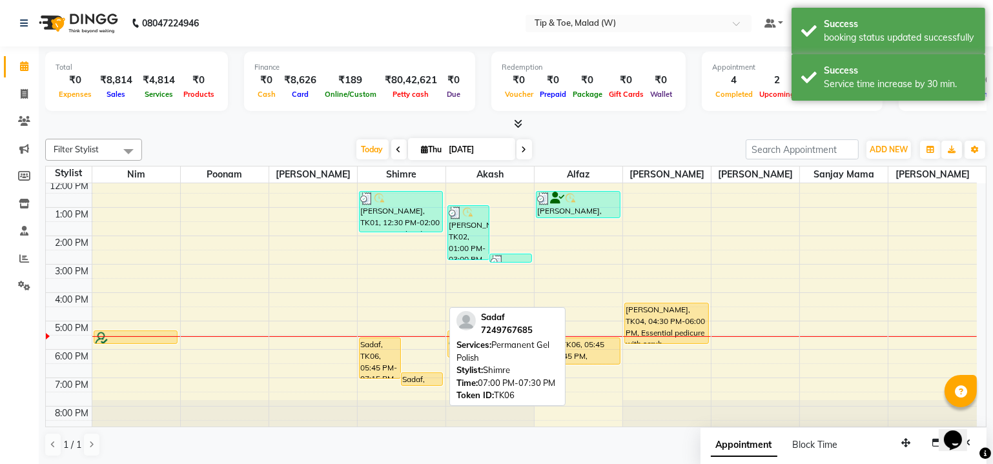
click at [414, 378] on div "Sadaf, TK06, 07:00 PM-07:30 PM, Permanent Gel Polish" at bounding box center [421, 379] width 41 height 12
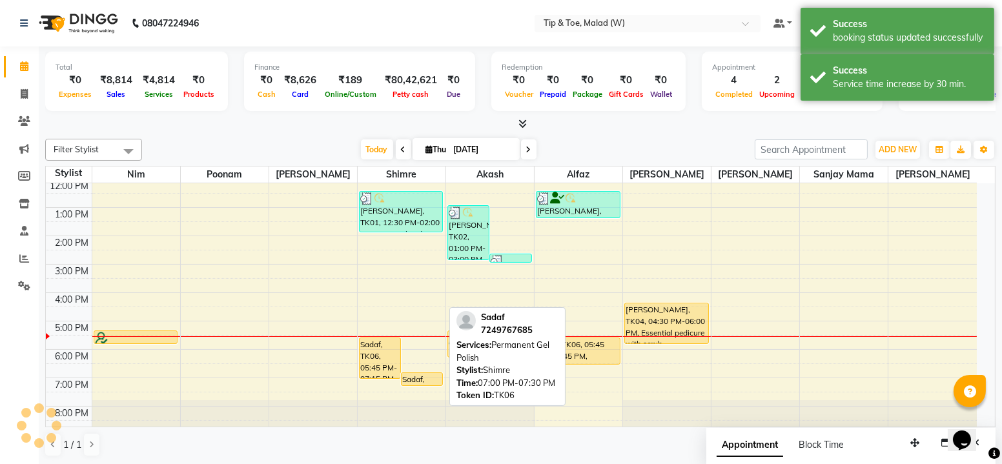
select select "1"
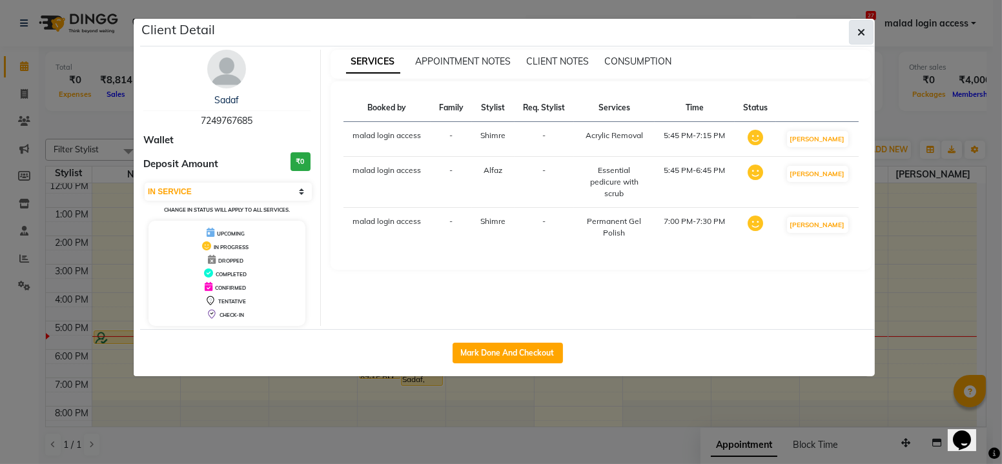
click at [860, 30] on icon "button" at bounding box center [861, 32] width 8 height 10
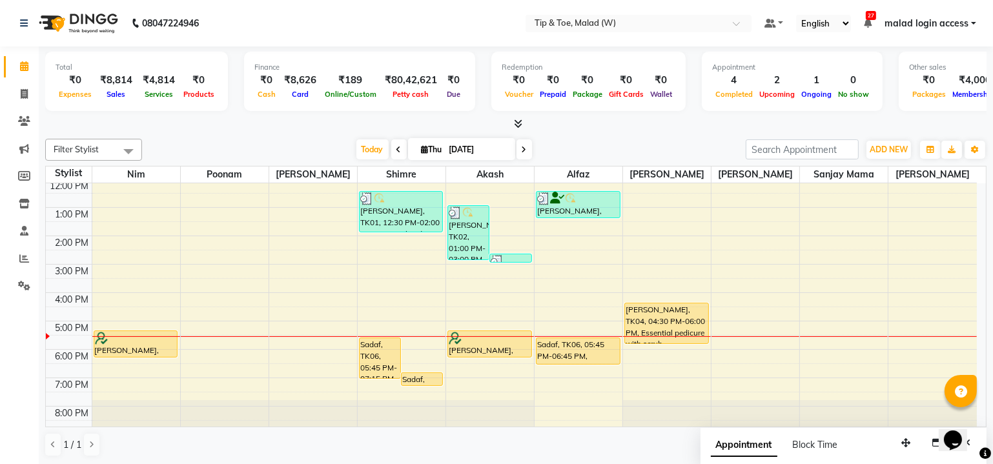
click at [132, 346] on div "Vaibhav Keji, TK05, 05:30 PM-06:00 PM, Nail Cut File & Polish (₹400) Vaibhav Ke…" at bounding box center [136, 250] width 88 height 368
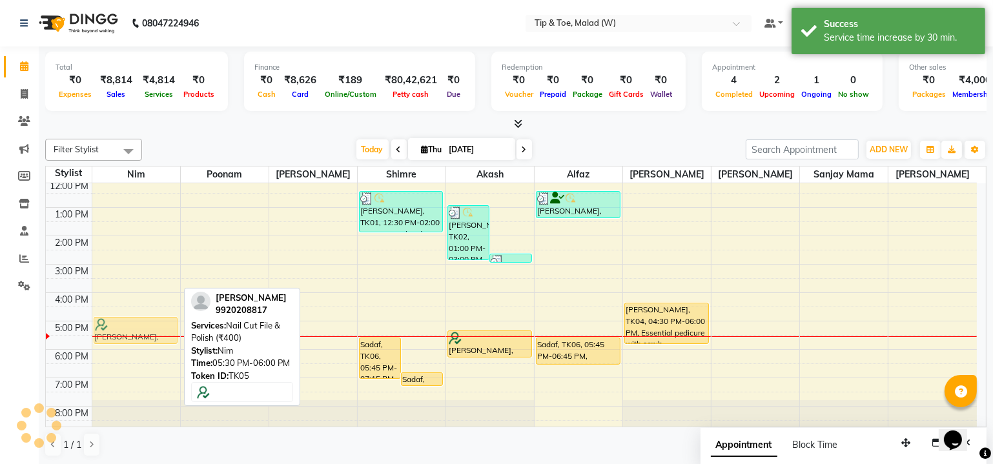
drag, startPoint x: 132, startPoint y: 346, endPoint x: 136, endPoint y: 336, distance: 11.0
click at [136, 336] on div "Vaibhav Keji, TK05, 05:30 PM-06:30 PM, Nail Cut File & Polish (₹400) Vaibhav Ke…" at bounding box center [136, 250] width 88 height 368
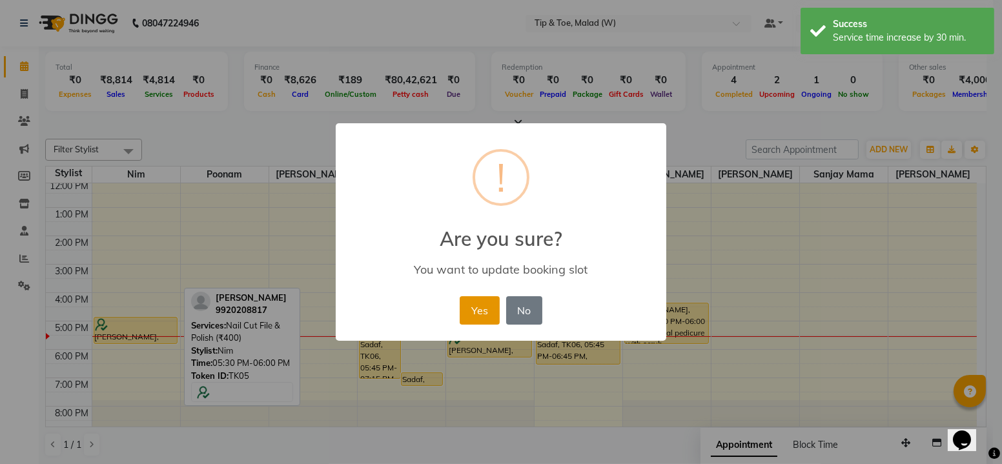
click at [490, 318] on button "Yes" at bounding box center [478, 310] width 39 height 28
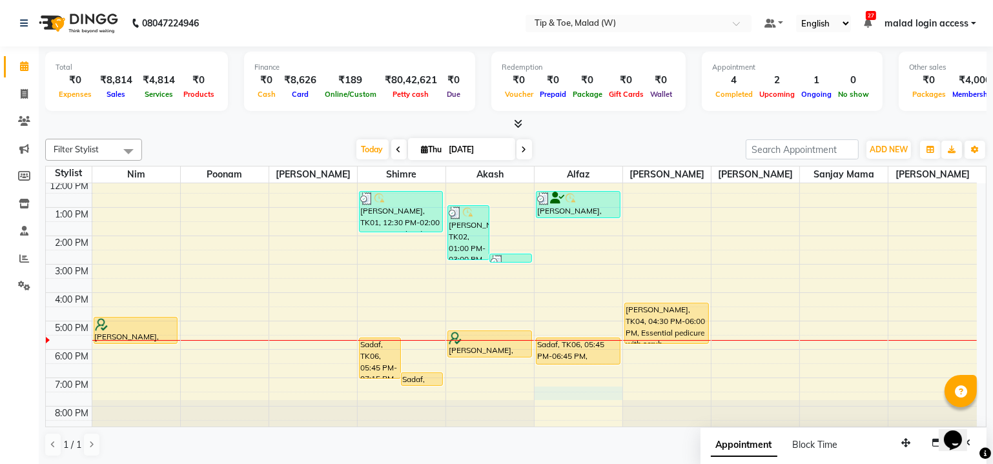
click at [612, 394] on div "8:00 AM 9:00 AM 10:00 AM 11:00 AM 12:00 PM 1:00 PM 2:00 PM 3:00 PM 4:00 PM 5:00…" at bounding box center [511, 250] width 931 height 368
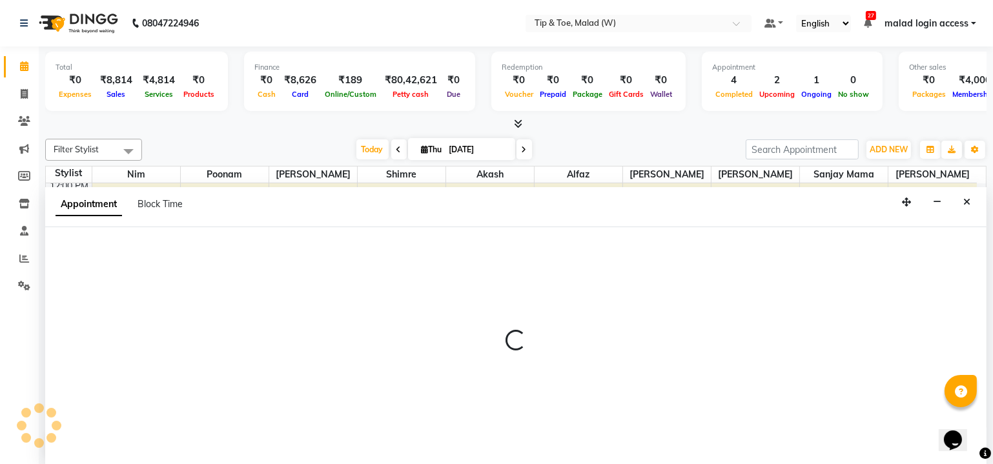
select select "41813"
select select "tentative"
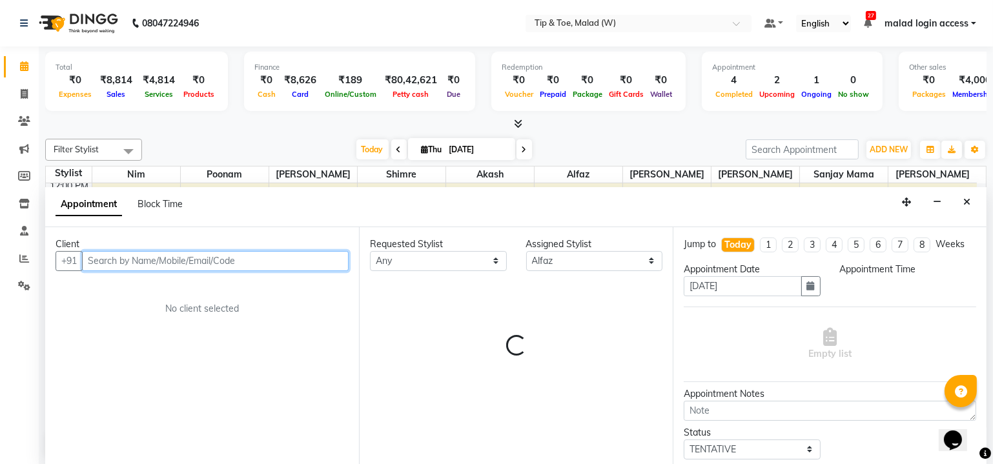
select select "1170"
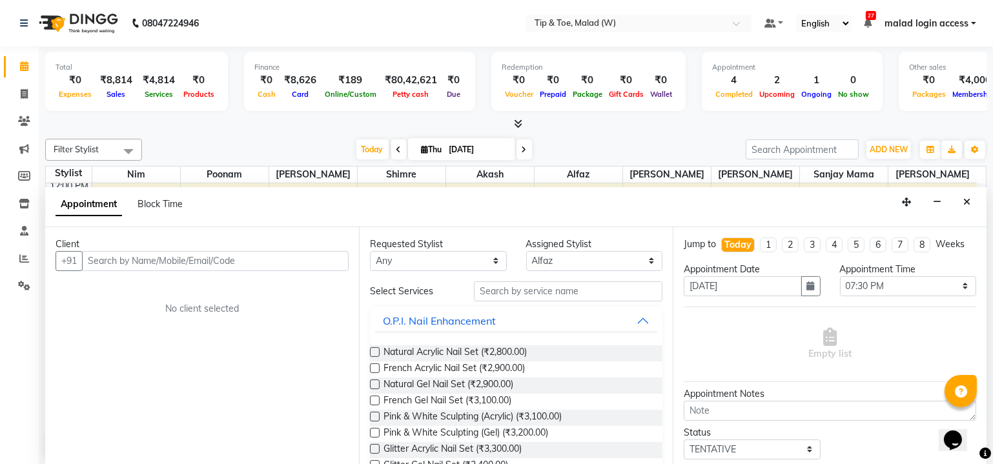
click at [963, 203] on button "Close" at bounding box center [966, 202] width 19 height 20
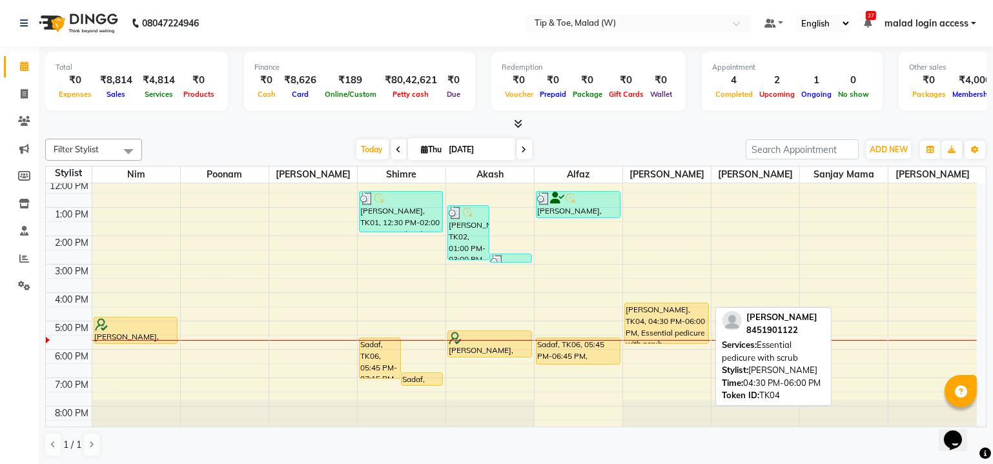
click at [667, 318] on div "[PERSON_NAME], TK04, 04:30 PM-06:00 PM, Essential pedicure with scrub" at bounding box center [666, 323] width 83 height 40
click at [675, 311] on div "[PERSON_NAME], TK04, 04:30 PM-06:00 PM, Essential pedicure with scrub" at bounding box center [666, 323] width 83 height 40
select select "1"
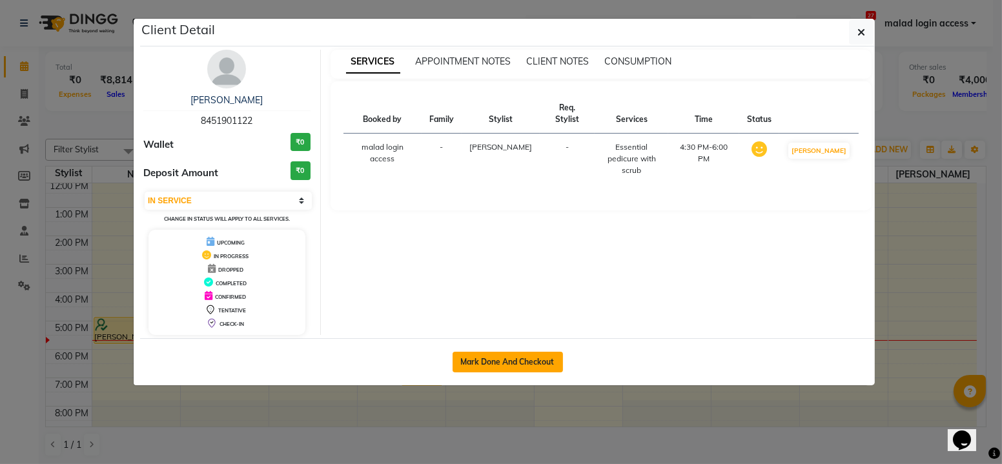
click at [536, 359] on button "Mark Done And Checkout" at bounding box center [507, 362] width 110 height 21
select select "5930"
select select "service"
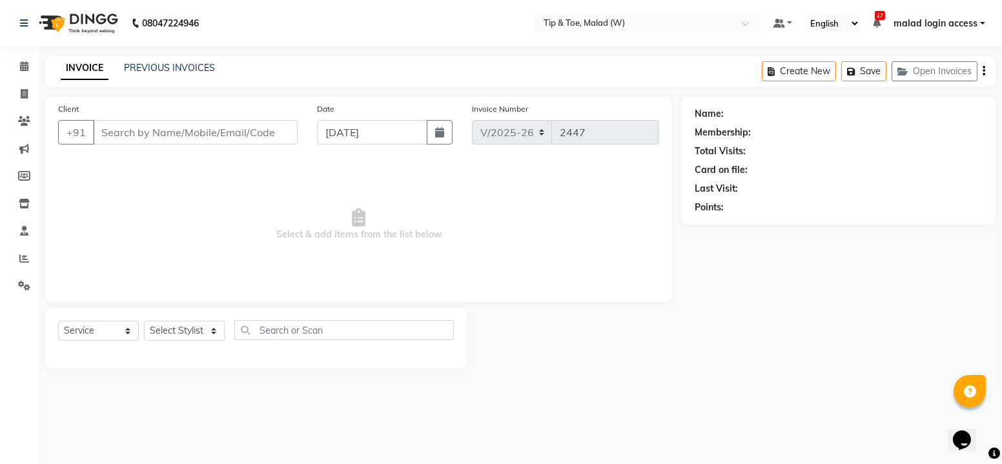
type input "8451901122"
select select "89357"
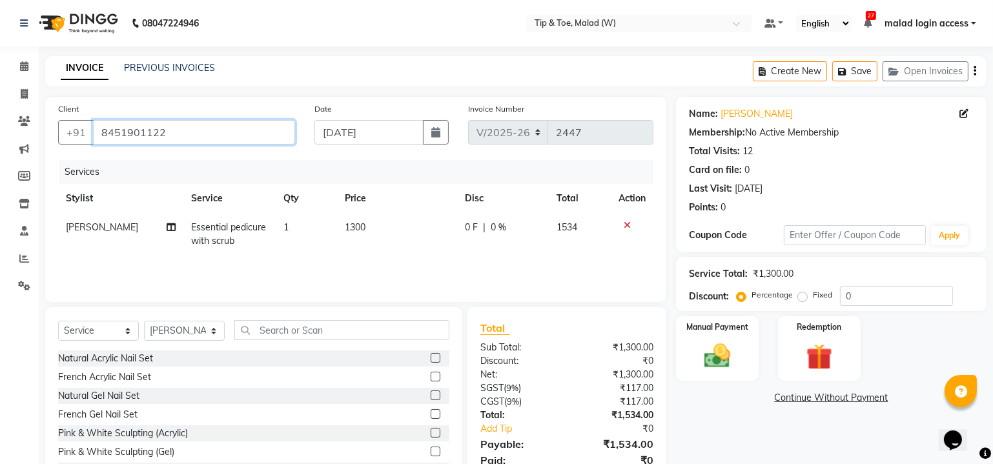
click at [99, 131] on input "8451901122" at bounding box center [194, 132] width 202 height 25
drag, startPoint x: 103, startPoint y: 131, endPoint x: 179, endPoint y: 136, distance: 76.3
click at [179, 136] on input "8451901122" at bounding box center [194, 132] width 202 height 25
click at [499, 251] on td "0 F | 0 %" at bounding box center [503, 234] width 92 height 43
select select "89357"
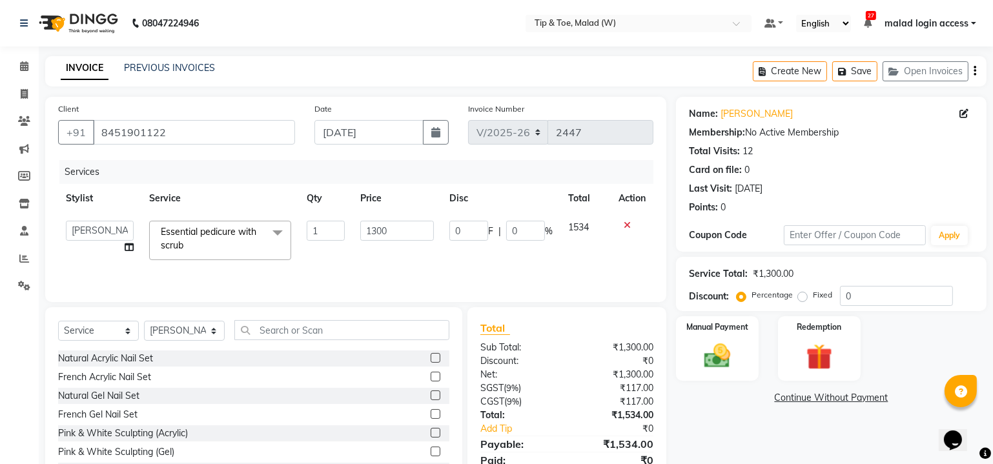
drag, startPoint x: 499, startPoint y: 251, endPoint x: 327, endPoint y: 21, distance: 287.3
click at [325, 19] on nav "08047224946 Select Location × Tip & Toe, Malad (W) Default Panel My Panel Engli…" at bounding box center [496, 23] width 993 height 46
click at [877, 298] on input "0" at bounding box center [896, 296] width 113 height 20
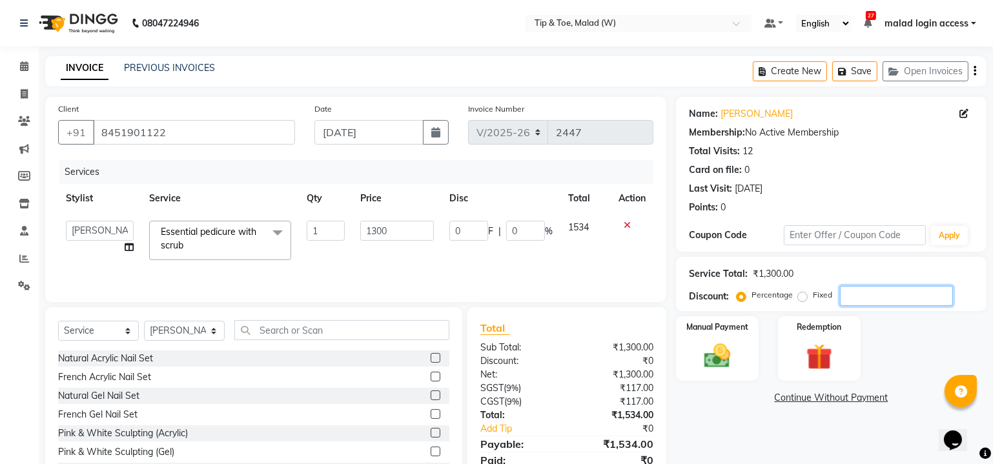
type input "2"
type input "26"
type input "2"
type input "20"
type input "260"
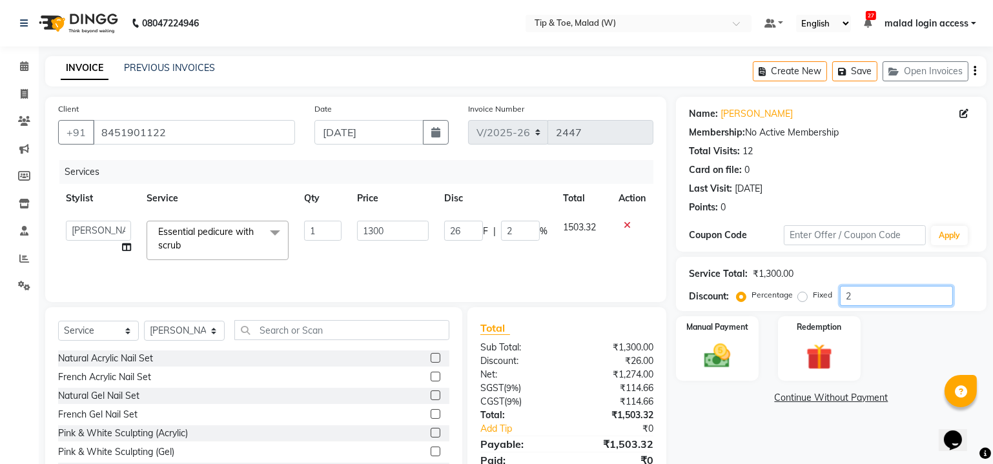
type input "20"
click at [525, 259] on td "260 F | 20 %" at bounding box center [498, 240] width 119 height 55
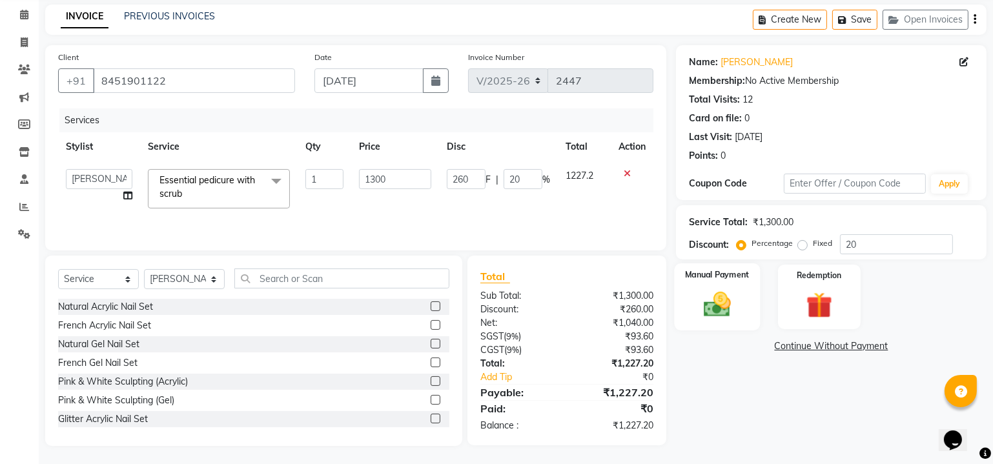
click at [716, 303] on img at bounding box center [717, 305] width 44 height 32
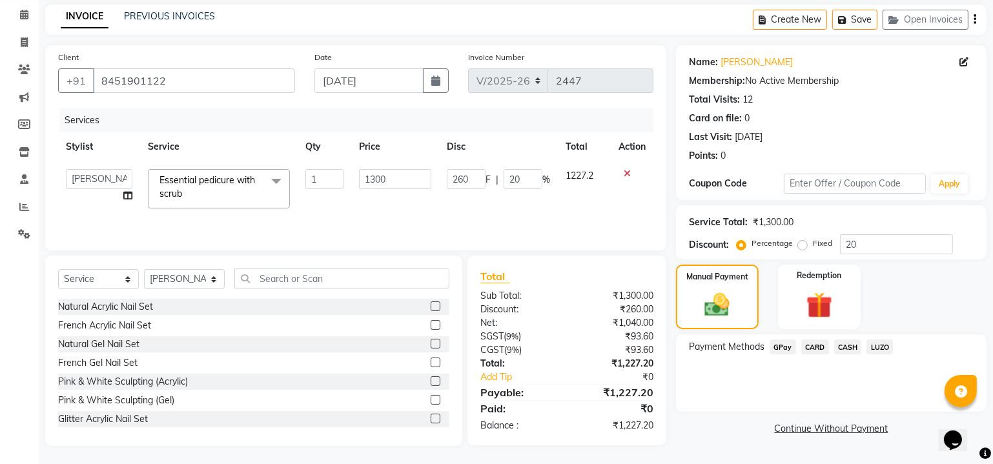
click at [843, 345] on span "CASH" at bounding box center [848, 346] width 28 height 15
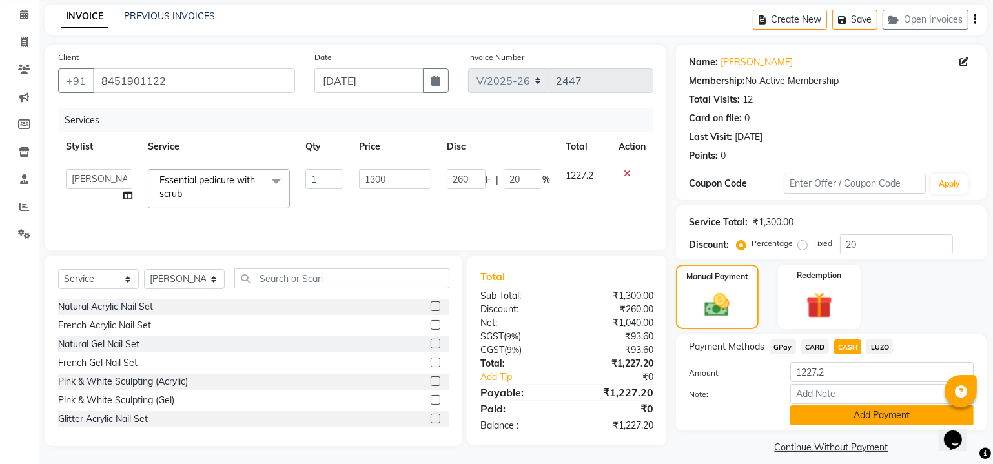
click at [862, 409] on button "Add Payment" at bounding box center [881, 415] width 183 height 20
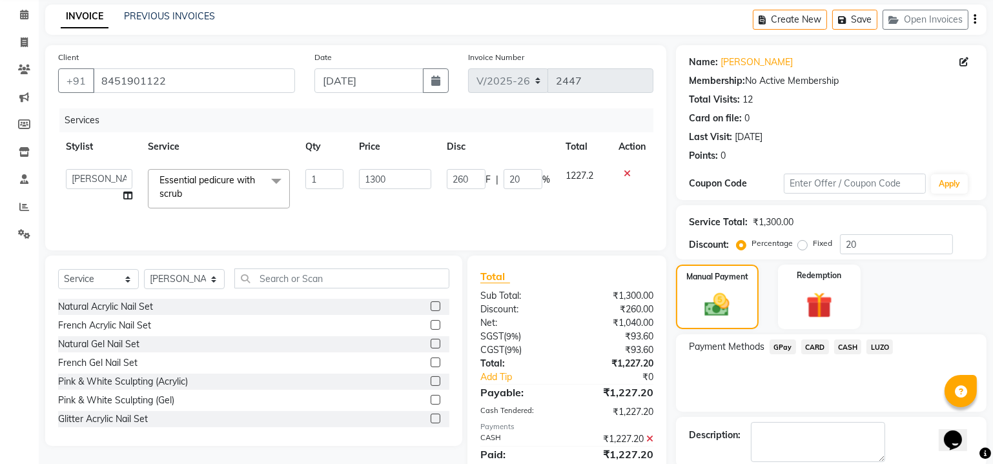
scroll to position [116, 0]
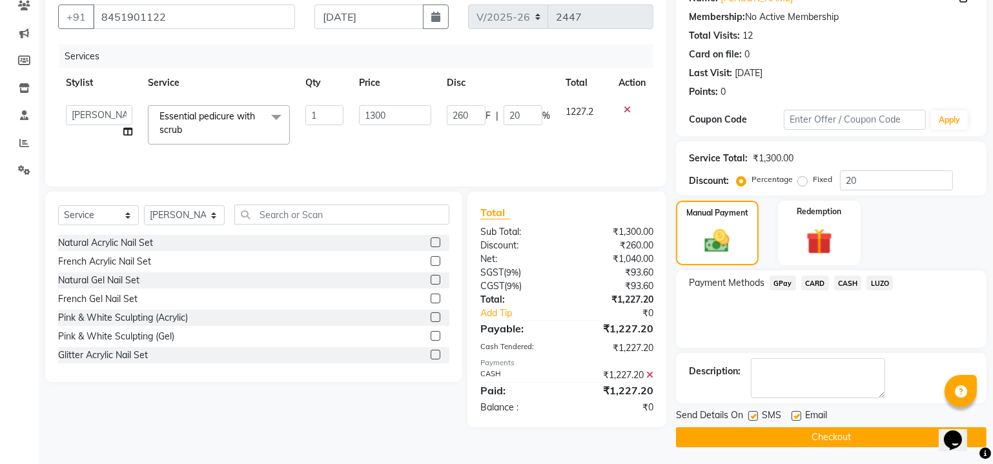
click at [836, 432] on button "Checkout" at bounding box center [831, 437] width 310 height 20
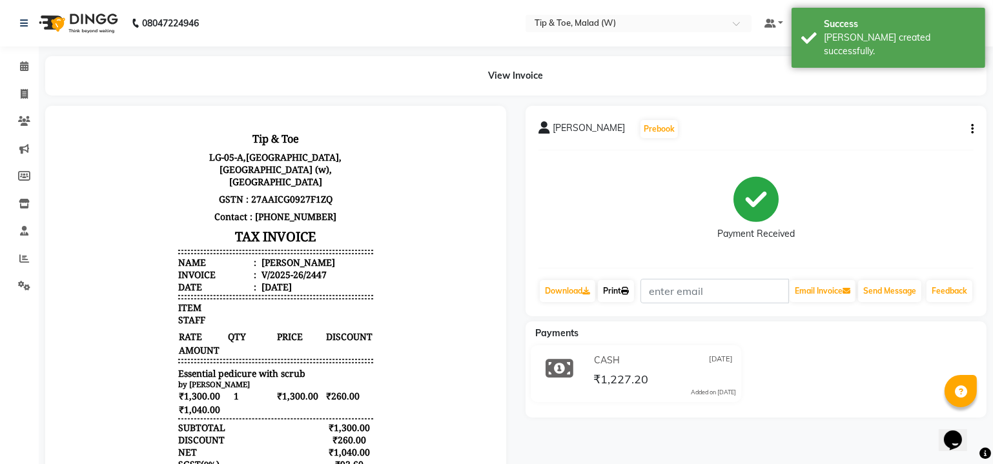
click at [627, 298] on link "Print" at bounding box center [616, 291] width 36 height 22
click at [26, 68] on icon at bounding box center [24, 66] width 8 height 10
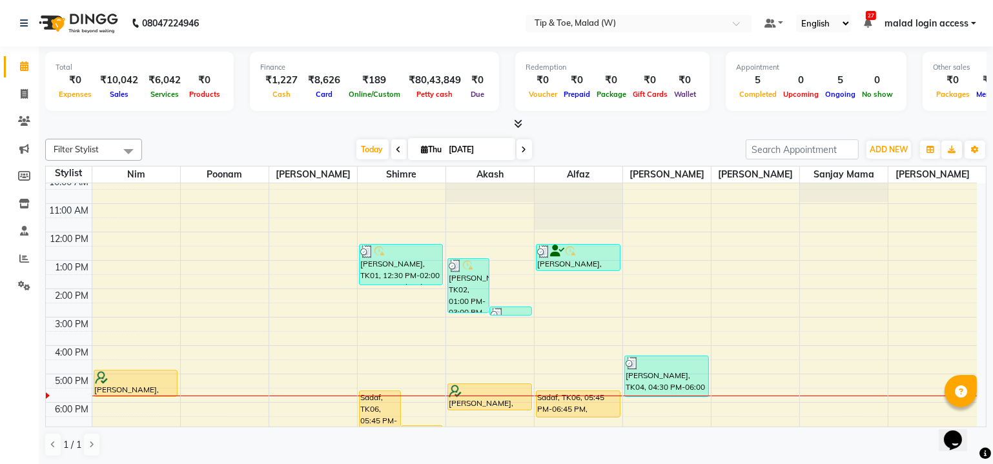
scroll to position [117, 0]
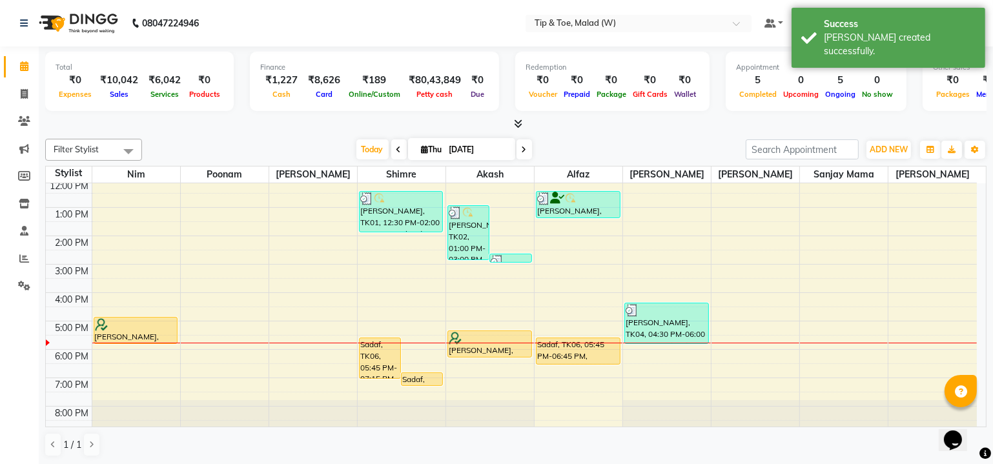
drag, startPoint x: 982, startPoint y: 306, endPoint x: 986, endPoint y: 432, distance: 125.9
click at [986, 432] on div "Total ₹0 Expenses ₹10,042 Sales ₹6,042 Services ₹0 Products Finance ₹1,227 Cash…" at bounding box center [516, 255] width 954 height 419
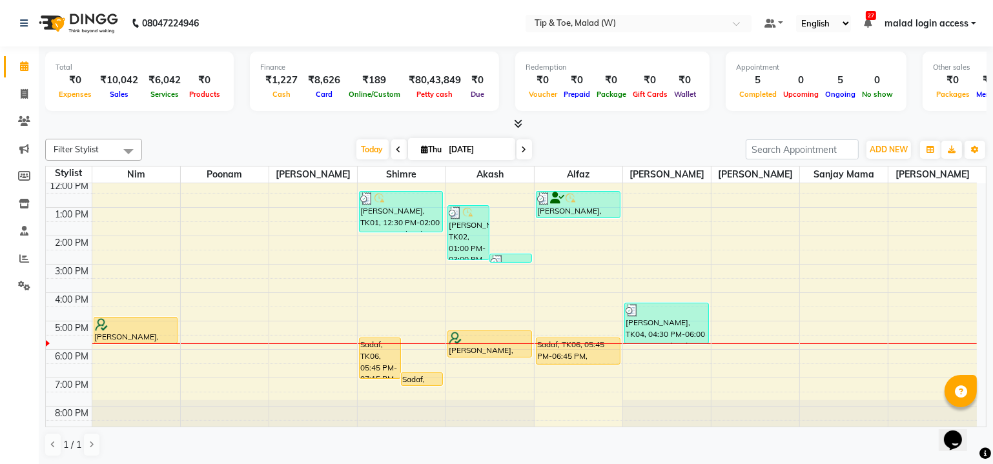
click at [524, 150] on icon at bounding box center [523, 150] width 5 height 8
type input "05-09-2025"
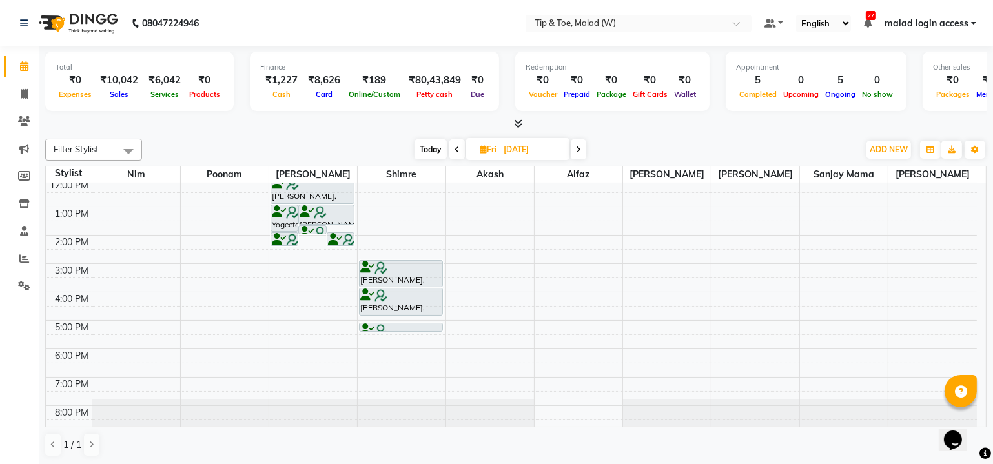
click at [133, 251] on div "8:00 AM 9:00 AM 10:00 AM 11:00 AM 12:00 PM 1:00 PM 2:00 PM 3:00 PM 4:00 PM 5:00…" at bounding box center [511, 249] width 931 height 368
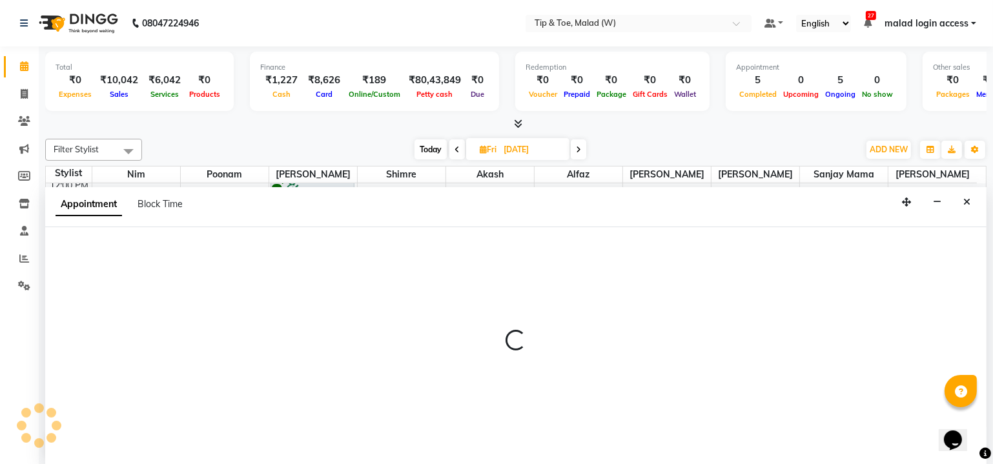
scroll to position [0, 0]
select select "84683"
select select "tentative"
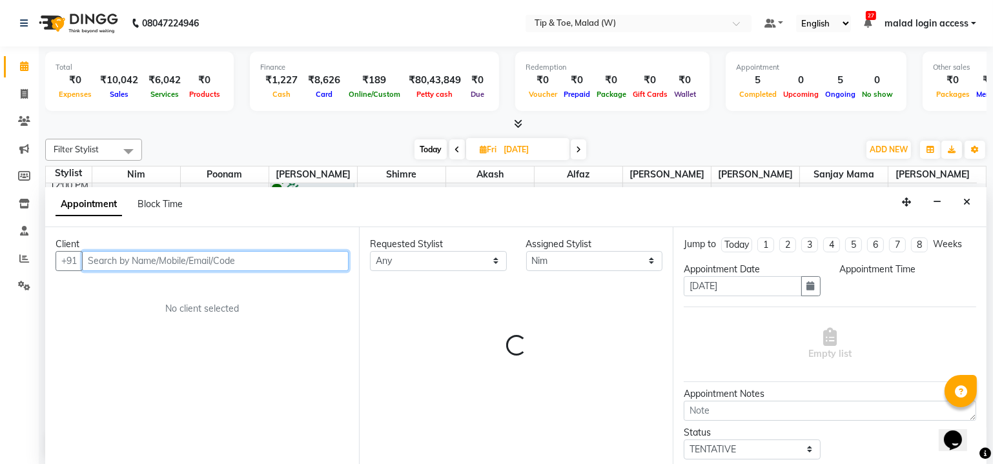
select select "870"
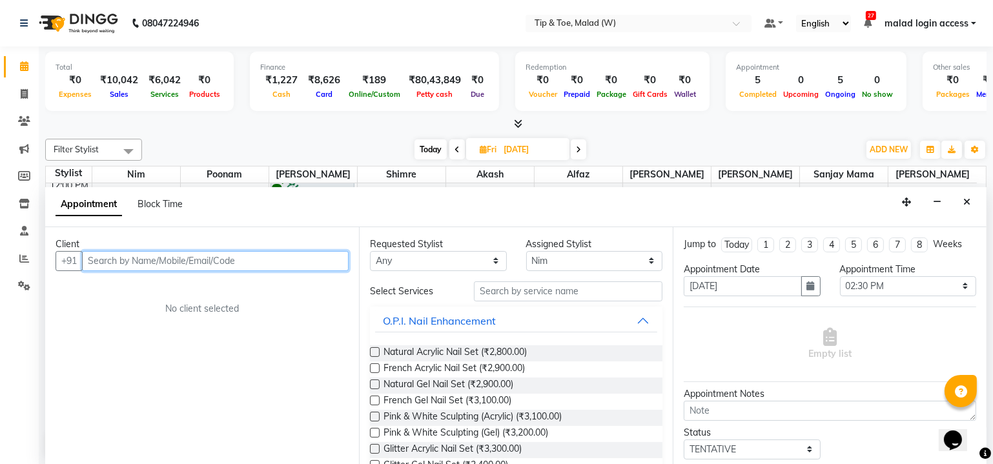
click at [205, 259] on input "text" at bounding box center [215, 261] width 267 height 20
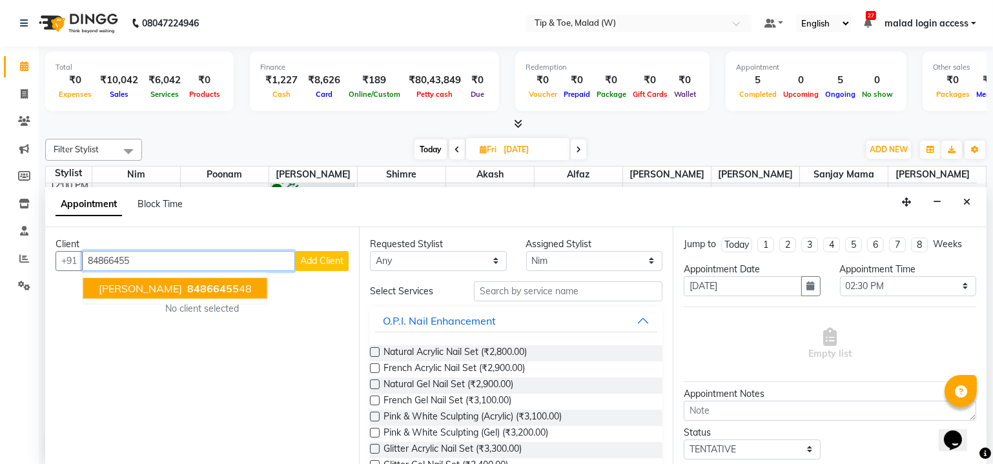
click at [187, 292] on span "84866455" at bounding box center [213, 287] width 52 height 13
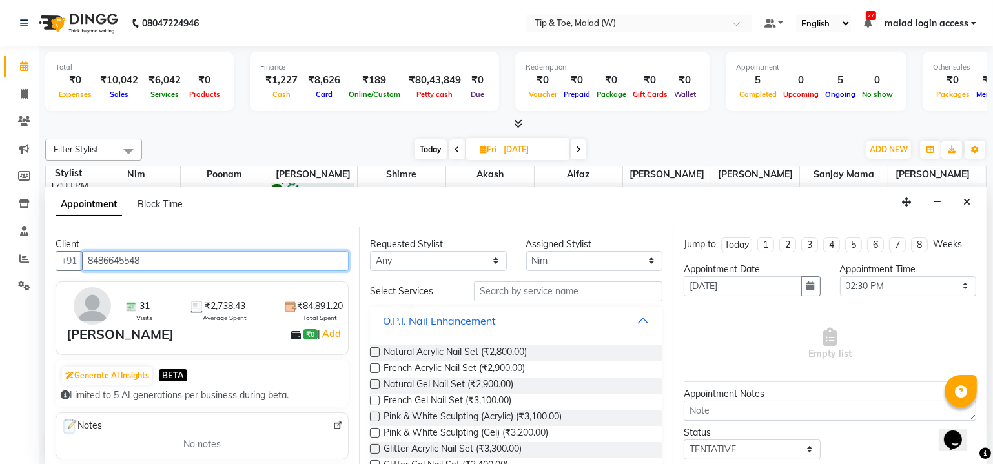
type input "8486645548"
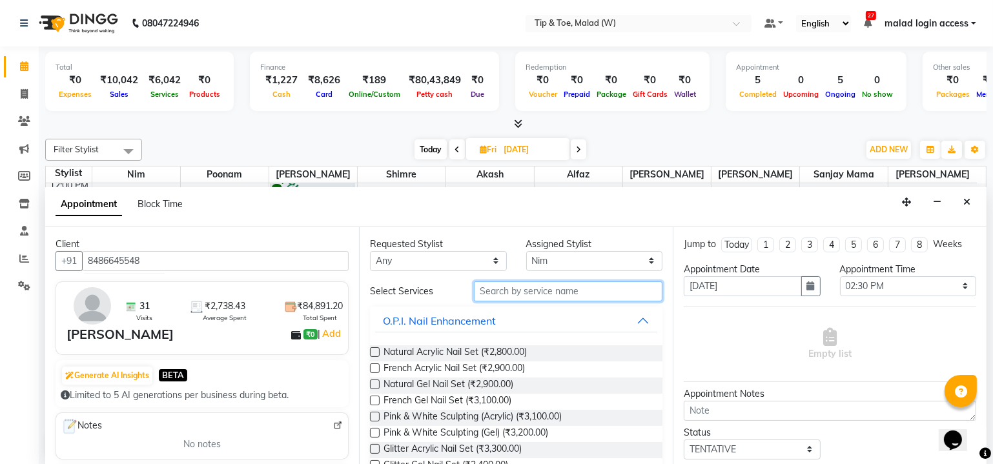
click at [547, 289] on input "text" at bounding box center [568, 291] width 188 height 20
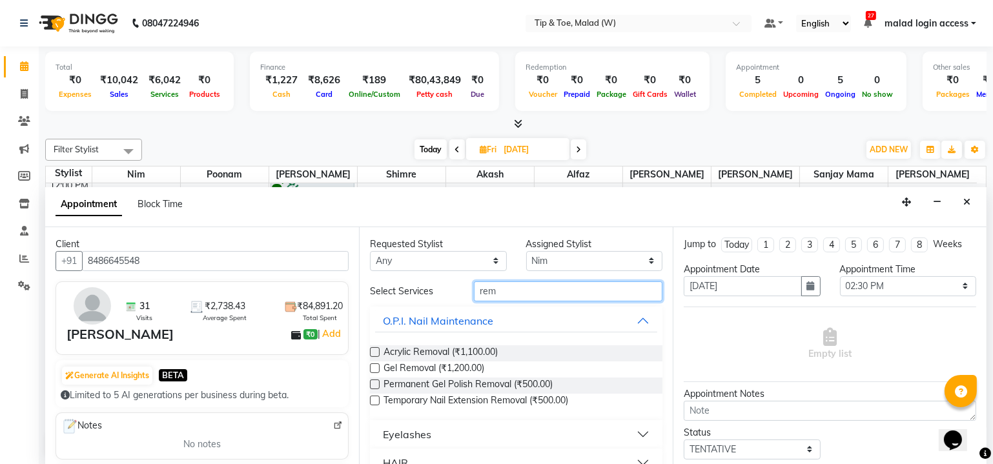
type input "rem"
click at [374, 350] on label at bounding box center [375, 352] width 10 height 10
click at [374, 350] on input "checkbox" at bounding box center [374, 353] width 8 height 8
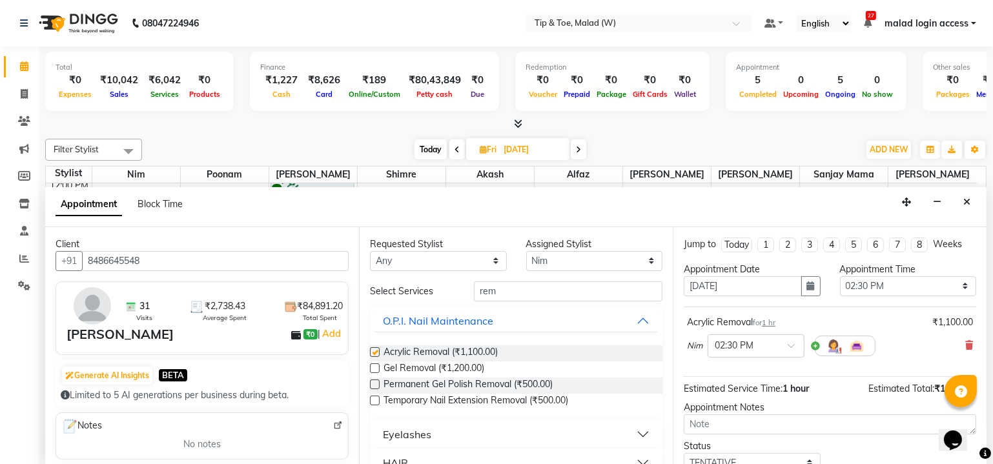
checkbox input "false"
click at [519, 290] on input "rem" at bounding box center [568, 291] width 188 height 20
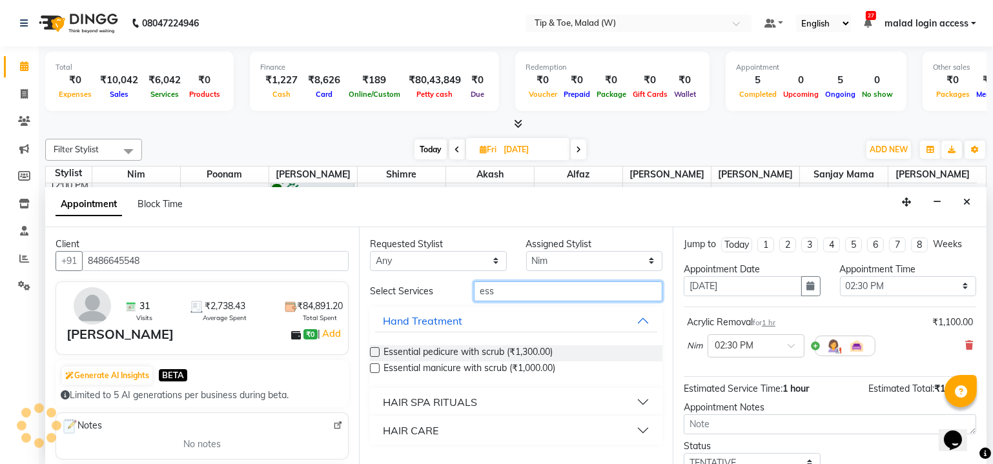
type input "ess"
click at [373, 367] on label at bounding box center [375, 368] width 10 height 10
click at [373, 367] on input "checkbox" at bounding box center [374, 369] width 8 height 8
click at [373, 367] on label at bounding box center [375, 368] width 10 height 10
click at [373, 367] on input "checkbox" at bounding box center [374, 369] width 8 height 8
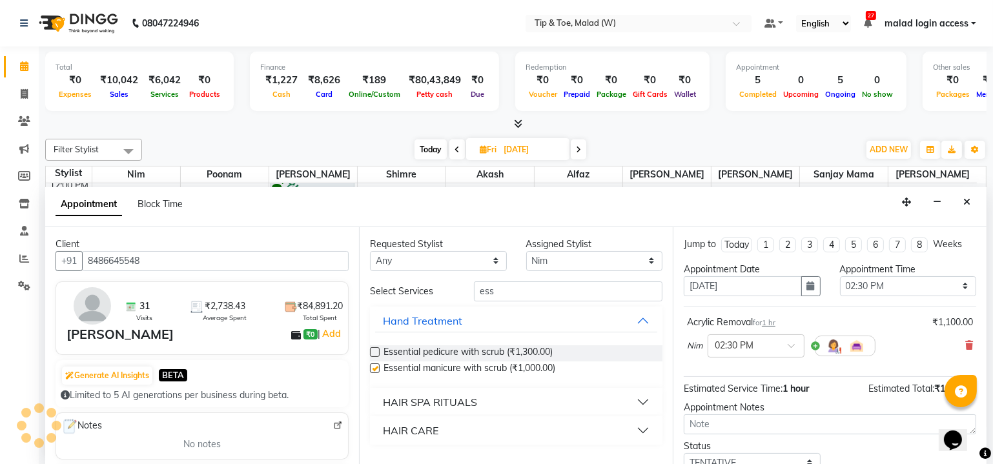
checkbox input "false"
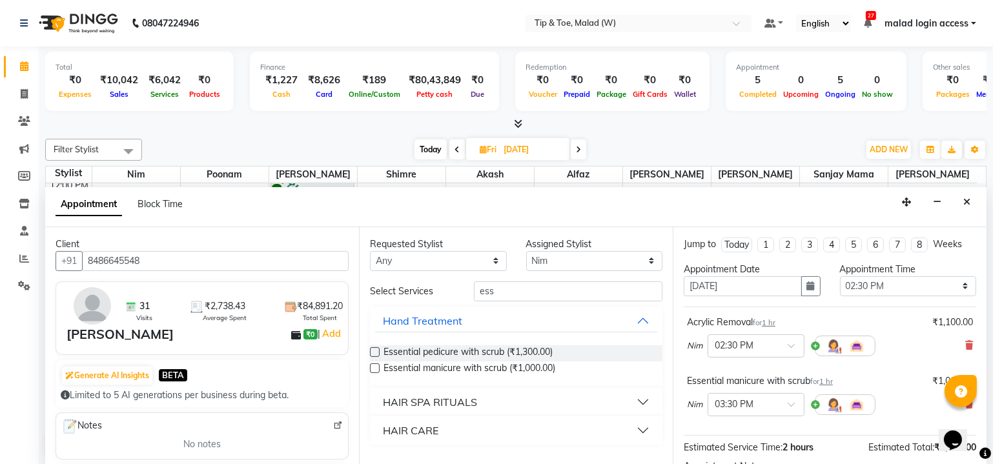
scroll to position [146, 0]
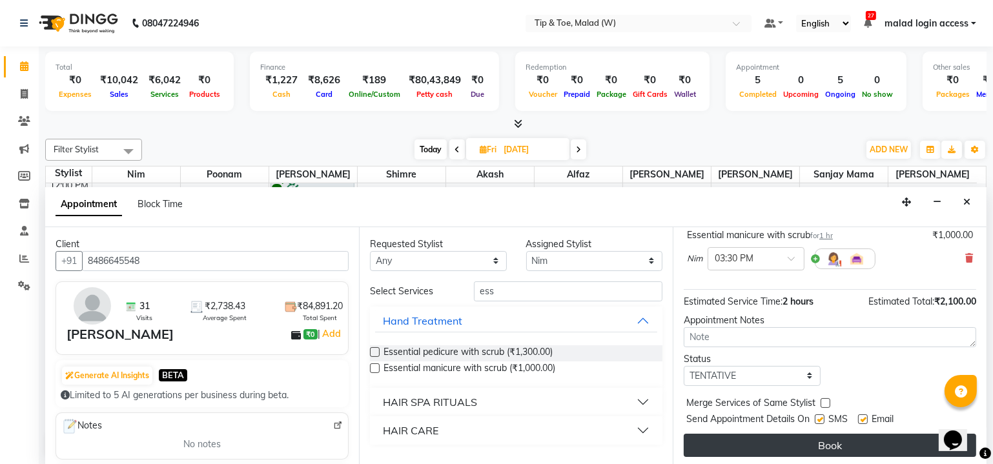
click at [878, 447] on button "Book" at bounding box center [829, 445] width 292 height 23
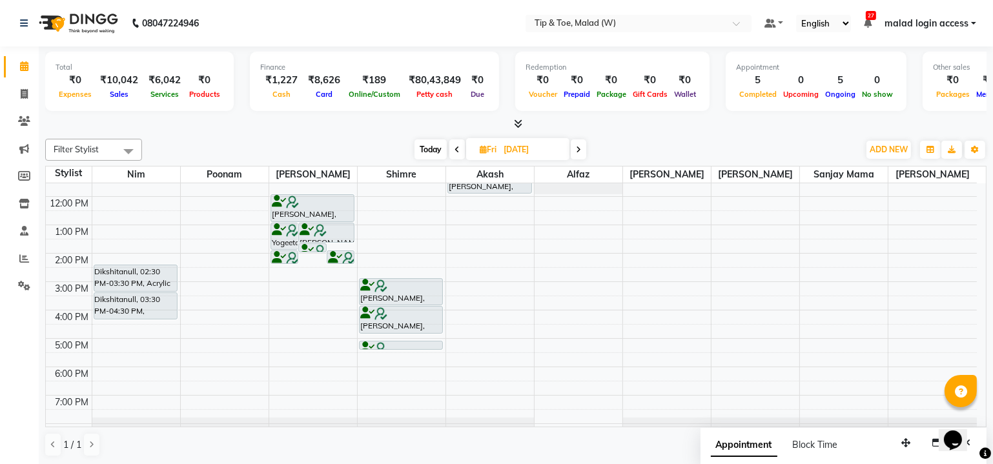
scroll to position [86, 0]
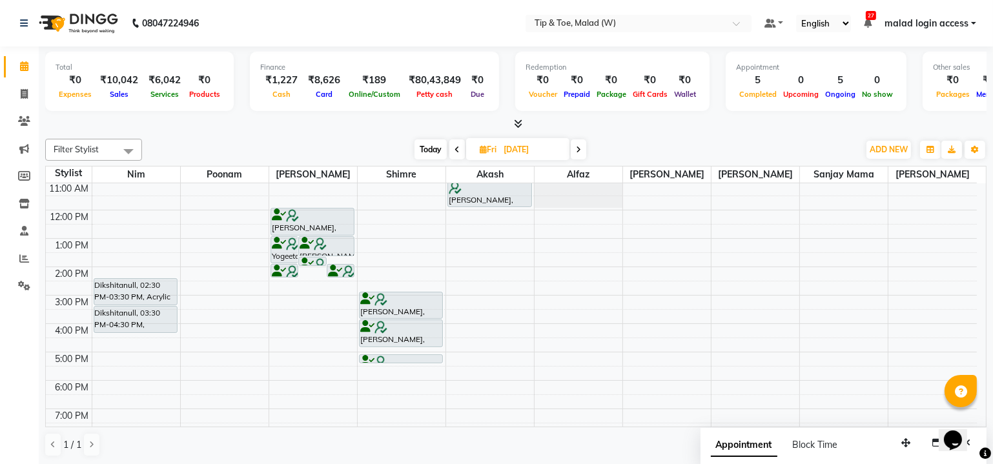
click at [987, 284] on div "Total ₹0 Expenses ₹10,042 Sales ₹6,042 Services ₹0 Products Finance ₹1,227 Cash…" at bounding box center [516, 255] width 954 height 419
click at [991, 252] on div "Total ₹0 Expenses ₹10,042 Sales ₹6,042 Services ₹0 Products Finance ₹1,227 Cash…" at bounding box center [516, 255] width 954 height 419
click at [429, 150] on span "Today" at bounding box center [430, 149] width 32 height 20
type input "[DATE]"
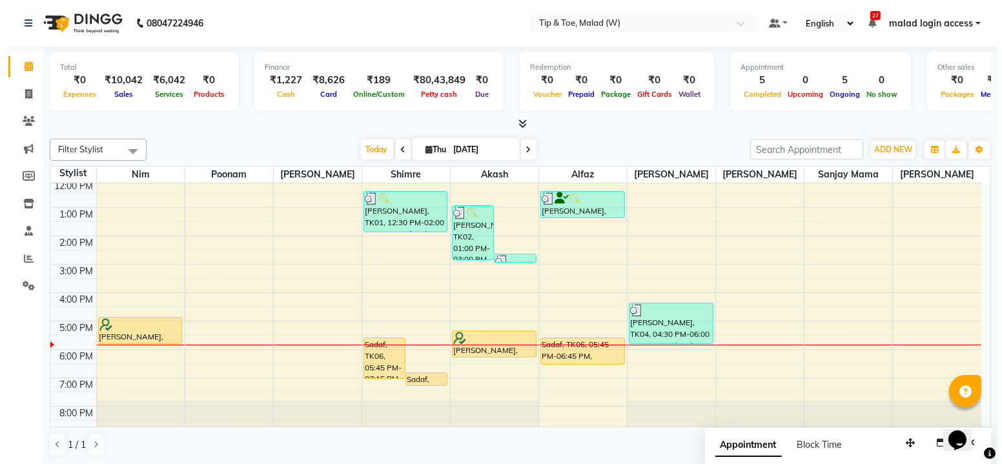
scroll to position [117, 0]
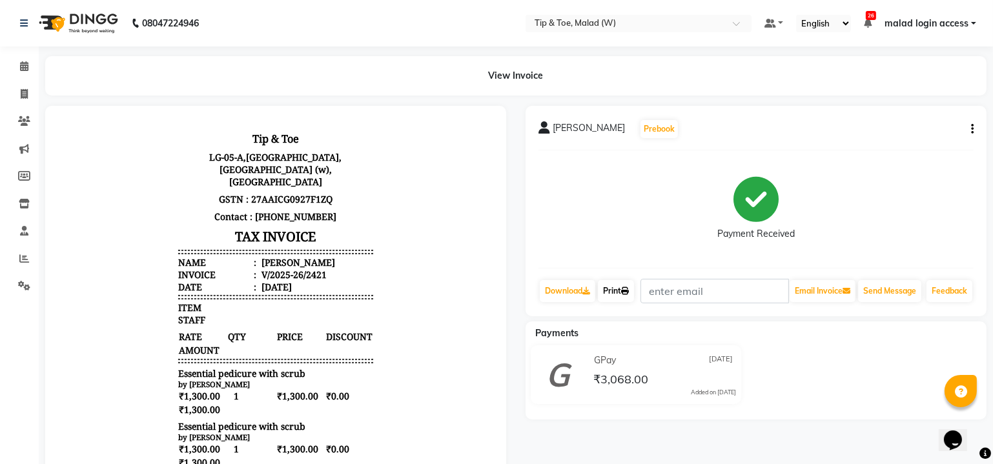
drag, startPoint x: 622, startPoint y: 301, endPoint x: 576, endPoint y: 345, distance: 63.9
click at [622, 301] on link "Print" at bounding box center [616, 291] width 36 height 22
click at [21, 66] on icon at bounding box center [24, 66] width 8 height 10
drag, startPoint x: 614, startPoint y: 302, endPoint x: 585, endPoint y: 339, distance: 47.0
click at [614, 302] on link "Print" at bounding box center [616, 291] width 36 height 22
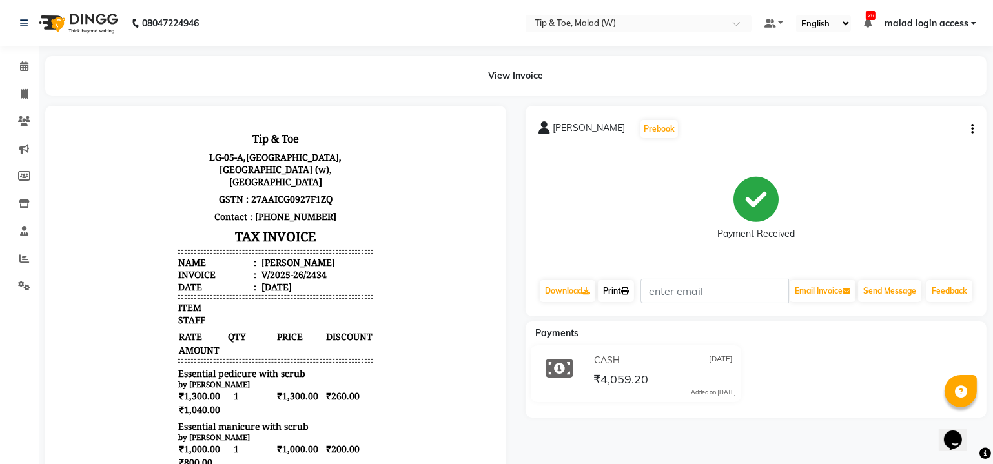
click at [619, 296] on link "Print" at bounding box center [616, 291] width 36 height 22
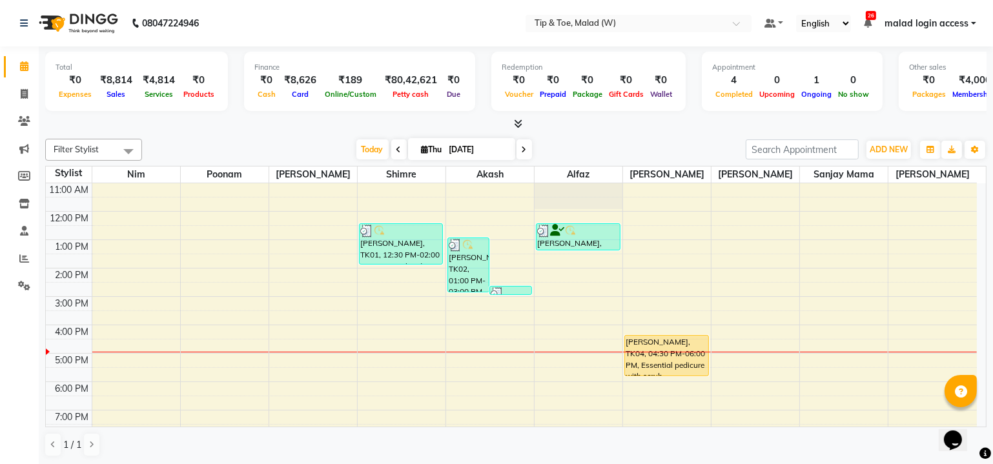
scroll to position [117, 0]
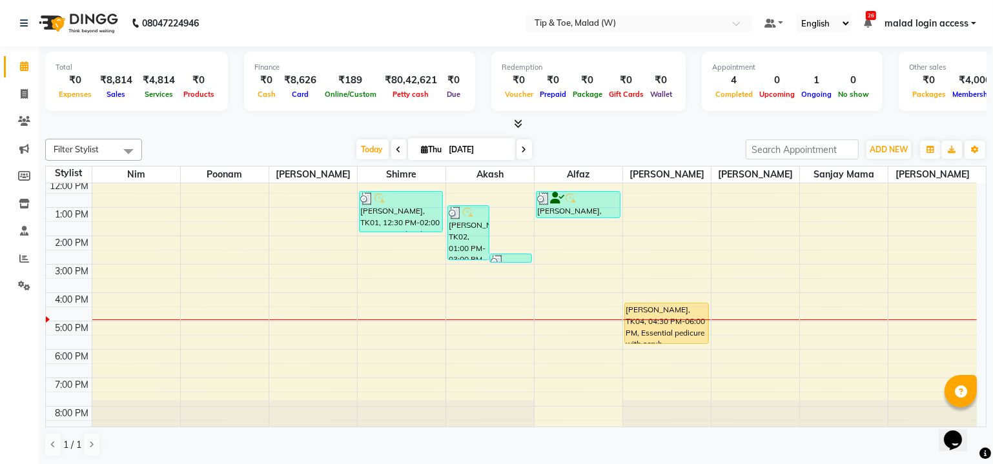
click at [479, 338] on div "8:00 AM 9:00 AM 10:00 AM 11:00 AM 12:00 PM 1:00 PM 2:00 PM 3:00 PM 4:00 PM 5:00…" at bounding box center [511, 250] width 931 height 368
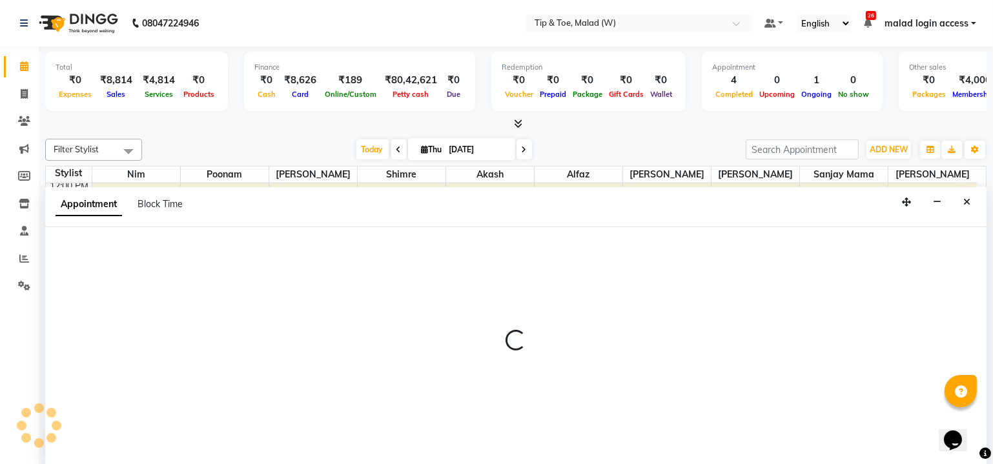
scroll to position [0, 0]
select select "41858"
select select "tentative"
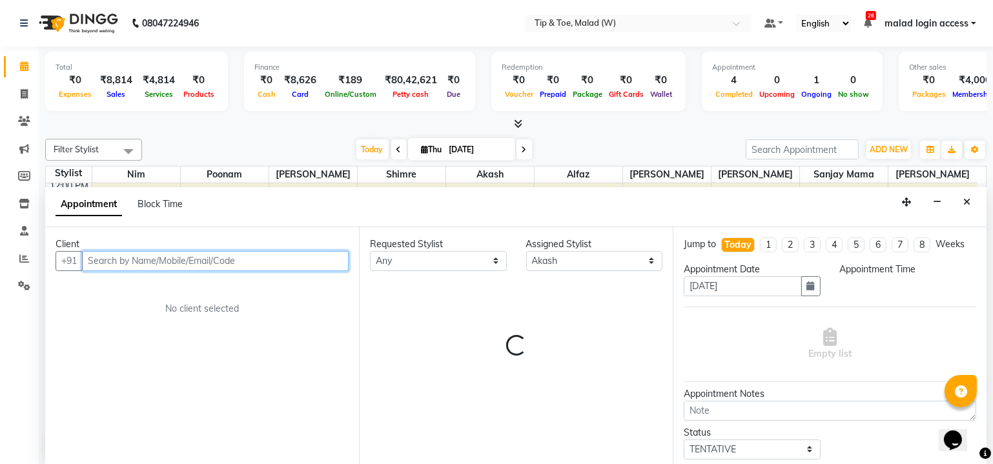
select select "1050"
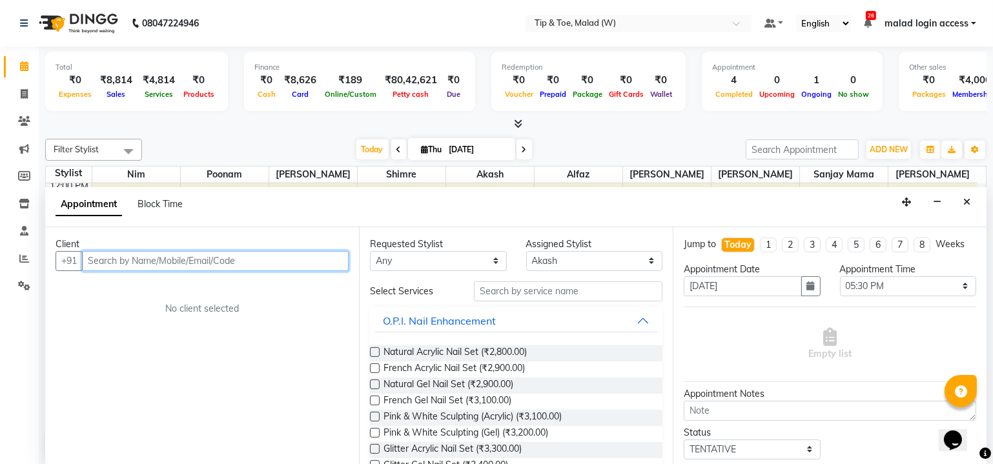
click at [196, 260] on input "text" at bounding box center [215, 261] width 267 height 20
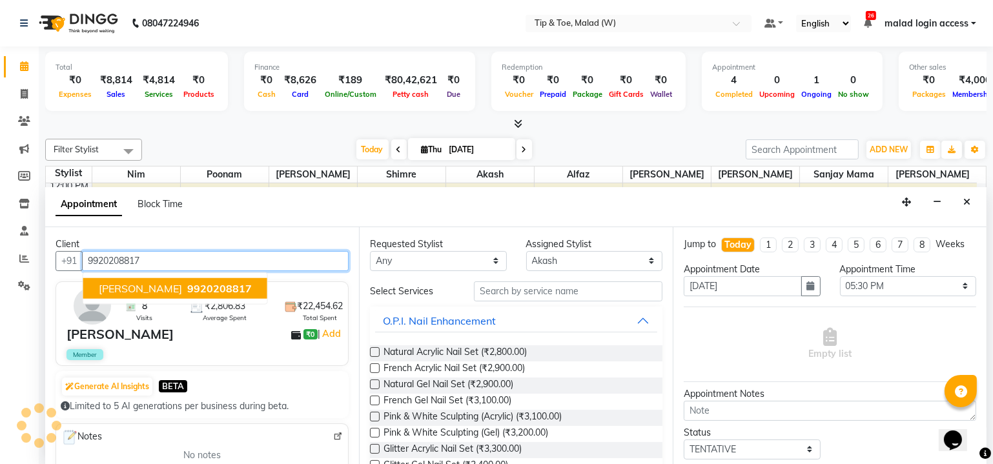
click at [188, 287] on span "9920208817" at bounding box center [219, 287] width 65 height 13
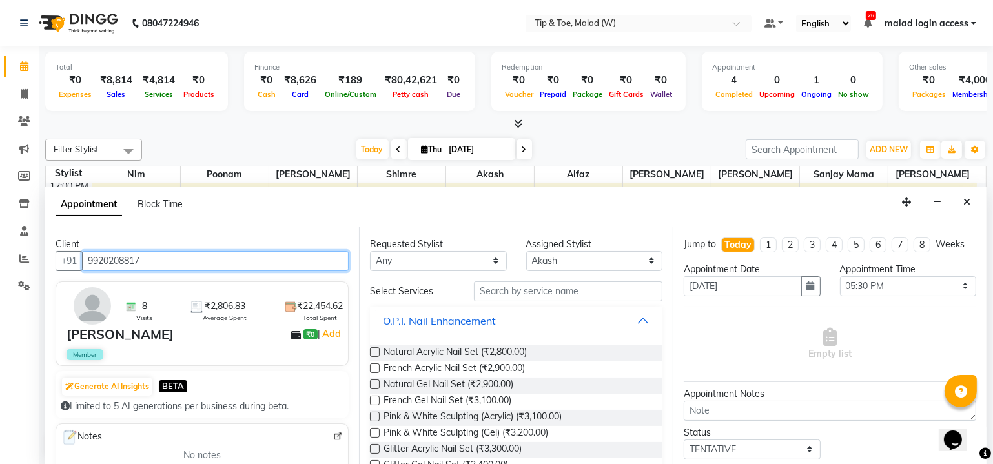
type input "9920208817"
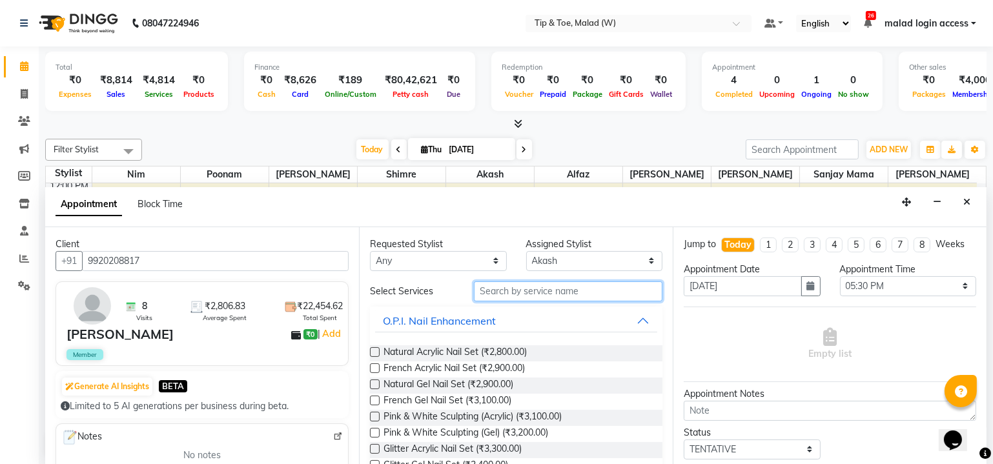
click at [530, 289] on input "text" at bounding box center [568, 291] width 188 height 20
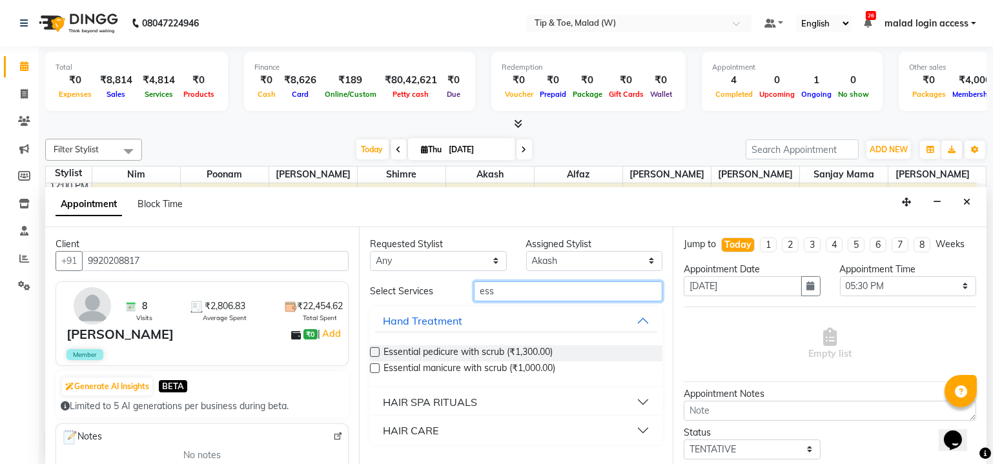
type input "ess"
click at [376, 350] on label at bounding box center [375, 352] width 10 height 10
click at [376, 350] on input "checkbox" at bounding box center [374, 353] width 8 height 8
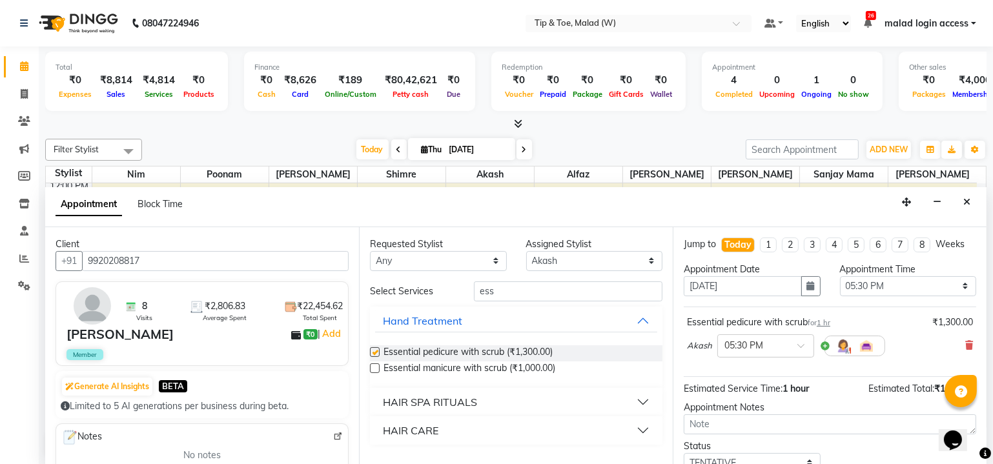
checkbox input "false"
click at [578, 259] on select "Select Akash Alfaz Dibakar Manisha Singh Mayur Nim poonam Sanjay mama Shimre Ur…" at bounding box center [594, 261] width 137 height 20
select select "84683"
click at [526, 251] on select "Select Akash Alfaz Dibakar Manisha Singh Mayur Nim poonam Sanjay mama Shimre Ur…" at bounding box center [594, 261] width 137 height 20
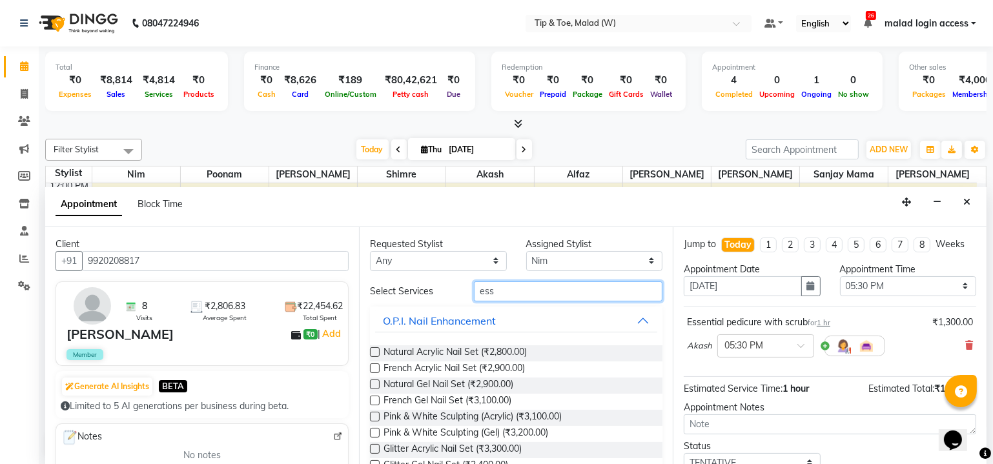
click at [518, 289] on input "ess" at bounding box center [568, 291] width 188 height 20
type input "e"
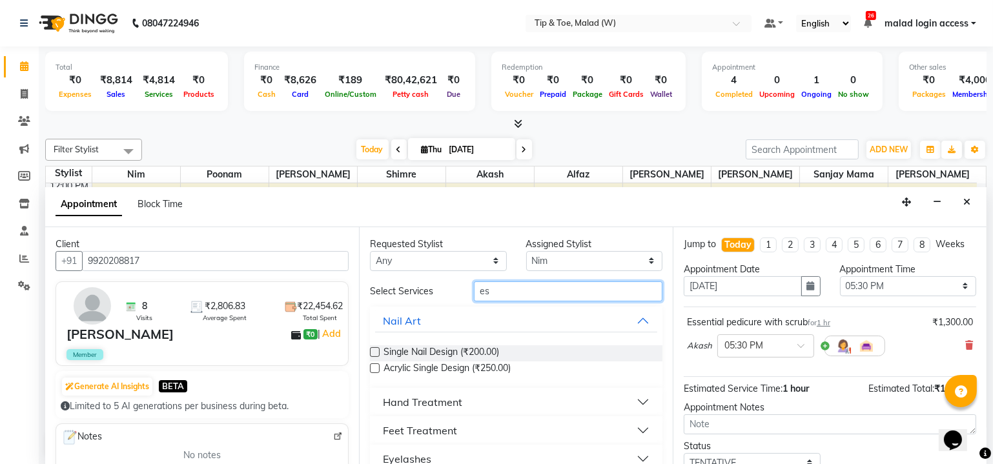
type input "ess"
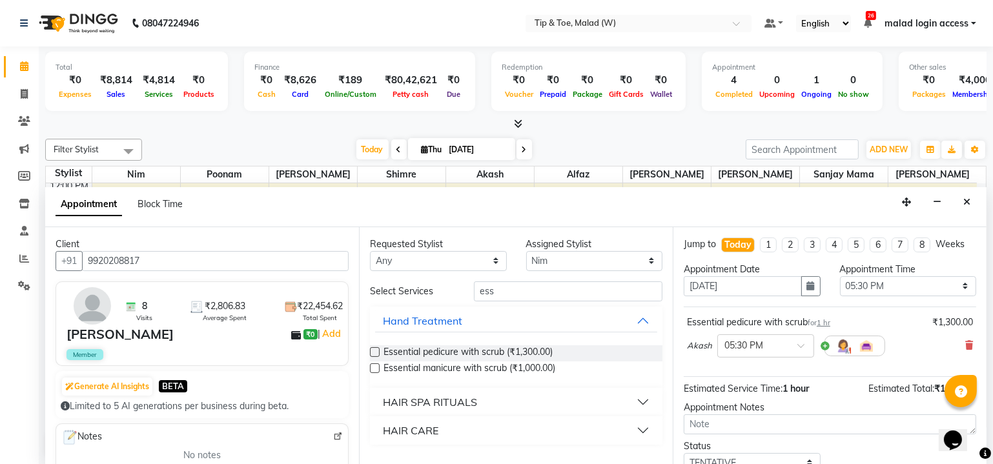
click at [374, 365] on label at bounding box center [375, 368] width 10 height 10
click at [374, 365] on input "checkbox" at bounding box center [374, 369] width 8 height 8
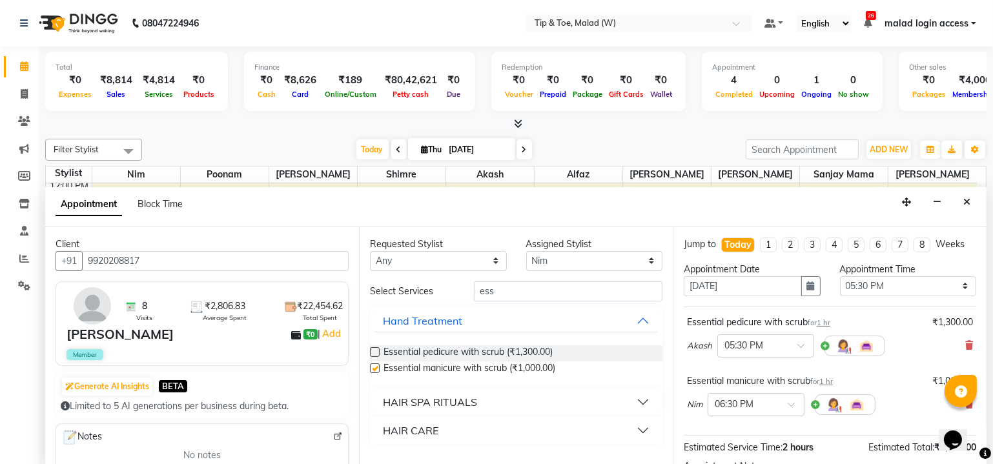
checkbox input "false"
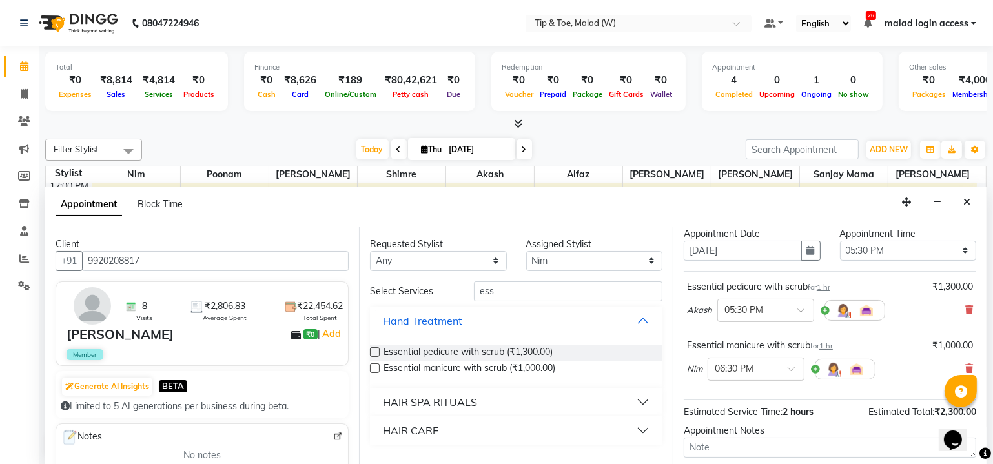
scroll to position [146, 0]
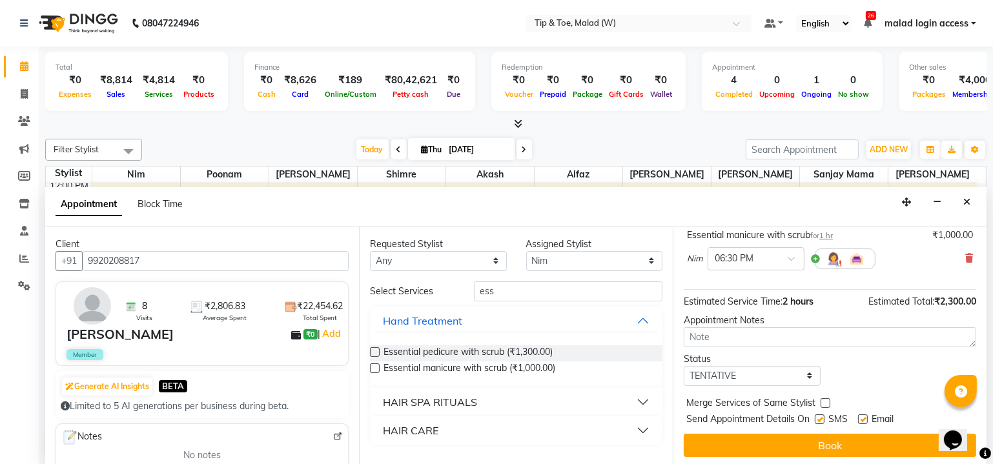
click at [983, 449] on div at bounding box center [985, 453] width 12 height 17
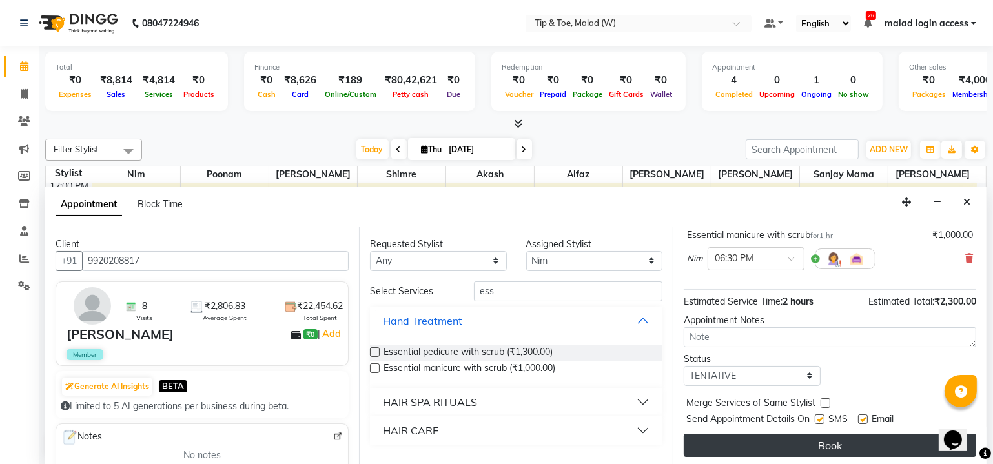
click at [827, 439] on button "Book" at bounding box center [829, 445] width 292 height 23
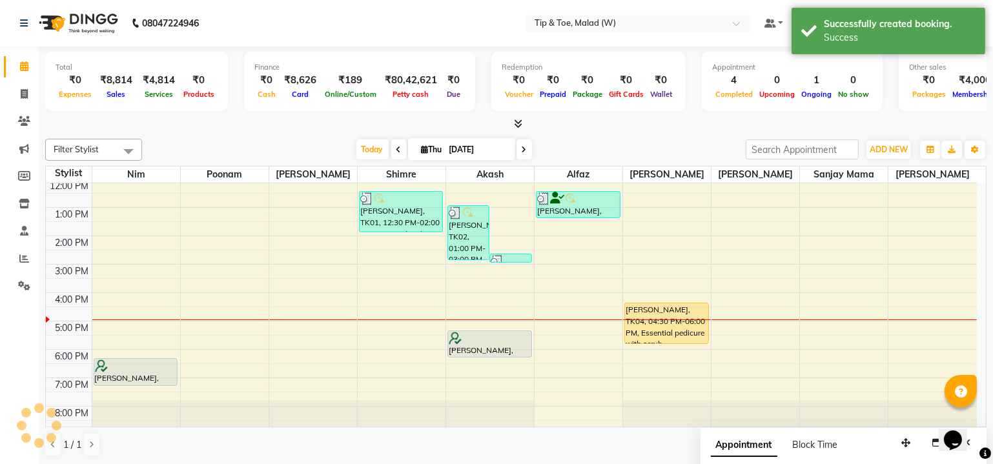
scroll to position [0, 0]
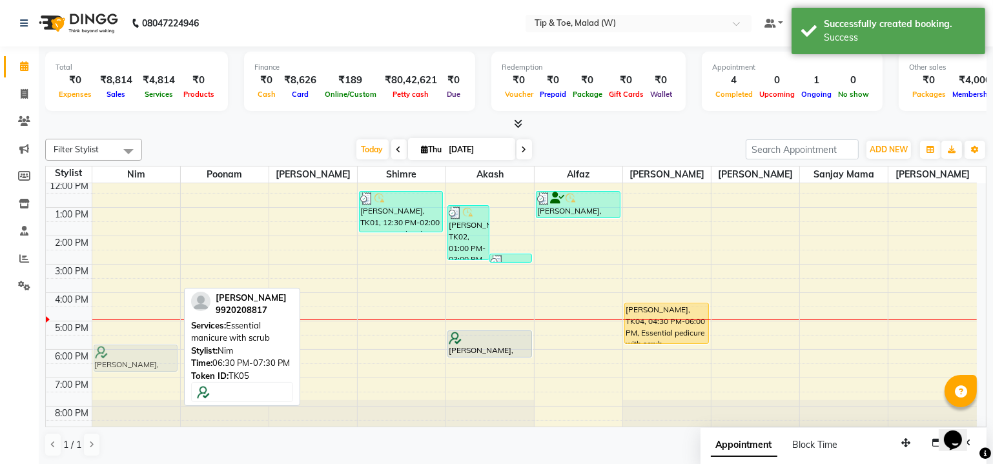
drag, startPoint x: 129, startPoint y: 370, endPoint x: 139, endPoint y: 345, distance: 27.6
click at [138, 346] on div "Vaibhav Keji, TK05, 06:30 PM-07:30 PM, Essential manicure with scrub Vaibhav Ke…" at bounding box center [136, 250] width 88 height 368
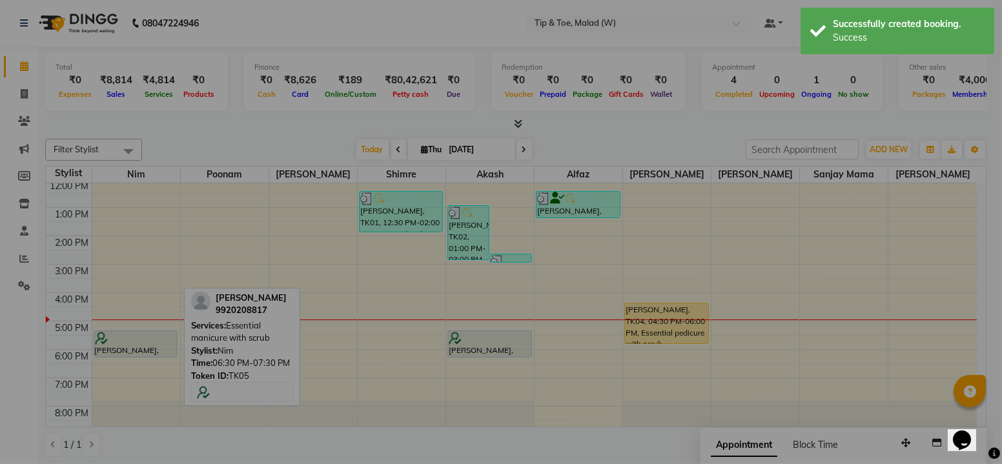
click at [139, 344] on div "× ! Are you sure? You want to update booking slot Yes No No" at bounding box center [501, 232] width 1002 height 464
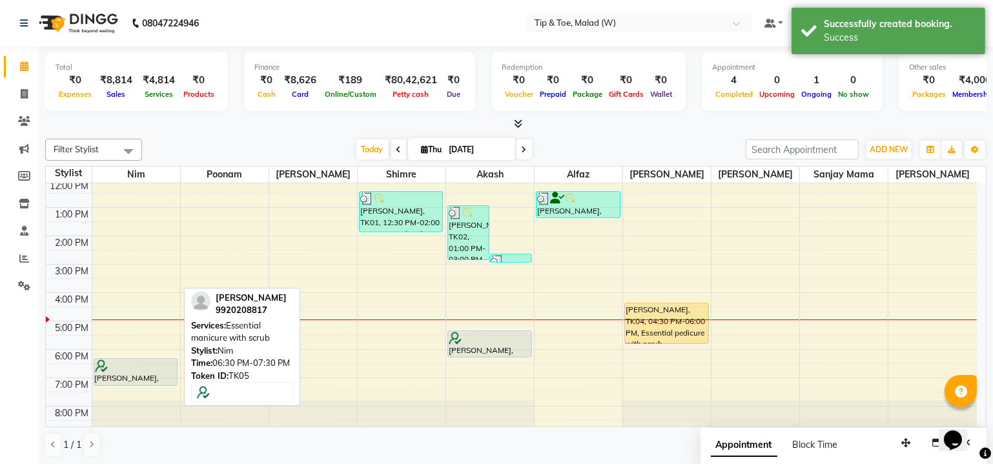
click at [152, 362] on div at bounding box center [136, 365] width 82 height 13
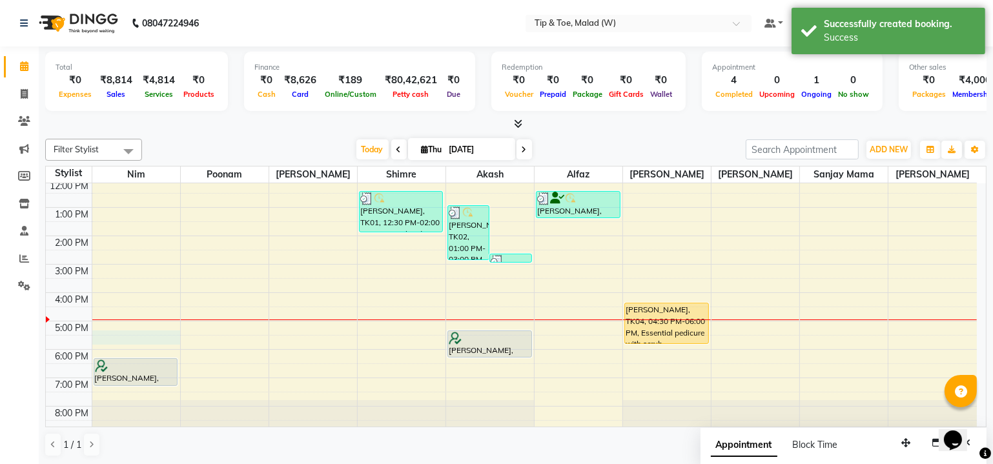
click at [159, 337] on div "8:00 AM 9:00 AM 10:00 AM 11:00 AM 12:00 PM 1:00 PM 2:00 PM 3:00 PM 4:00 PM 5:00…" at bounding box center [511, 250] width 931 height 368
select select "84683"
select select "1050"
select select "tentative"
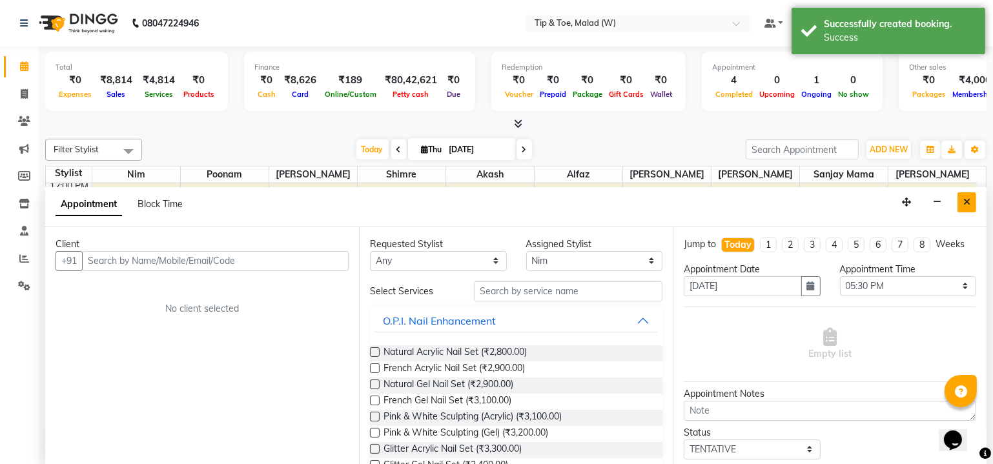
click at [964, 201] on icon "Close" at bounding box center [966, 201] width 7 height 9
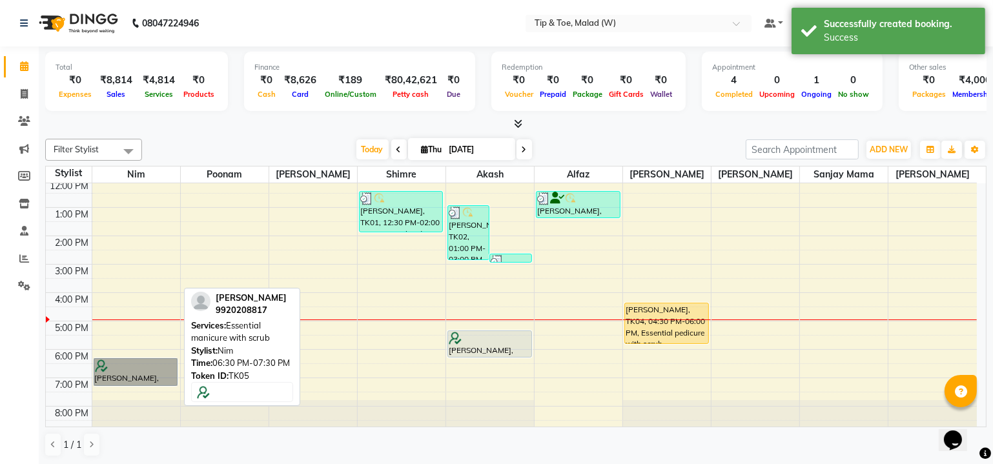
click at [120, 365] on link "Vaibhav Keji, TK05, 06:30 PM-07:30 PM, Essential manicure with scrub" at bounding box center [136, 372] width 85 height 28
select select "7"
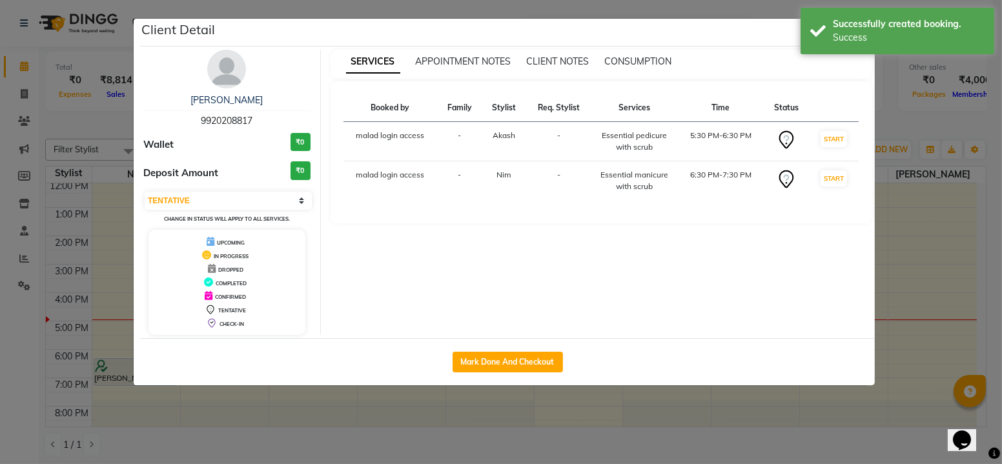
drag, startPoint x: 120, startPoint y: 365, endPoint x: 127, endPoint y: 345, distance: 21.8
drag, startPoint x: 127, startPoint y: 345, endPoint x: 254, endPoint y: 255, distance: 155.1
click at [127, 345] on ngb-modal-window "Client Detail Vaibhav Keji 9920208817 Wallet ₹0 Deposit Amount ₹0 Select IN SER…" at bounding box center [501, 232] width 1002 height 464
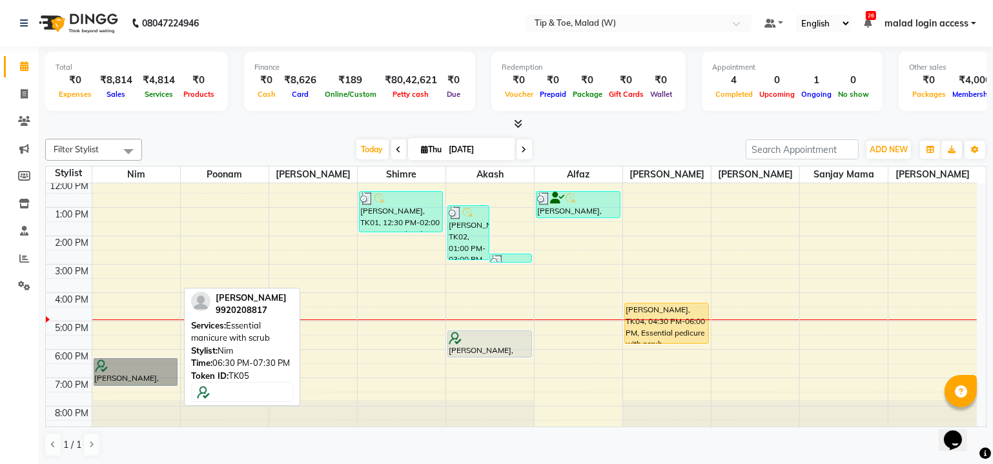
drag, startPoint x: 143, startPoint y: 361, endPoint x: 148, endPoint y: 352, distance: 9.9
click at [148, 355] on div "8:00 AM 9:00 AM 10:00 AM 11:00 AM 12:00 PM 1:00 PM 2:00 PM 3:00 PM 4:00 PM 5:00…" at bounding box center [511, 250] width 931 height 368
drag, startPoint x: 152, startPoint y: 339, endPoint x: 156, endPoint y: 333, distance: 7.2
click at [156, 333] on div "8:00 AM 9:00 AM 10:00 AM 11:00 AM 12:00 PM 1:00 PM 2:00 PM 3:00 PM 4:00 PM 5:00…" at bounding box center [511, 250] width 931 height 368
select select "84683"
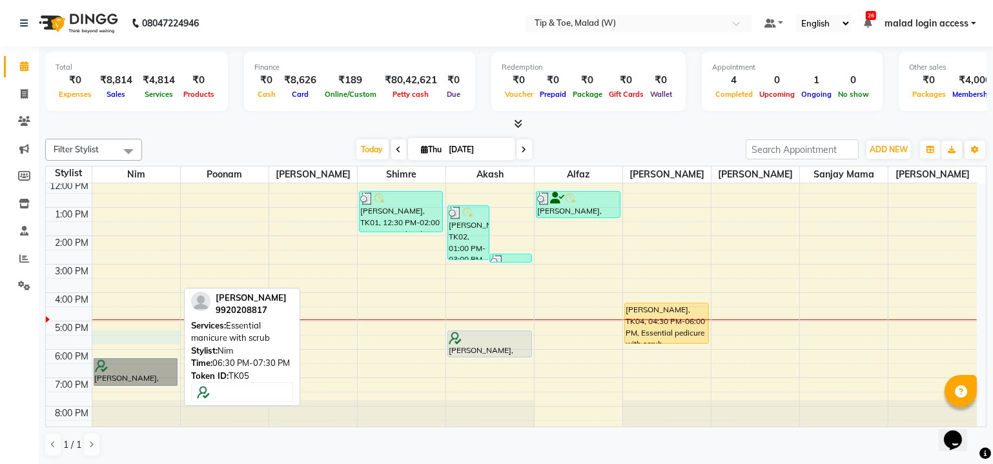
select select "tentative"
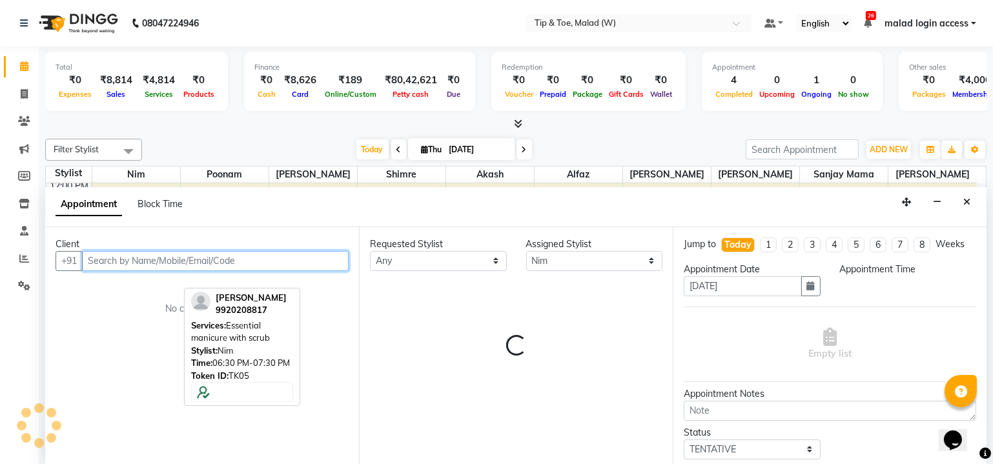
select select "1050"
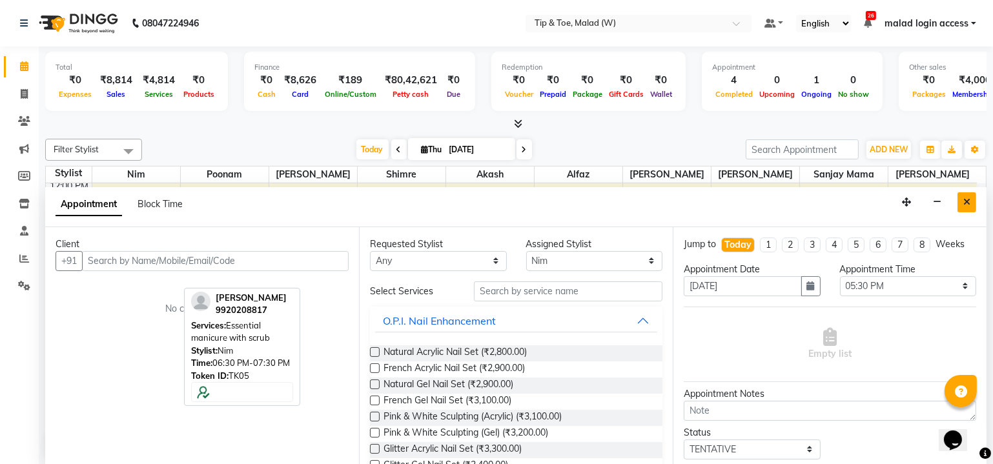
click at [970, 203] on icon "Close" at bounding box center [966, 201] width 7 height 9
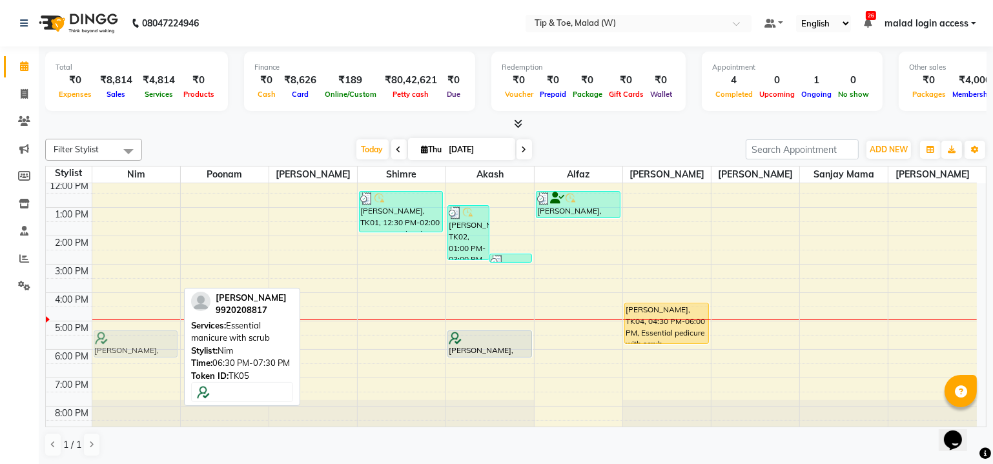
drag, startPoint x: 152, startPoint y: 365, endPoint x: 161, endPoint y: 339, distance: 26.5
click at [161, 339] on div "Vaibhav Keji, TK05, 06:30 PM-07:30 PM, Essential manicure with scrub Vaibhav Ke…" at bounding box center [136, 250] width 88 height 368
drag, startPoint x: 134, startPoint y: 370, endPoint x: 143, endPoint y: 346, distance: 26.1
click at [143, 346] on div "Vaibhav Keji, TK05, 06:30 PM-07:30 PM, Essential manicure with scrub Vaibhav Ke…" at bounding box center [136, 250] width 88 height 368
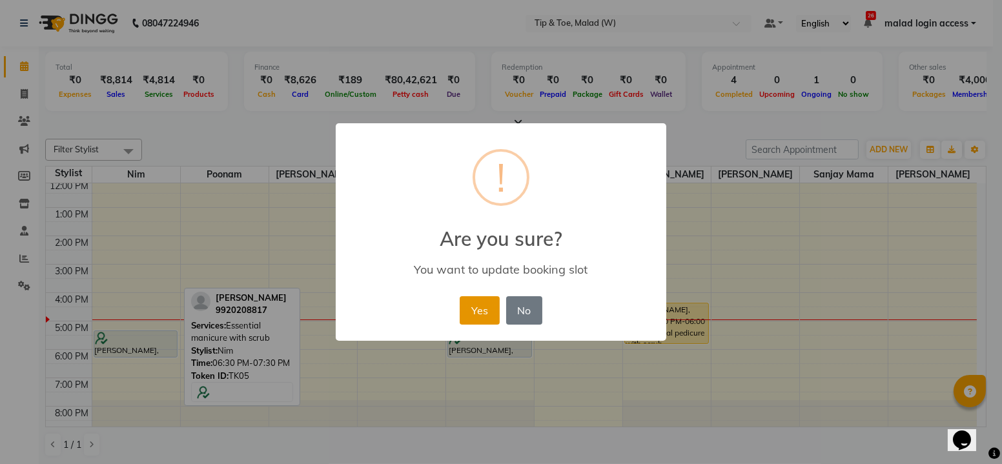
click at [465, 315] on button "Yes" at bounding box center [478, 310] width 39 height 28
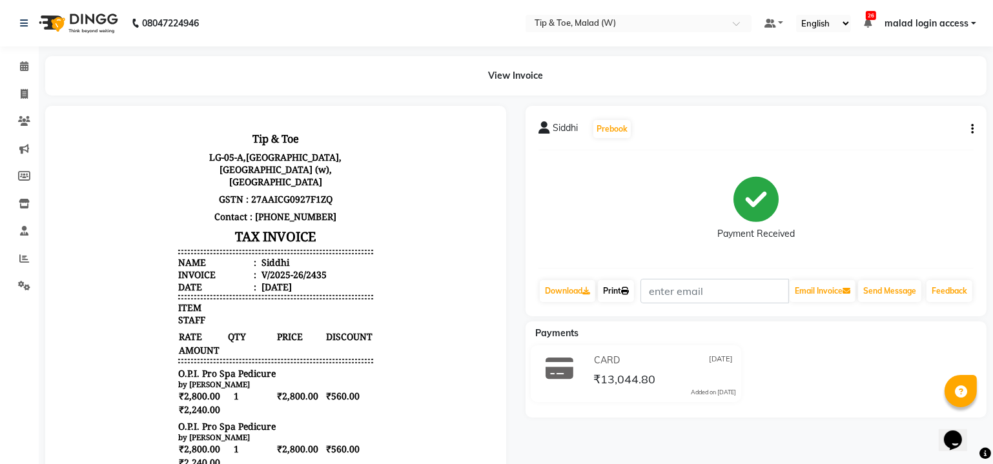
drag, startPoint x: 623, startPoint y: 300, endPoint x: 622, endPoint y: 309, distance: 9.1
click at [623, 300] on link "Print" at bounding box center [616, 291] width 36 height 22
click at [620, 292] on link "Print" at bounding box center [616, 291] width 36 height 22
drag, startPoint x: 621, startPoint y: 299, endPoint x: 616, endPoint y: 326, distance: 27.7
click at [621, 299] on link "Print" at bounding box center [616, 291] width 36 height 22
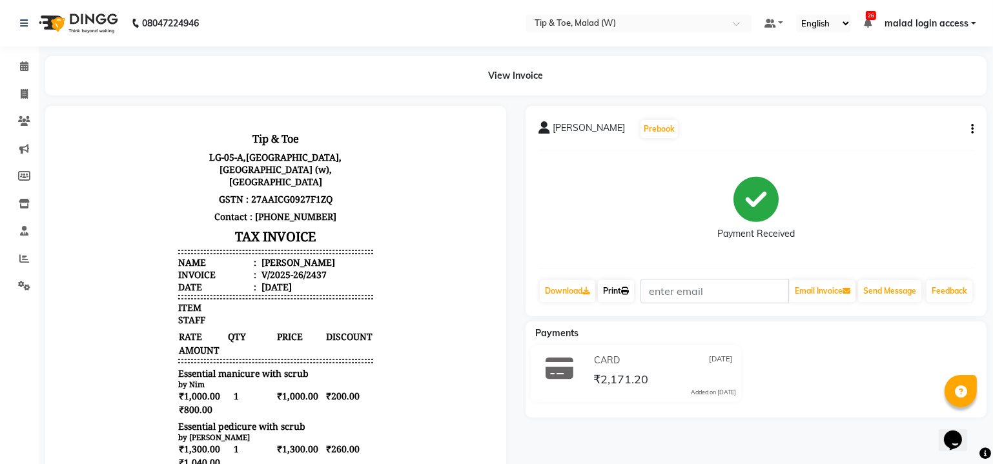
click at [621, 299] on link "Print" at bounding box center [616, 291] width 36 height 22
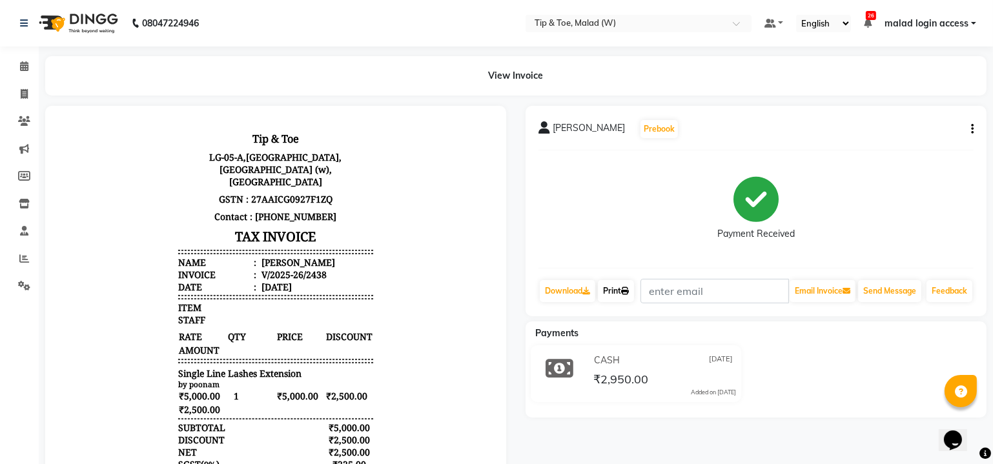
click at [618, 300] on link "Print" at bounding box center [616, 291] width 36 height 22
click at [625, 296] on link "Print" at bounding box center [616, 291] width 36 height 22
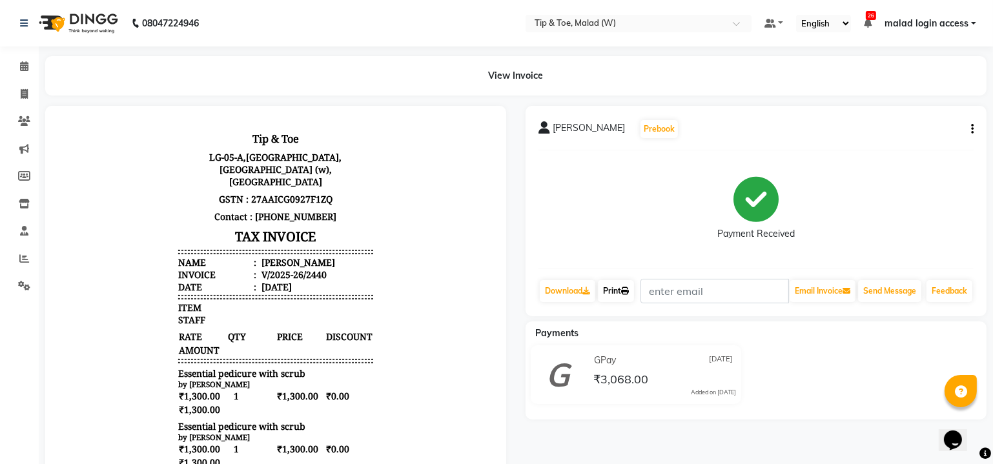
click at [624, 299] on link "Print" at bounding box center [616, 291] width 36 height 22
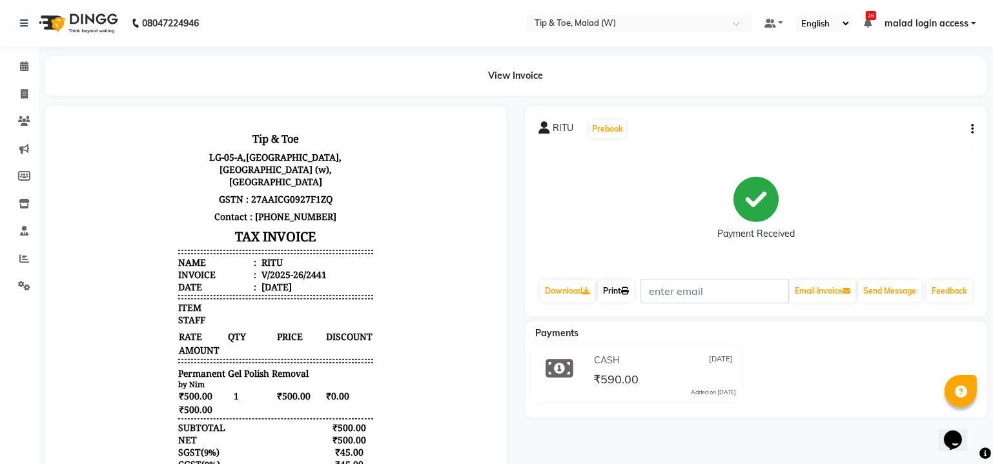
drag, startPoint x: 616, startPoint y: 289, endPoint x: 625, endPoint y: 317, distance: 29.2
click at [616, 289] on link "Print" at bounding box center [616, 291] width 36 height 22
click at [23, 66] on icon at bounding box center [24, 66] width 8 height 10
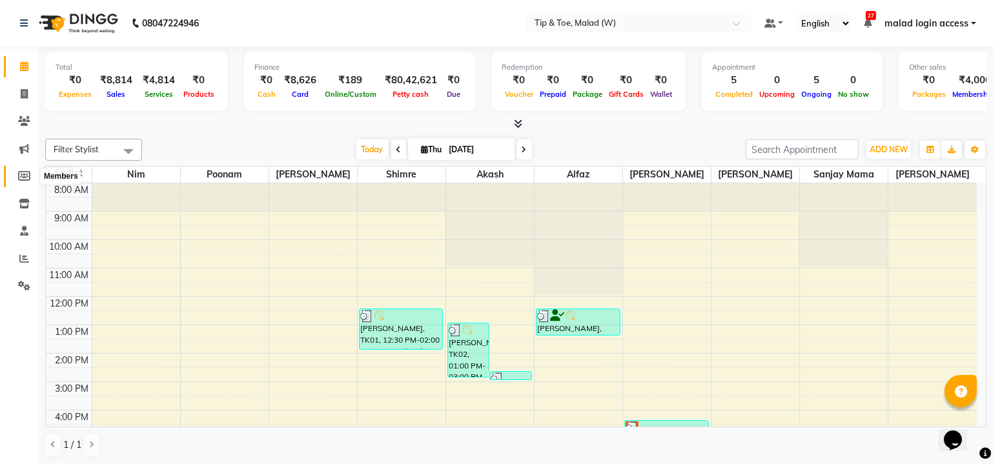
click at [23, 174] on icon at bounding box center [24, 176] width 12 height 10
select select
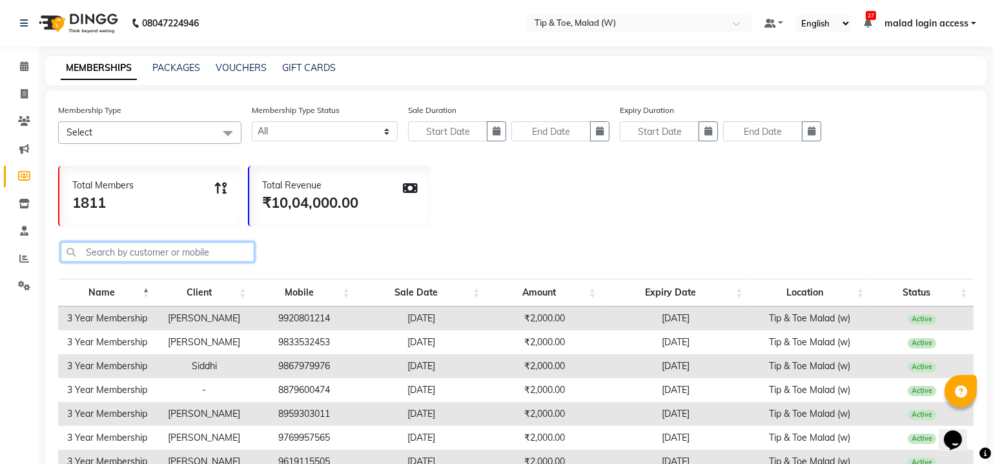
click at [105, 250] on input "text" at bounding box center [158, 252] width 194 height 20
click at [131, 251] on input "text" at bounding box center [158, 252] width 194 height 20
paste input "8451901122"
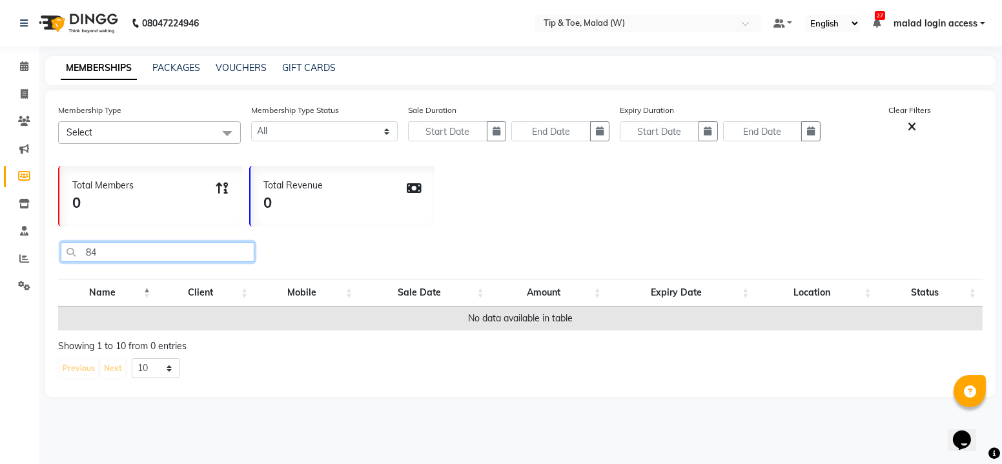
type input "8"
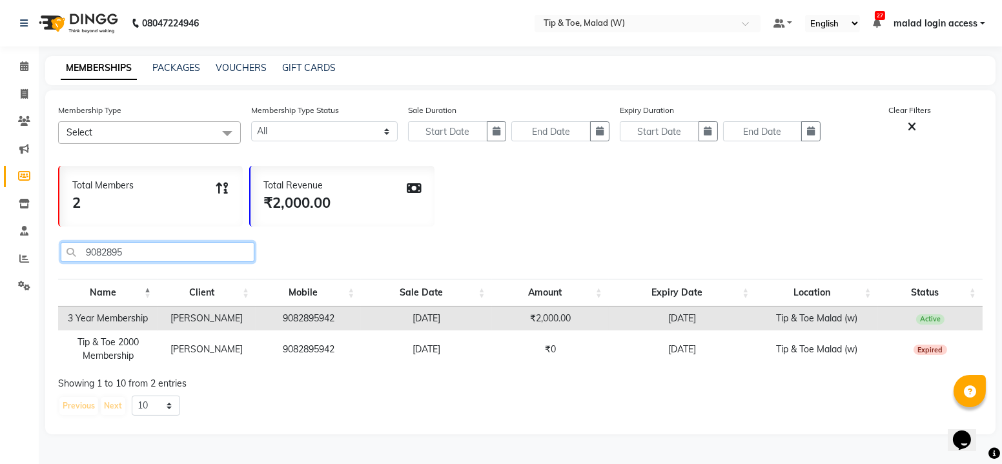
type input "9082895"
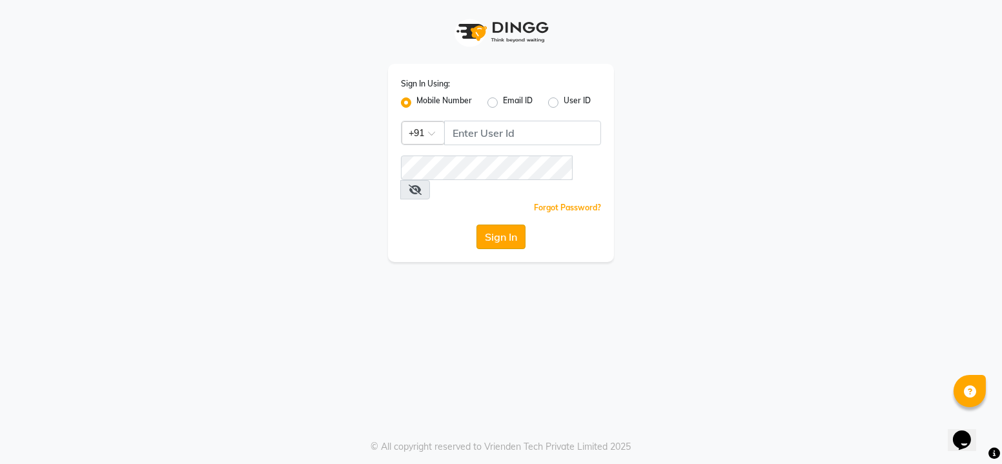
click at [503, 225] on button "Sign In" at bounding box center [500, 237] width 49 height 25
click at [508, 225] on button "Sign In" at bounding box center [500, 237] width 49 height 25
click at [526, 134] on input "Username" at bounding box center [522, 133] width 157 height 25
